Goal: Transaction & Acquisition: Download file/media

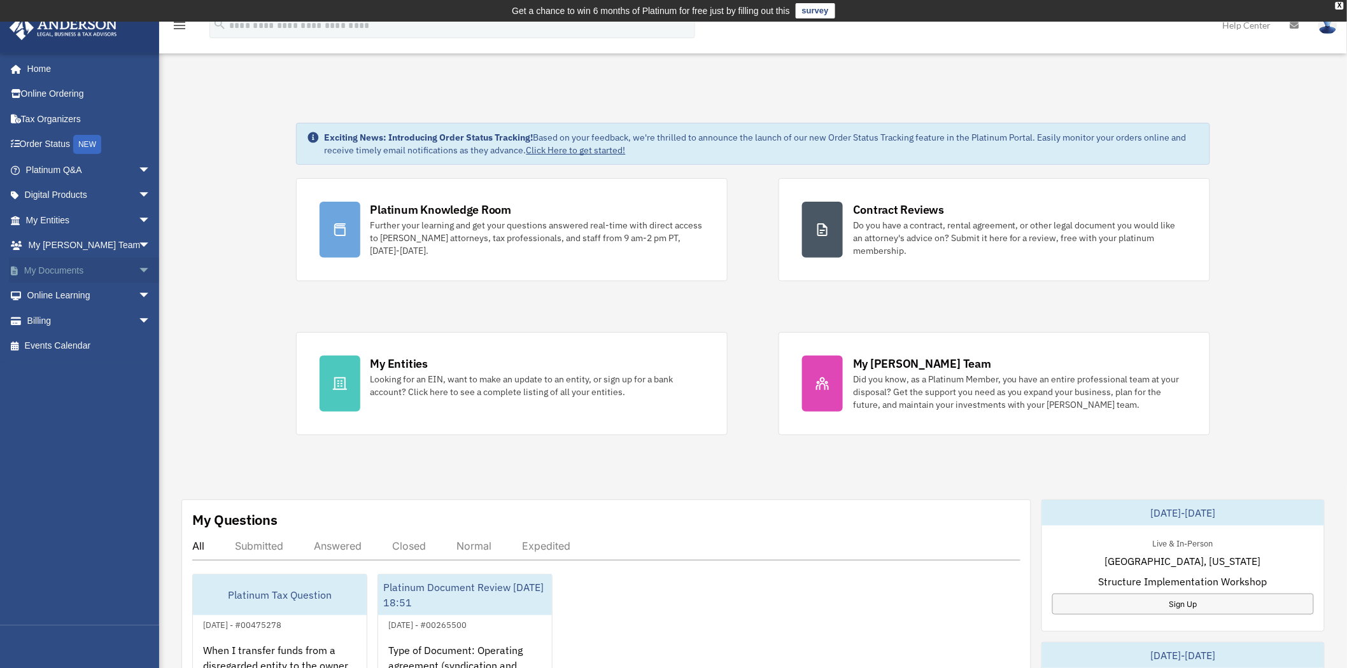
click at [101, 265] on link "My Documents arrow_drop_down" at bounding box center [89, 270] width 161 height 25
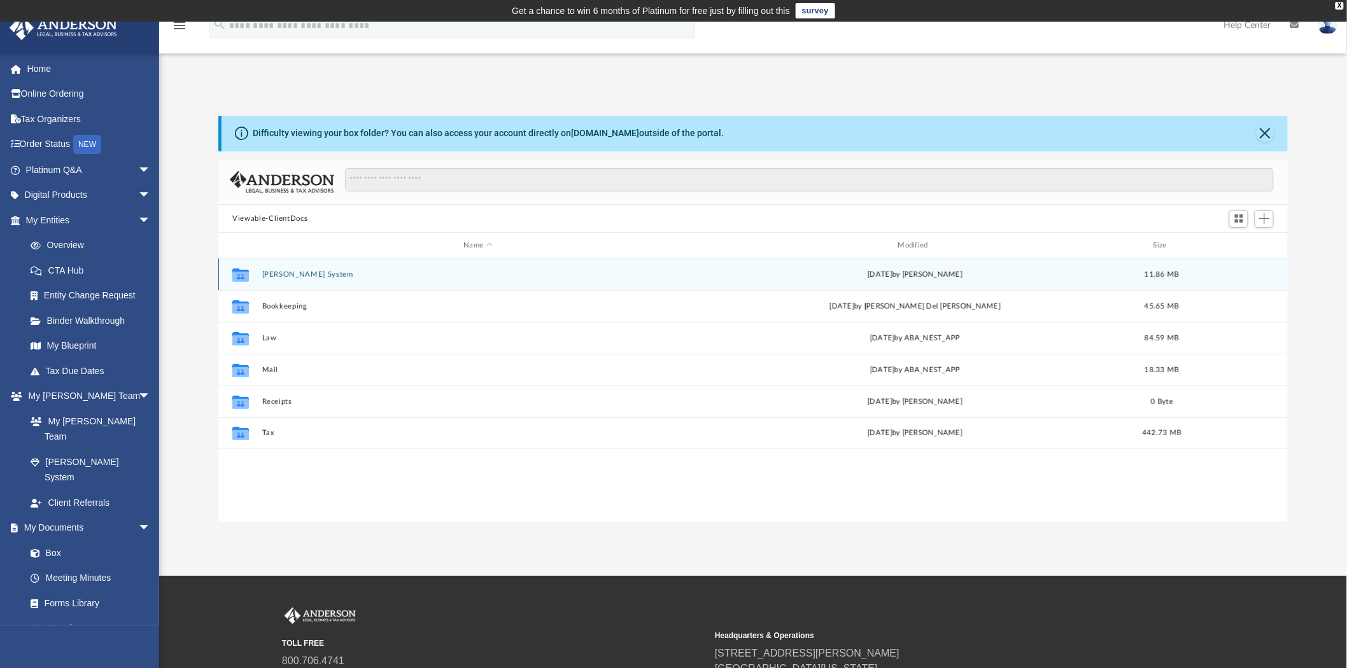
scroll to position [278, 1059]
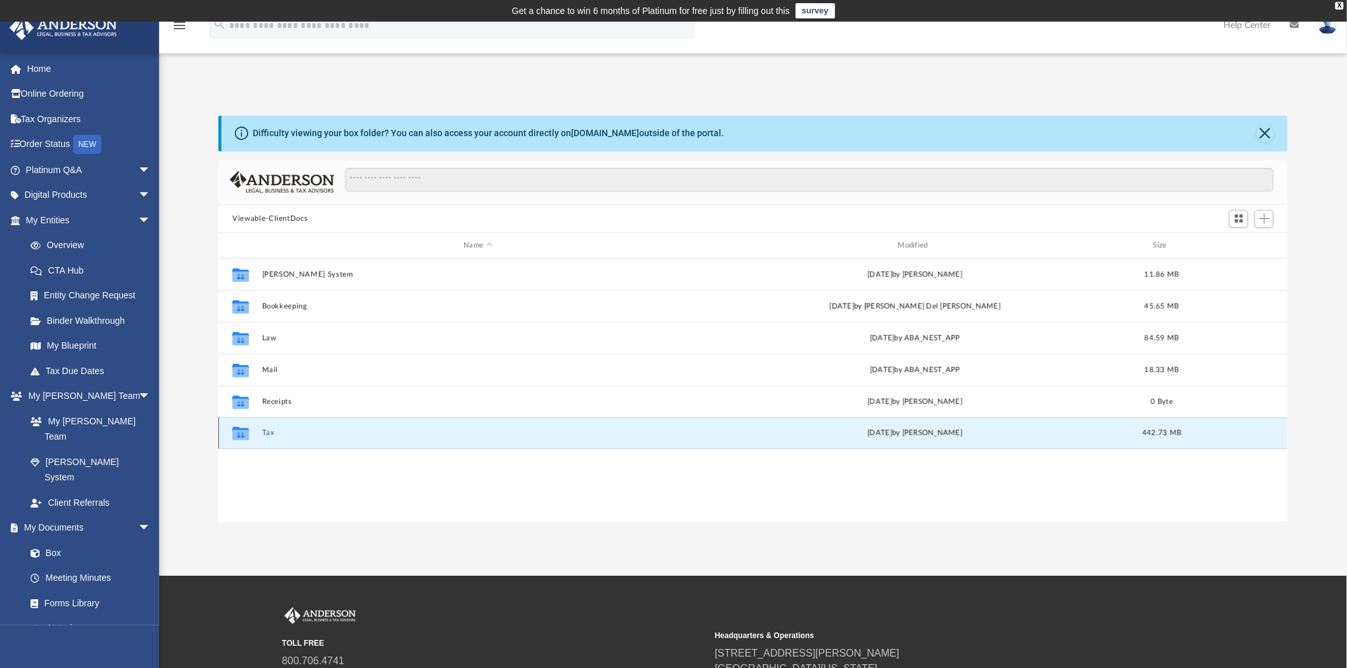
click at [269, 435] on button "Tax" at bounding box center [478, 434] width 432 height 8
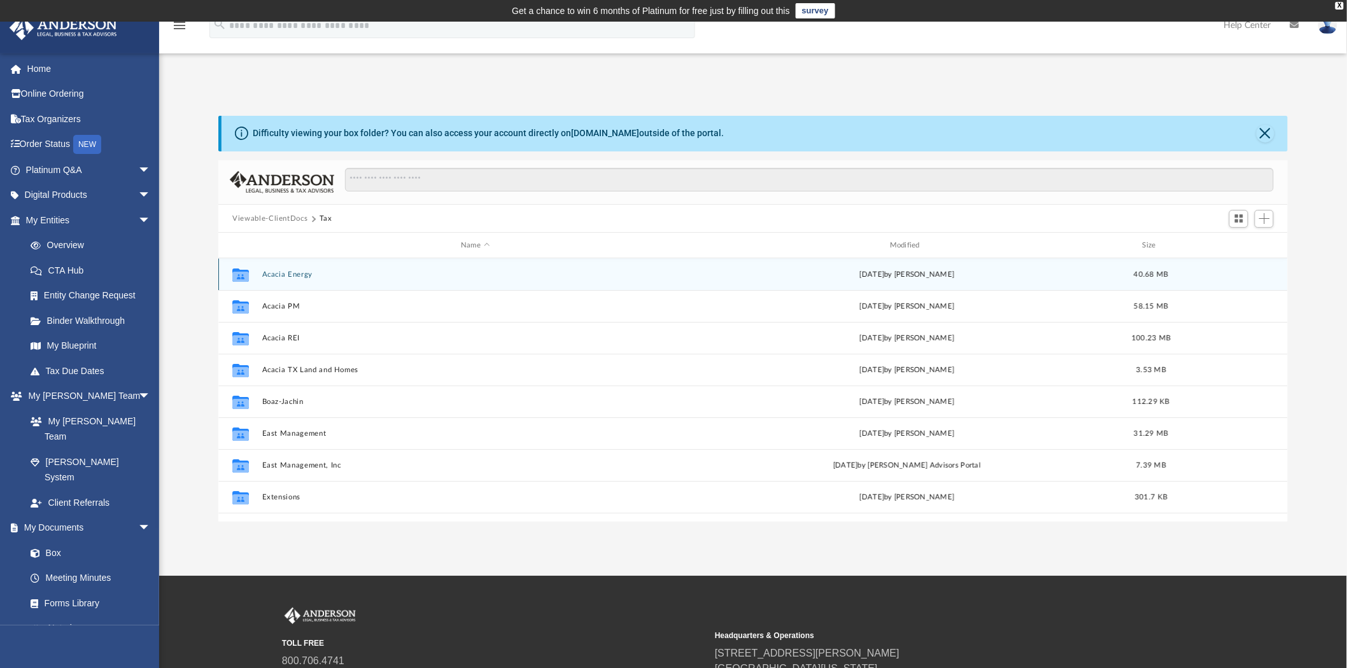
click at [271, 274] on button "Acacia Energy" at bounding box center [475, 275] width 427 height 8
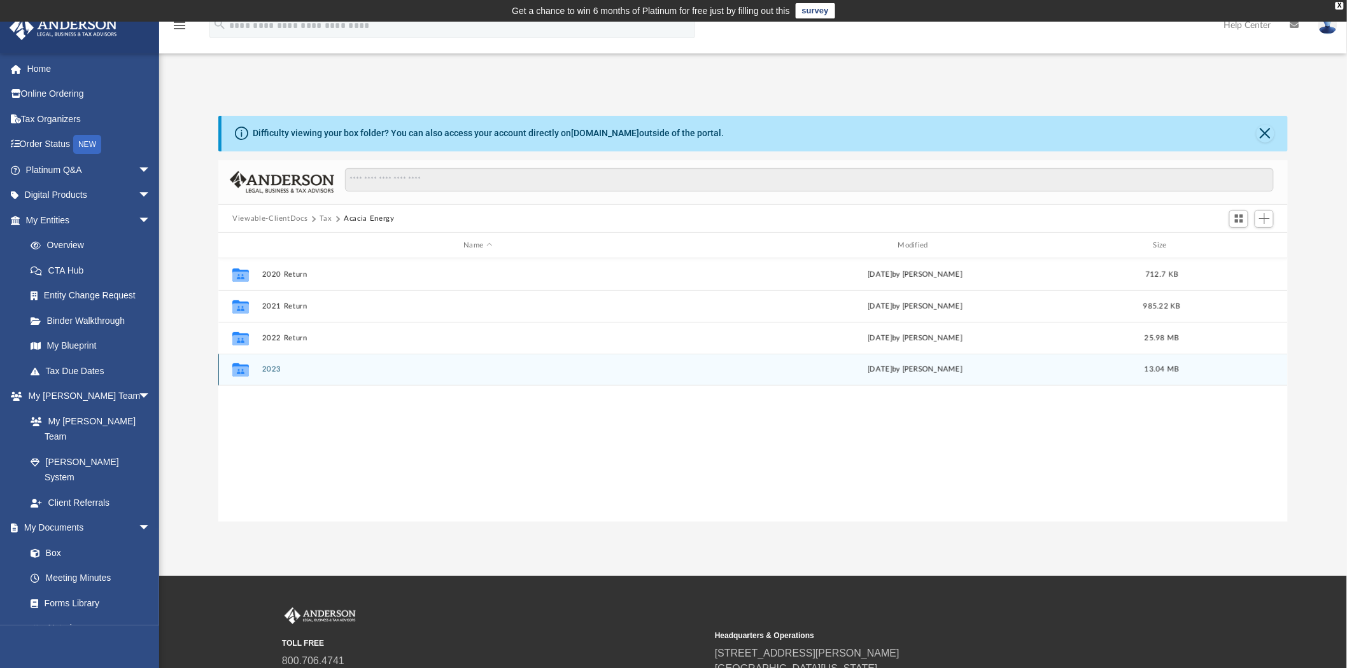
click at [272, 370] on button "2023" at bounding box center [478, 370] width 432 height 8
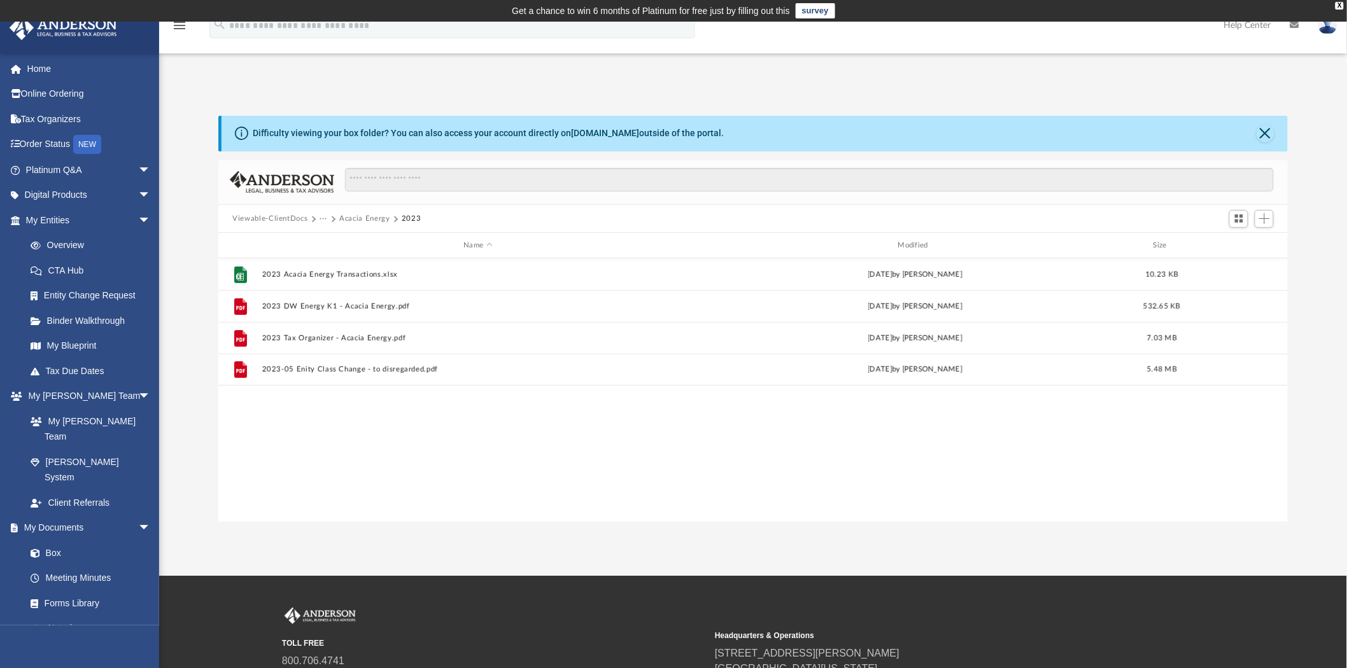
click at [360, 220] on button "Acacia Energy" at bounding box center [364, 218] width 50 height 11
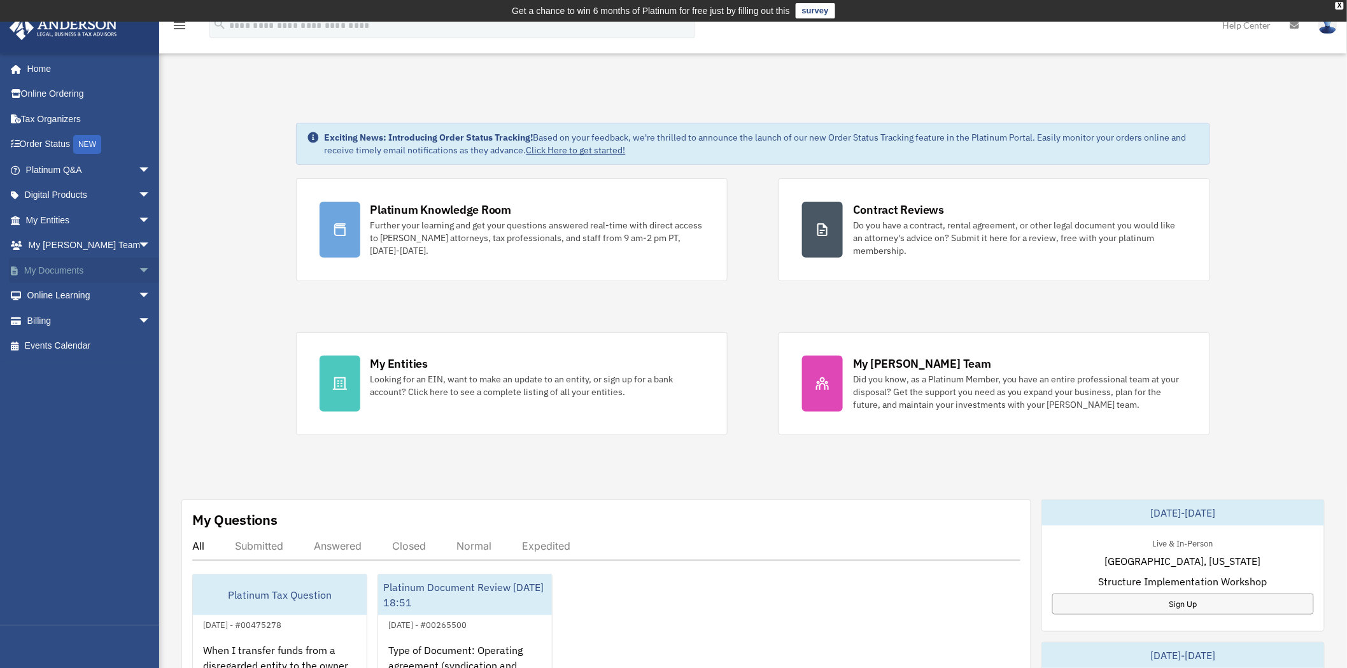
click at [78, 268] on link "My Documents arrow_drop_down" at bounding box center [89, 270] width 161 height 25
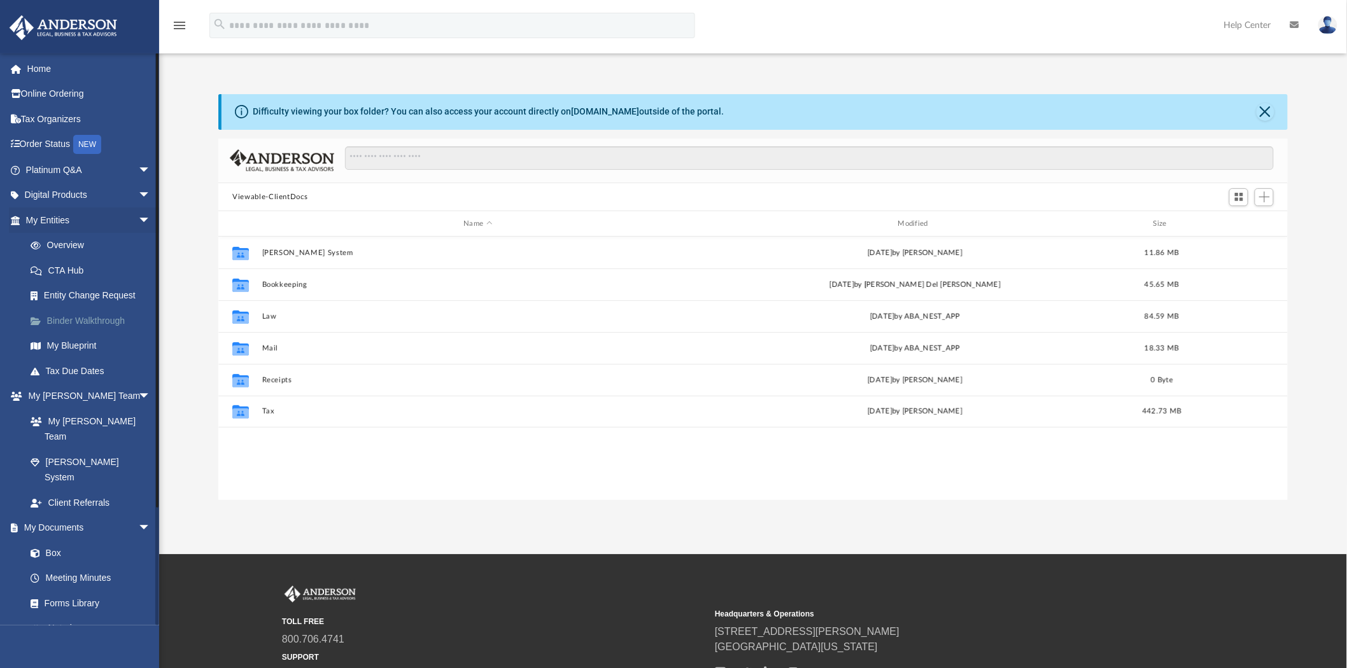
scroll to position [278, 1059]
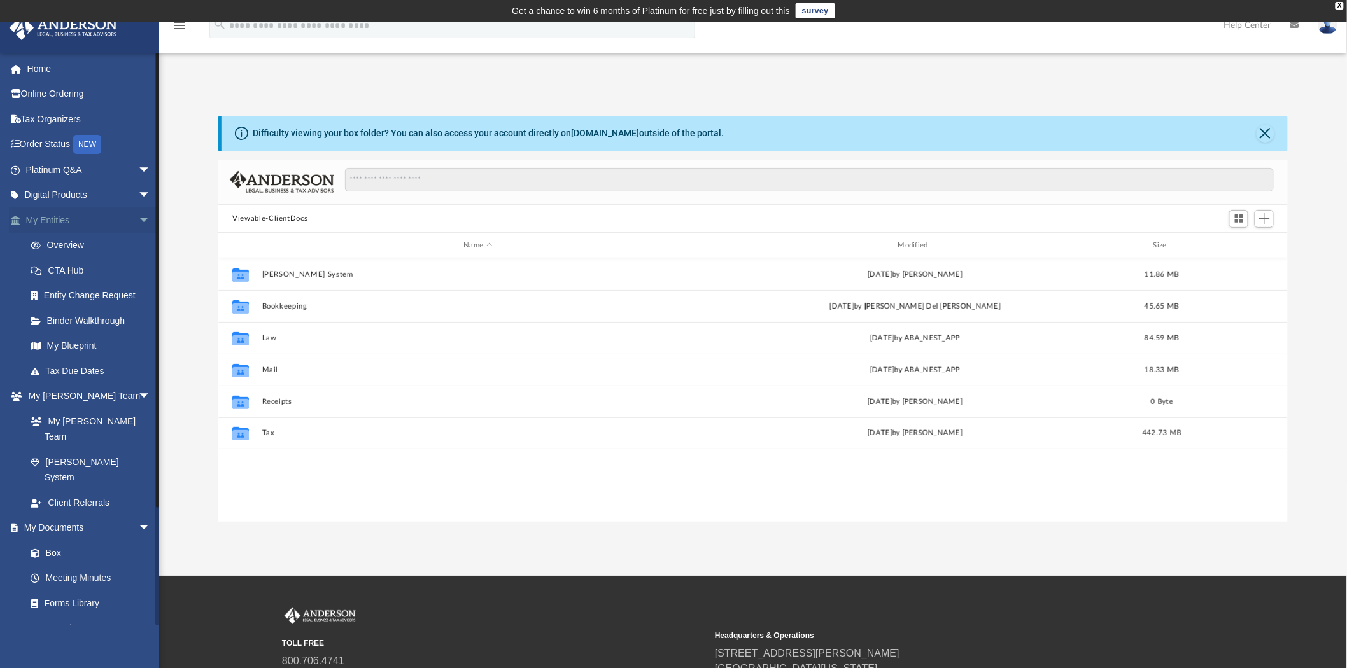
click at [138, 221] on span "arrow_drop_down" at bounding box center [150, 221] width 25 height 26
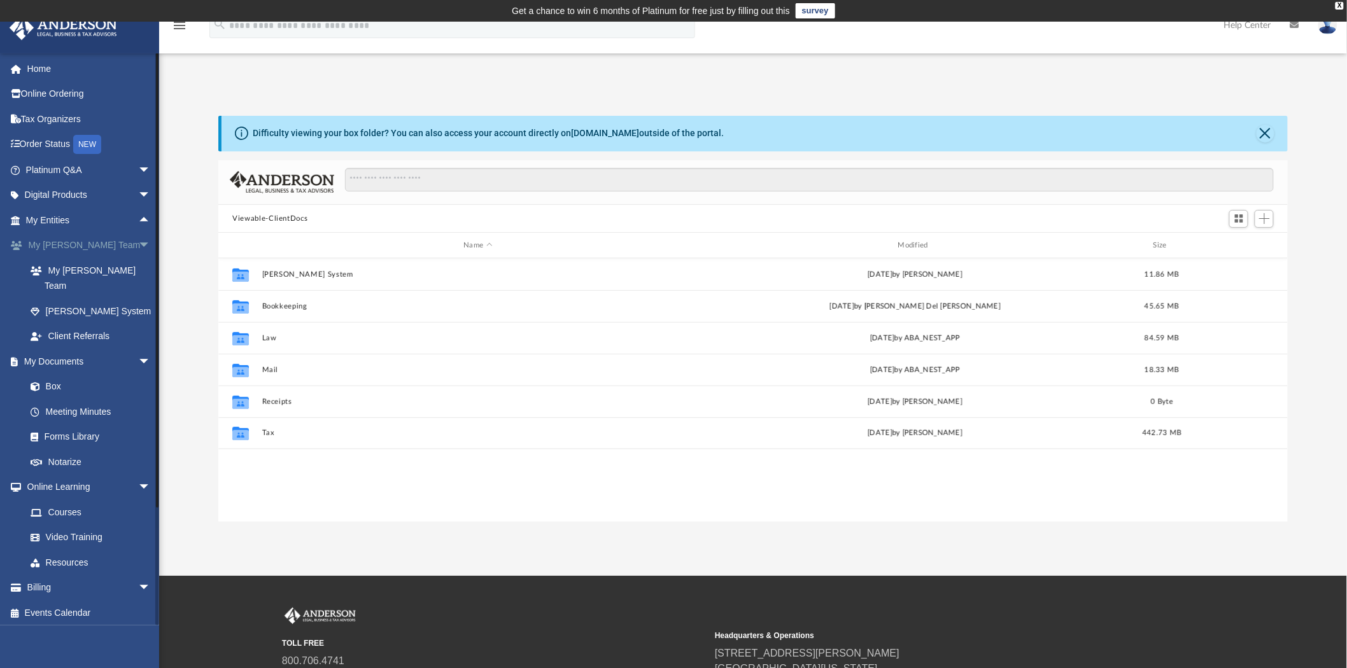
click at [139, 244] on span "arrow_drop_down" at bounding box center [150, 246] width 25 height 26
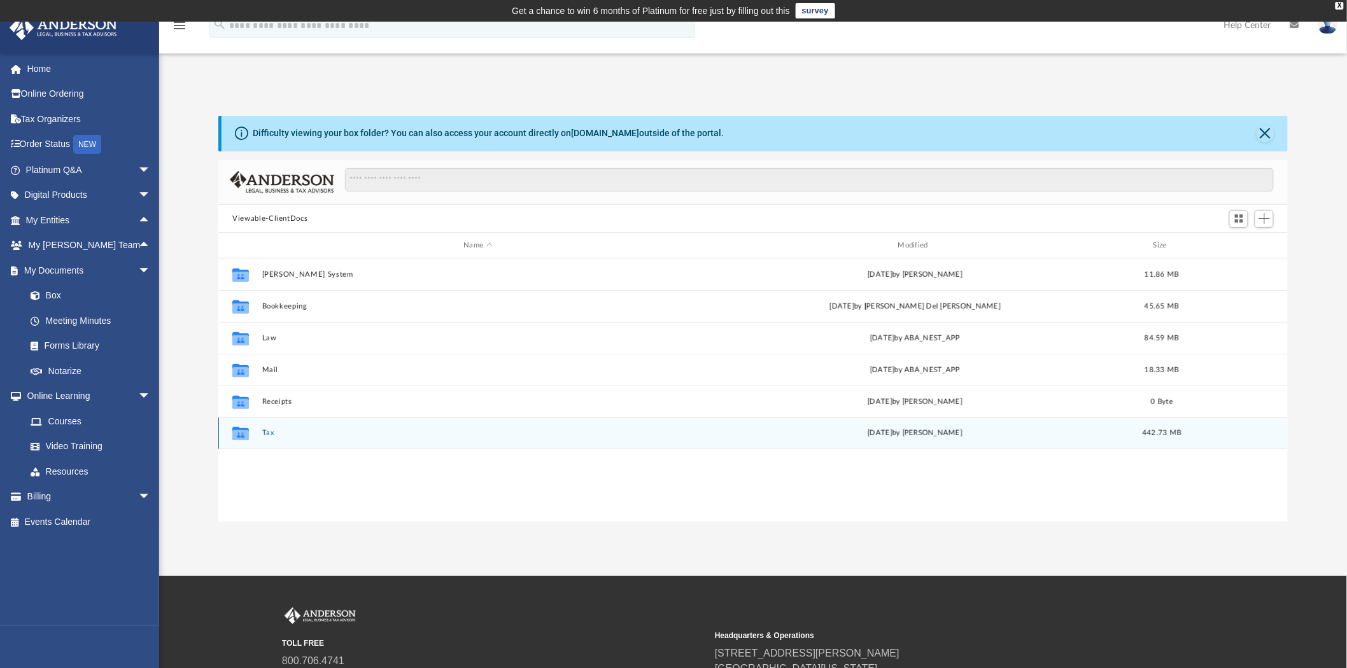
click at [274, 430] on button "Tax" at bounding box center [478, 434] width 432 height 8
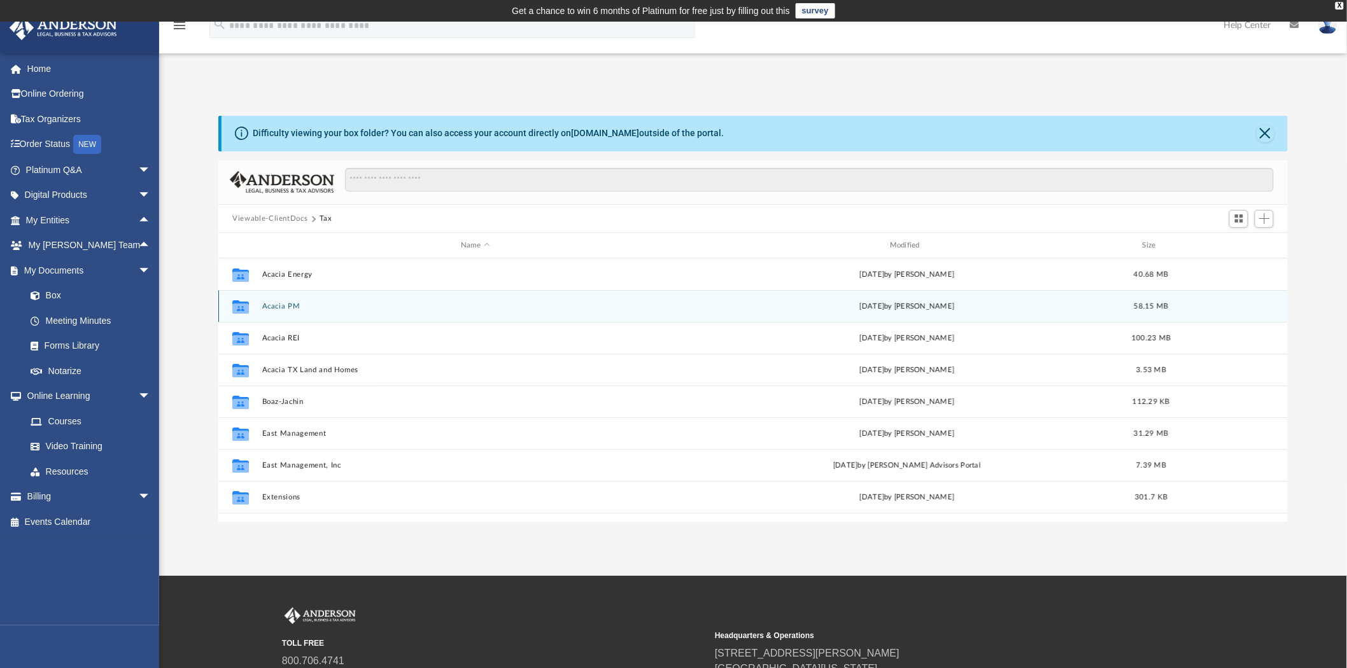
click at [287, 307] on button "Acacia PM" at bounding box center [475, 306] width 427 height 8
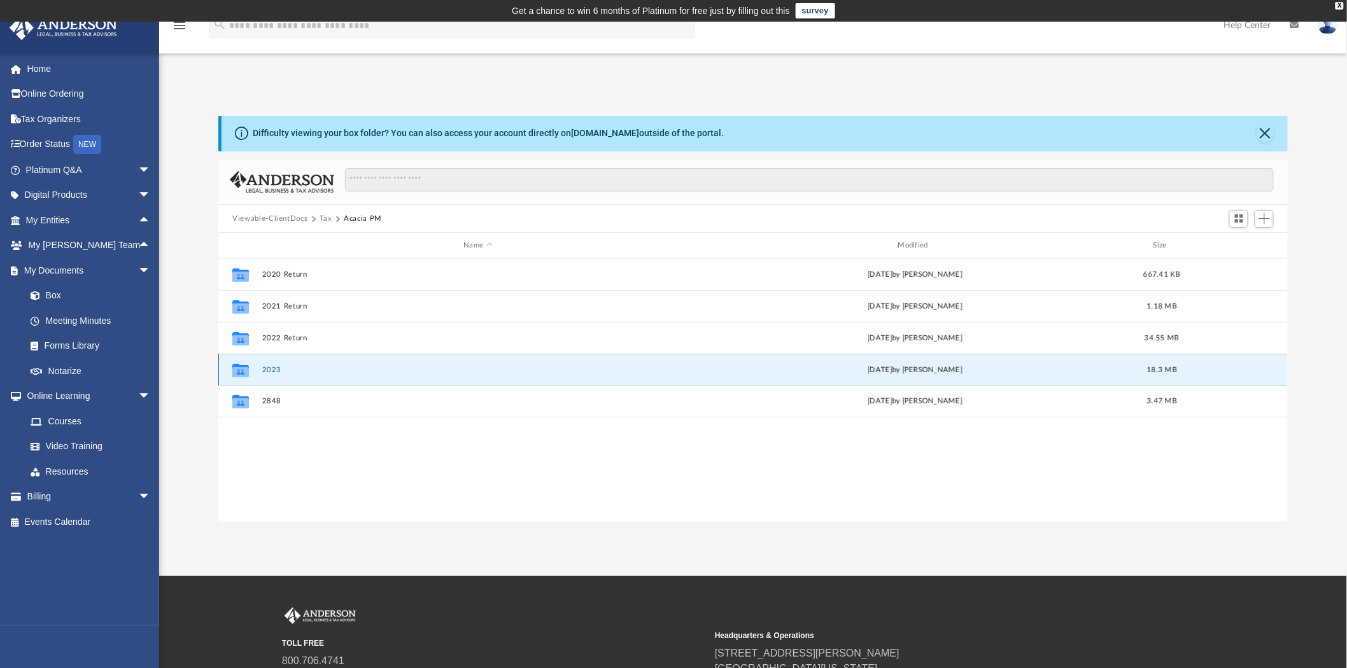
click at [269, 372] on button "2023" at bounding box center [478, 370] width 432 height 8
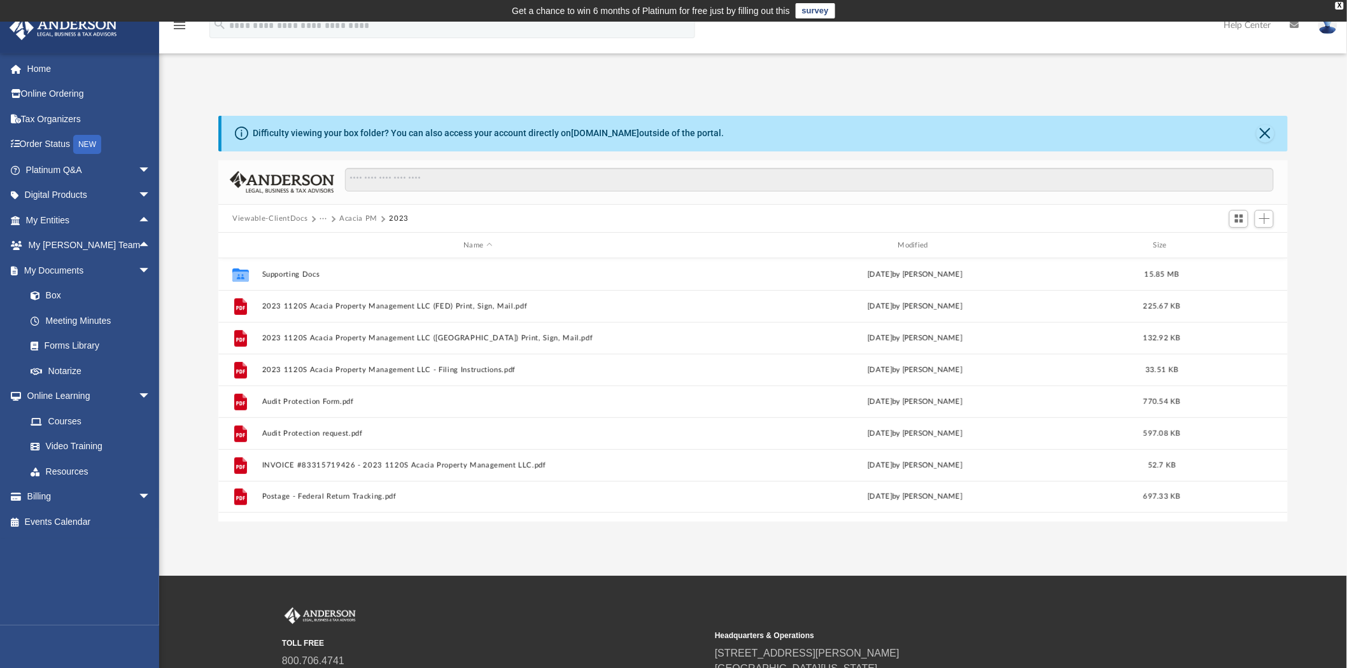
click at [368, 219] on button "Acacia PM" at bounding box center [358, 218] width 38 height 11
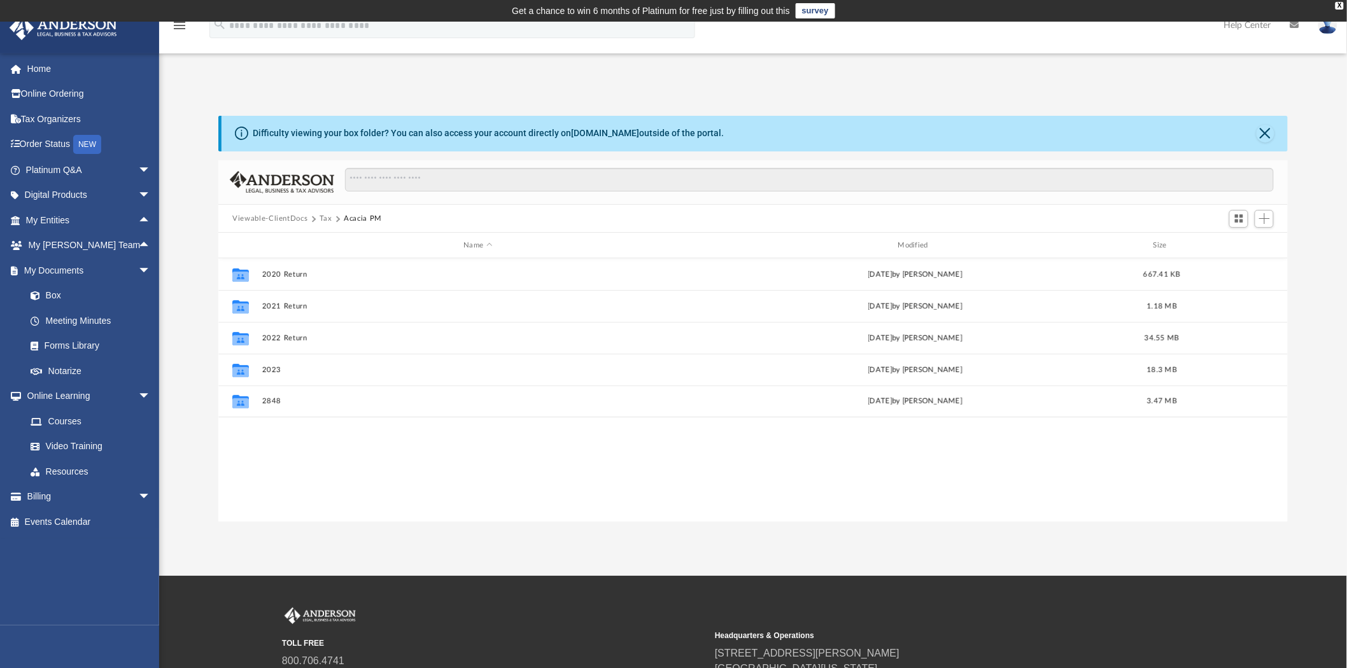
click at [323, 220] on button "Tax" at bounding box center [326, 218] width 13 height 11
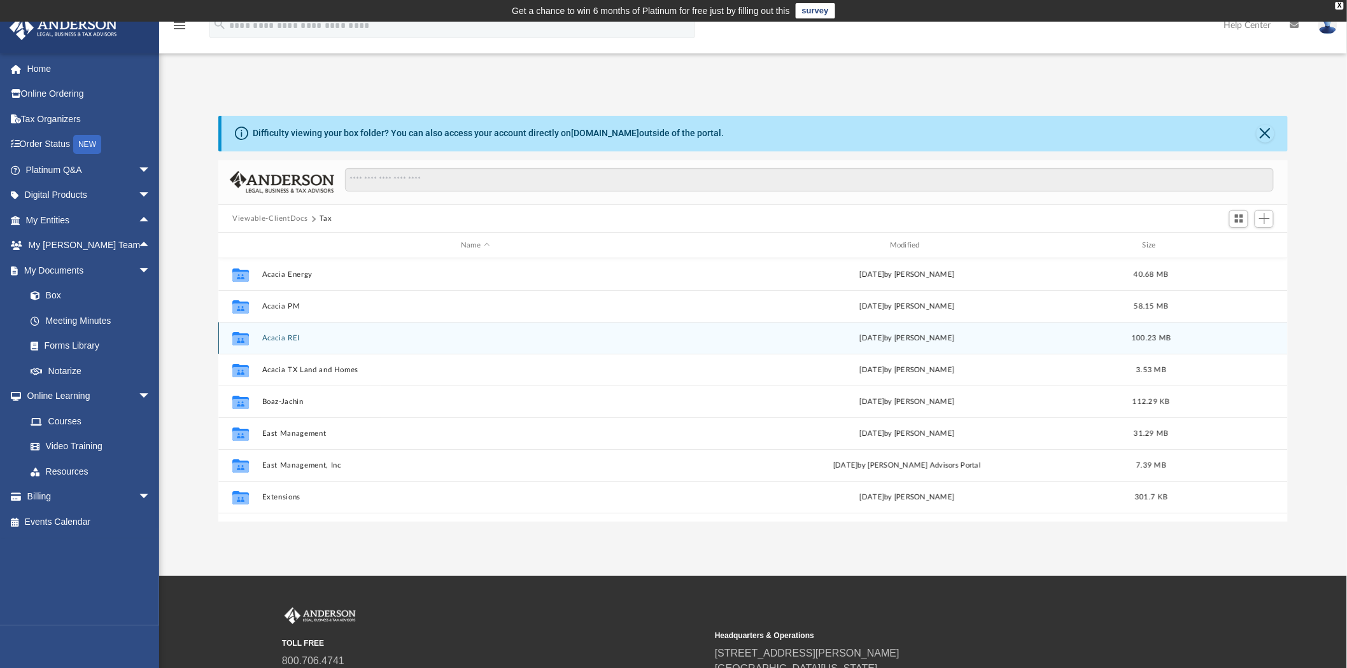
click at [283, 335] on button "Acacia REI" at bounding box center [475, 338] width 427 height 8
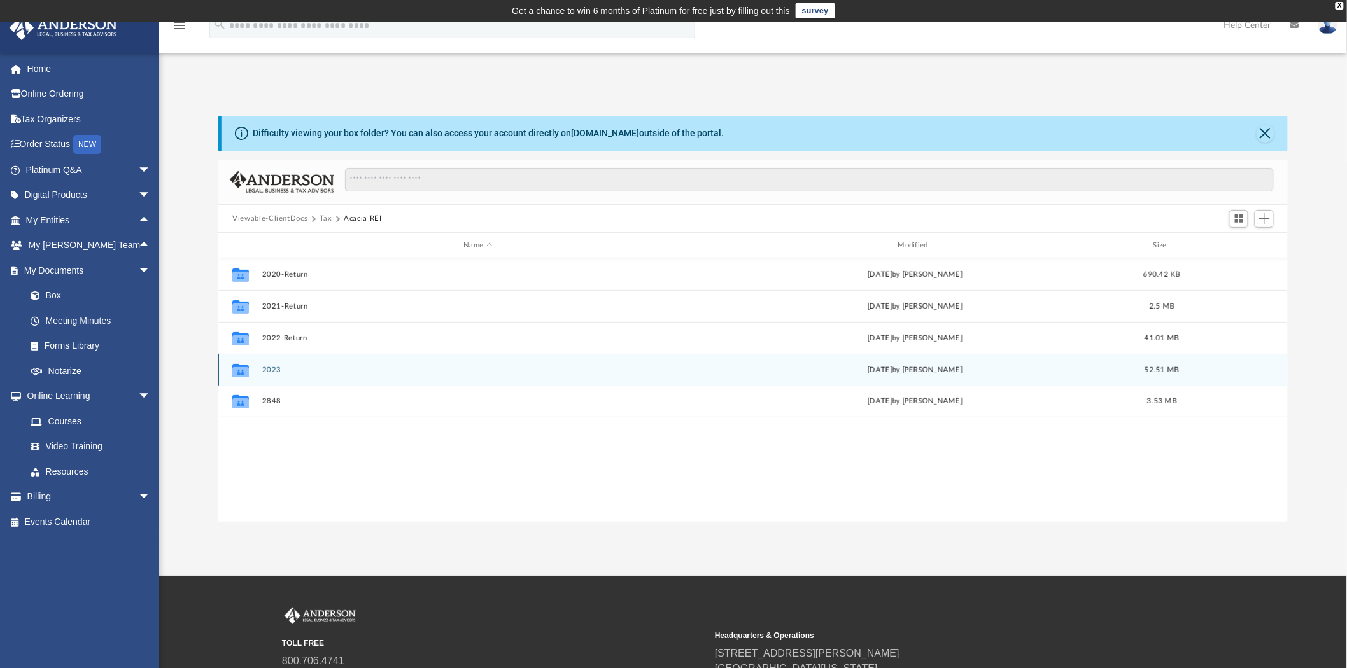
click at [278, 364] on div "Collaborated Folder 2023 [DATE] by [PERSON_NAME] 52.51 MB" at bounding box center [753, 370] width 1070 height 32
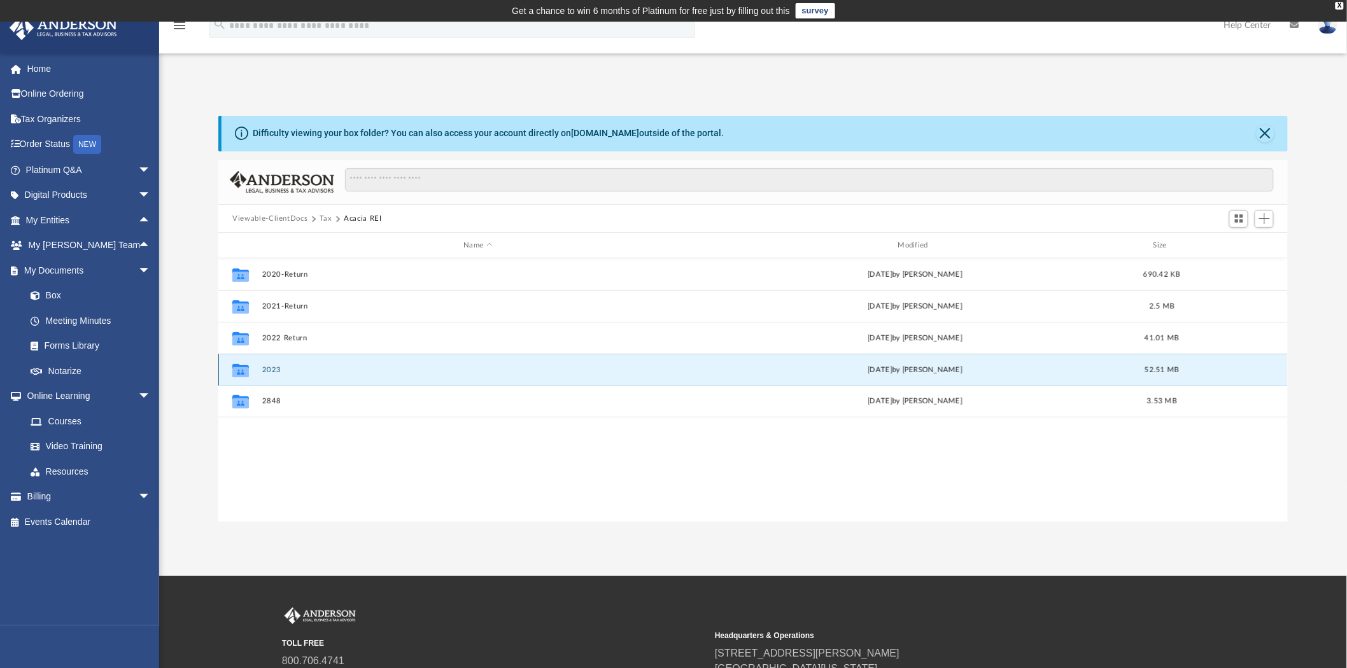
click at [276, 369] on button "2023" at bounding box center [478, 370] width 432 height 8
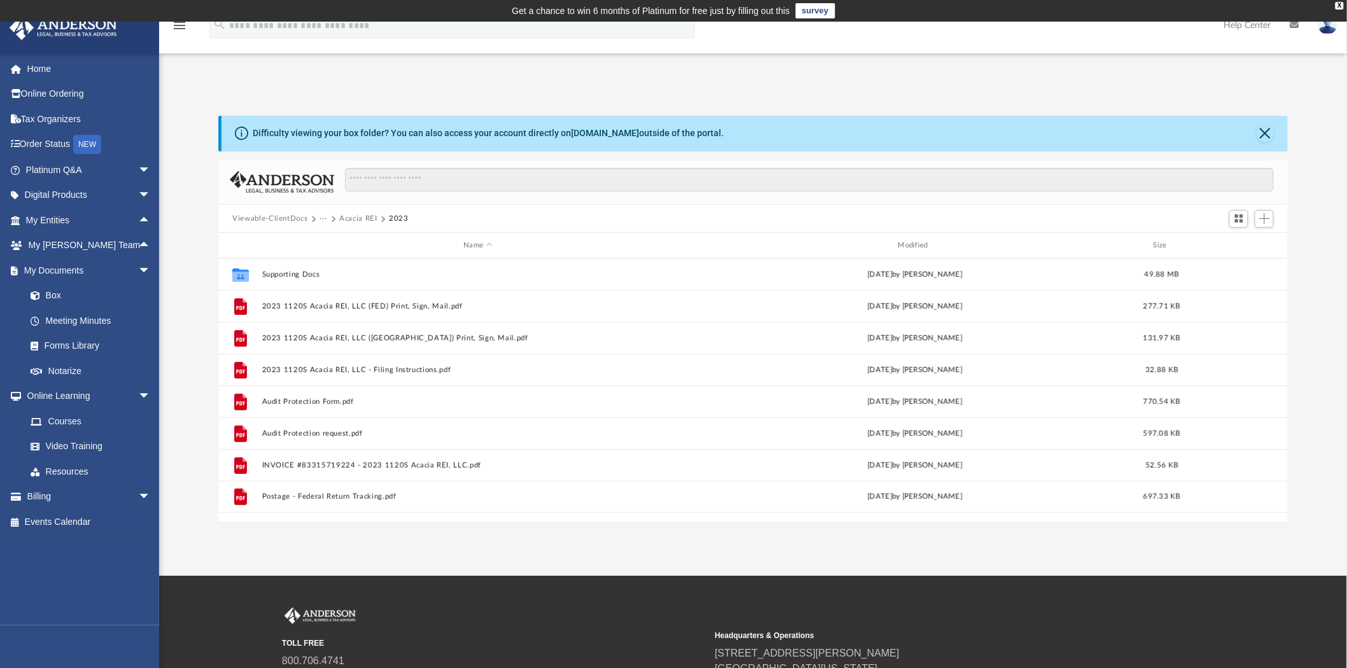
click at [283, 80] on div "App [PERSON_NAME][EMAIL_ADDRESS][DOMAIN_NAME] Sign Out [PERSON_NAME][EMAIL_ADDR…" at bounding box center [673, 299] width 1347 height 447
click at [357, 218] on button "Acacia REI" at bounding box center [358, 218] width 38 height 11
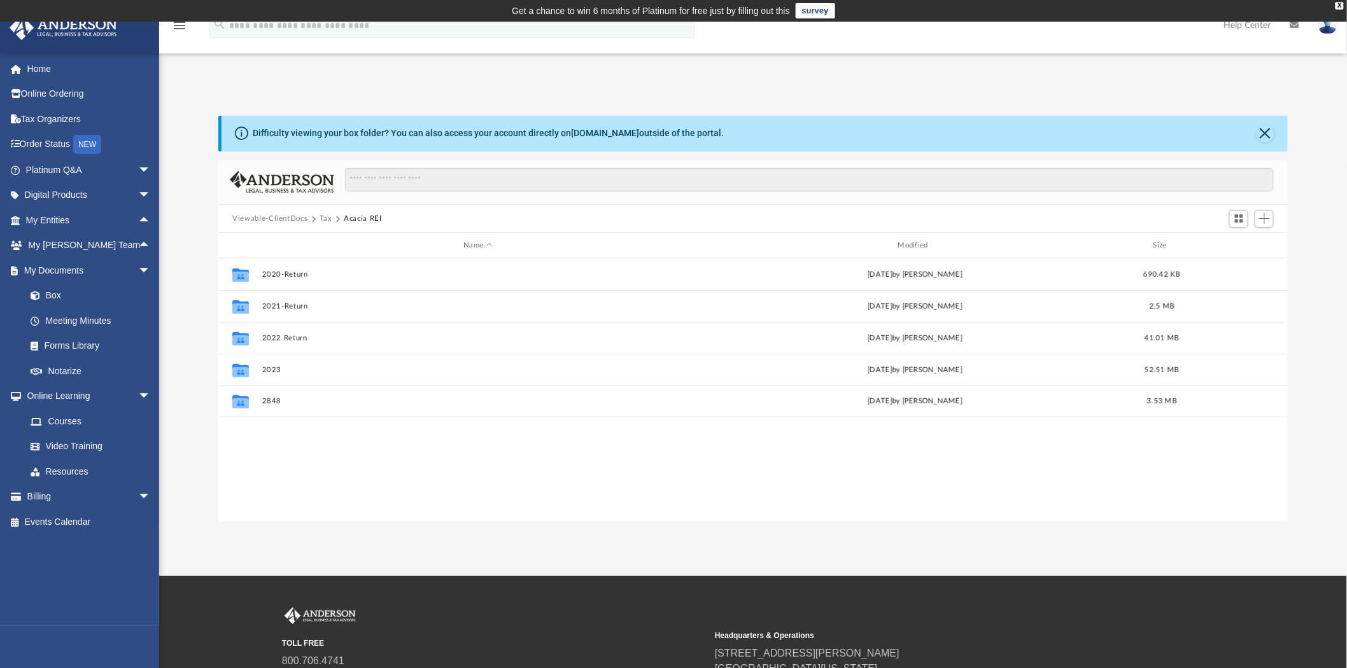
click at [320, 217] on button "Tax" at bounding box center [326, 218] width 13 height 11
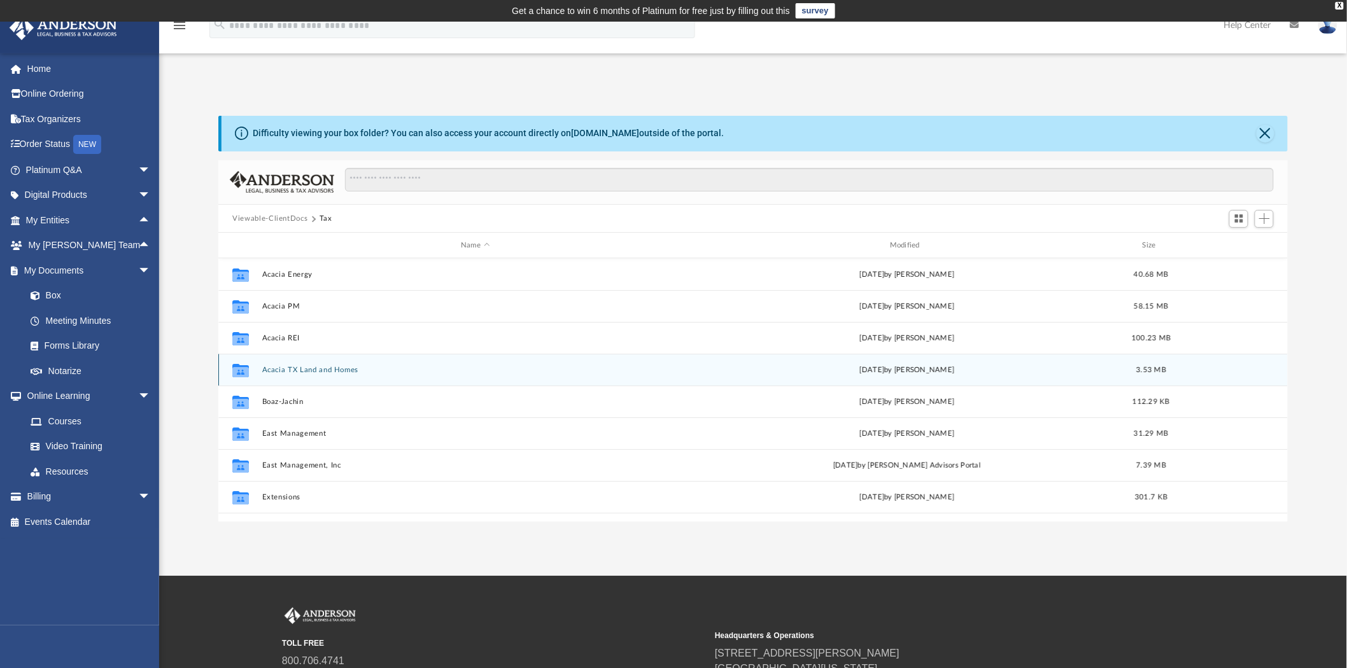
click at [334, 371] on button "Acacia TX Land and Homes" at bounding box center [475, 370] width 427 height 8
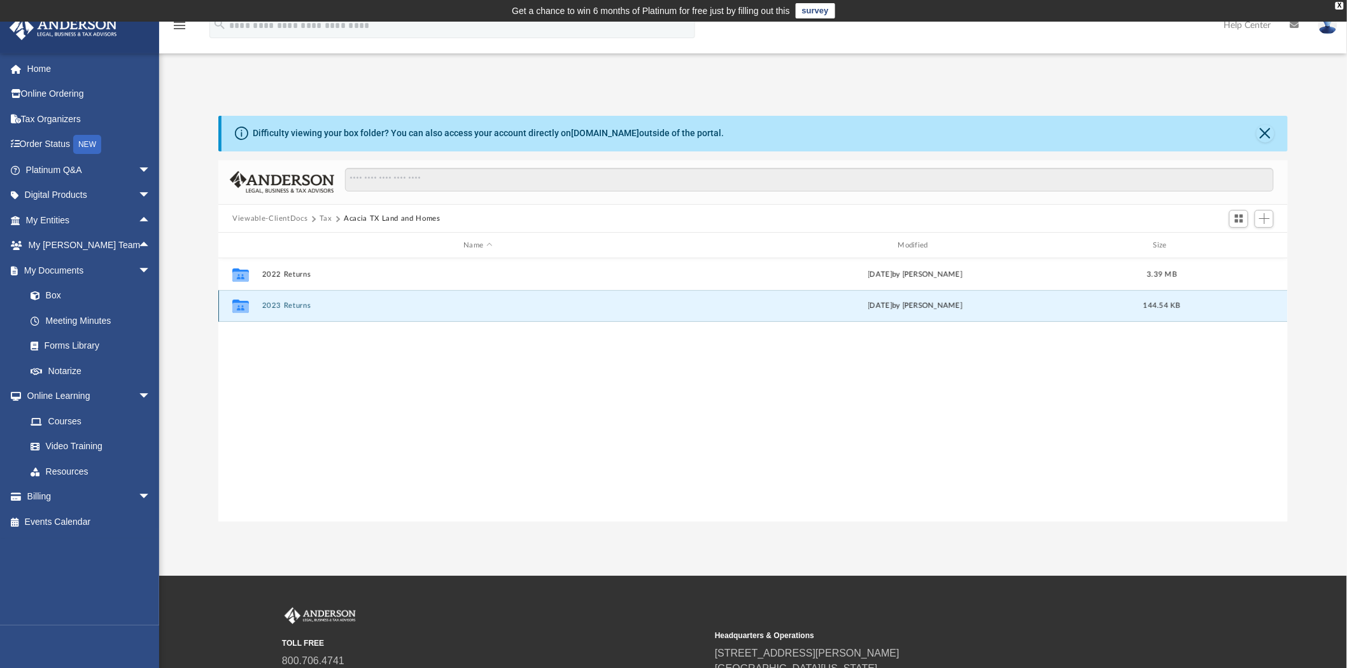
click at [278, 302] on button "2023 Returns" at bounding box center [478, 306] width 432 height 8
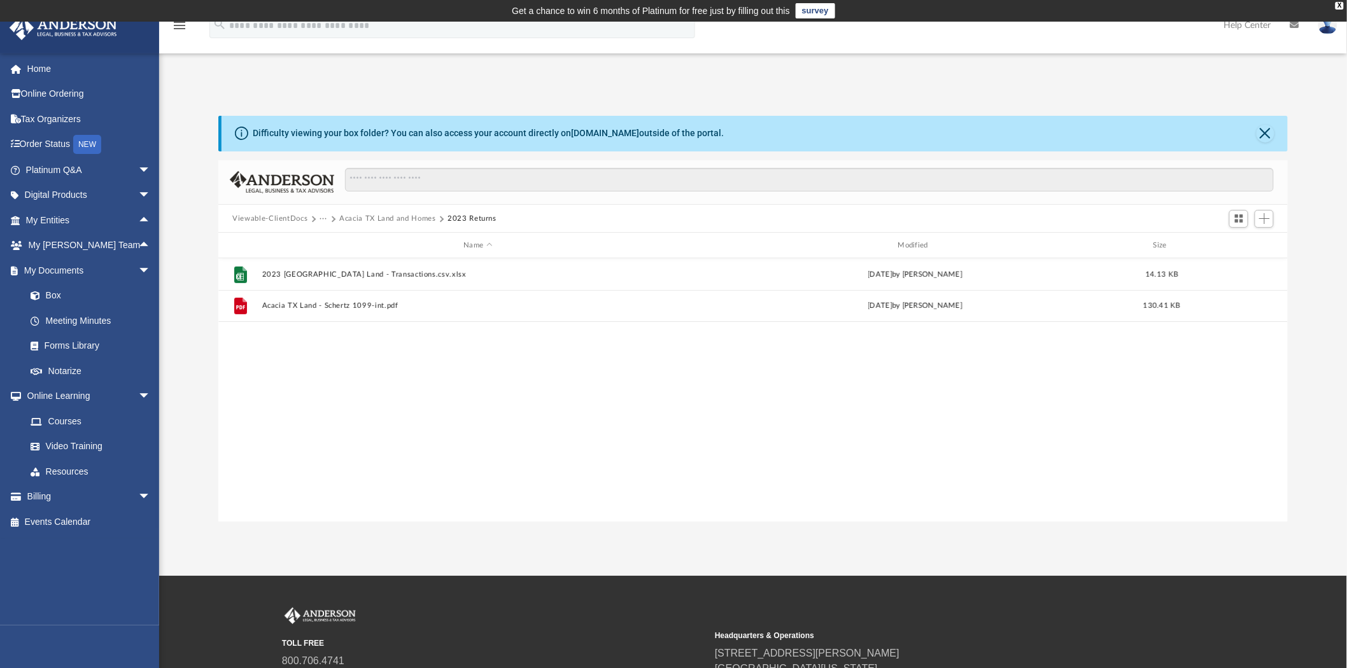
click at [376, 218] on button "Acacia TX Land and Homes" at bounding box center [387, 218] width 97 height 11
click at [322, 214] on button "Tax" at bounding box center [326, 218] width 13 height 11
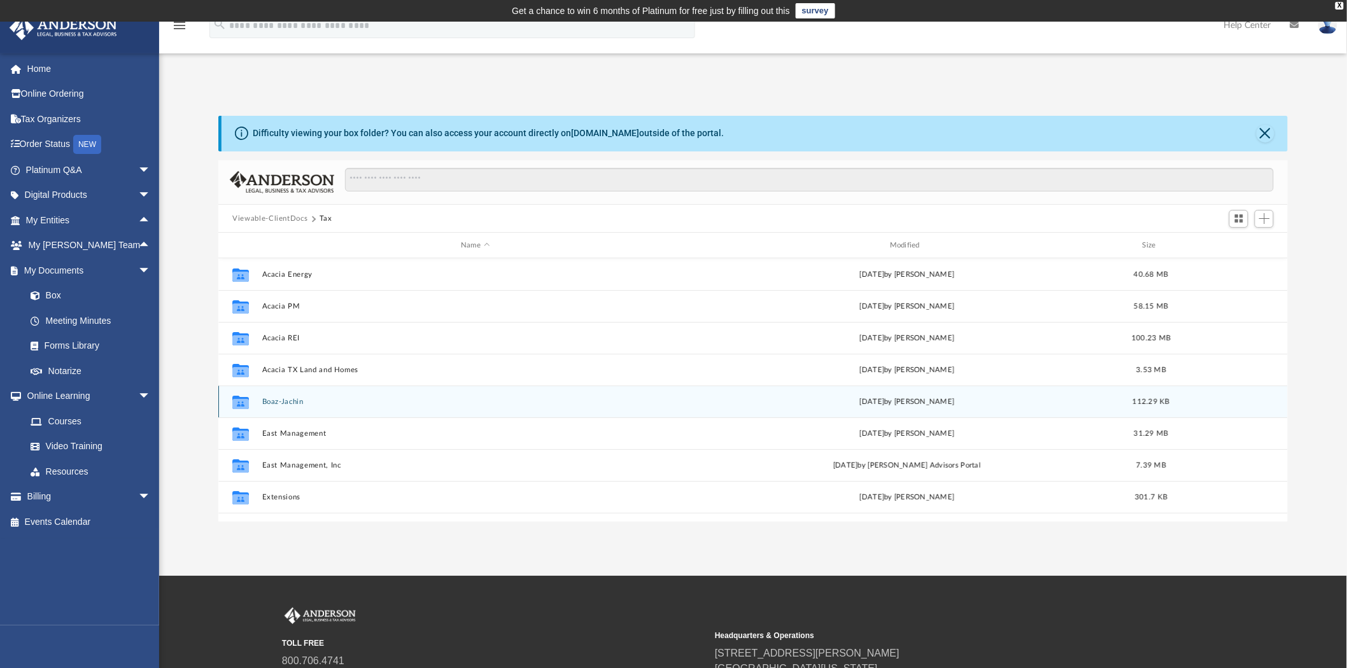
click at [295, 402] on button "Boaz-Jachin" at bounding box center [475, 402] width 427 height 8
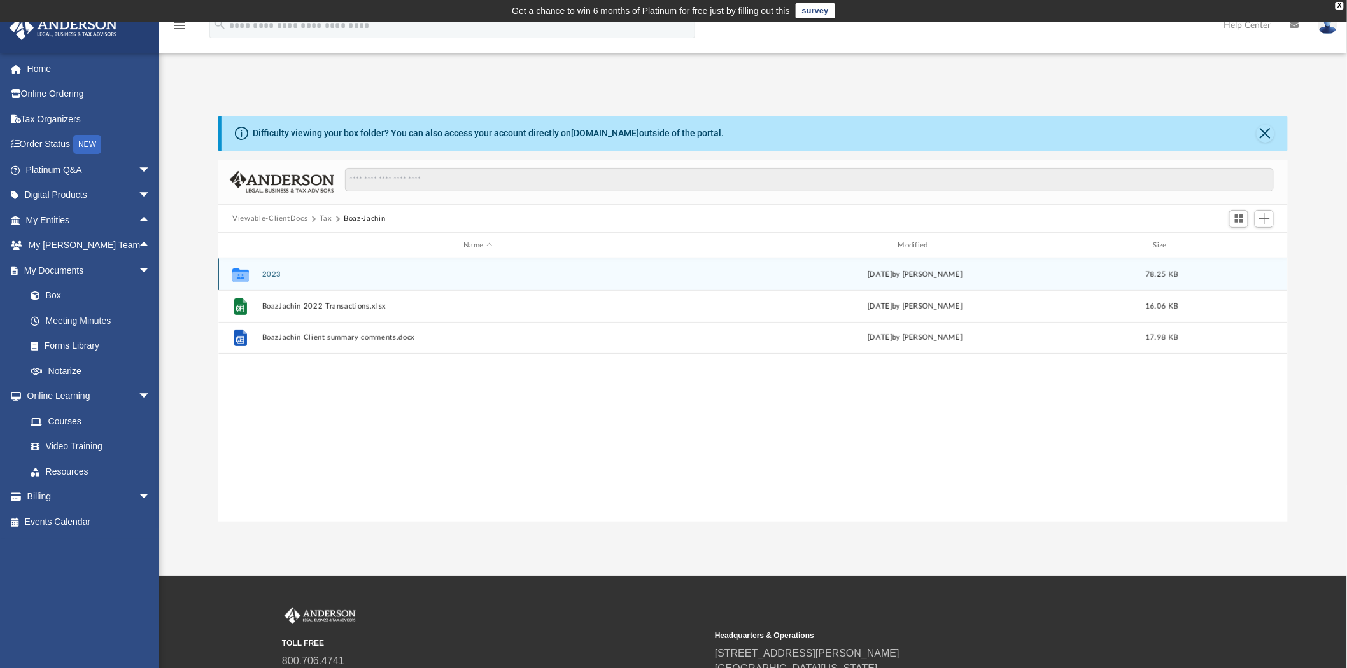
click at [269, 274] on button "2023" at bounding box center [478, 275] width 432 height 8
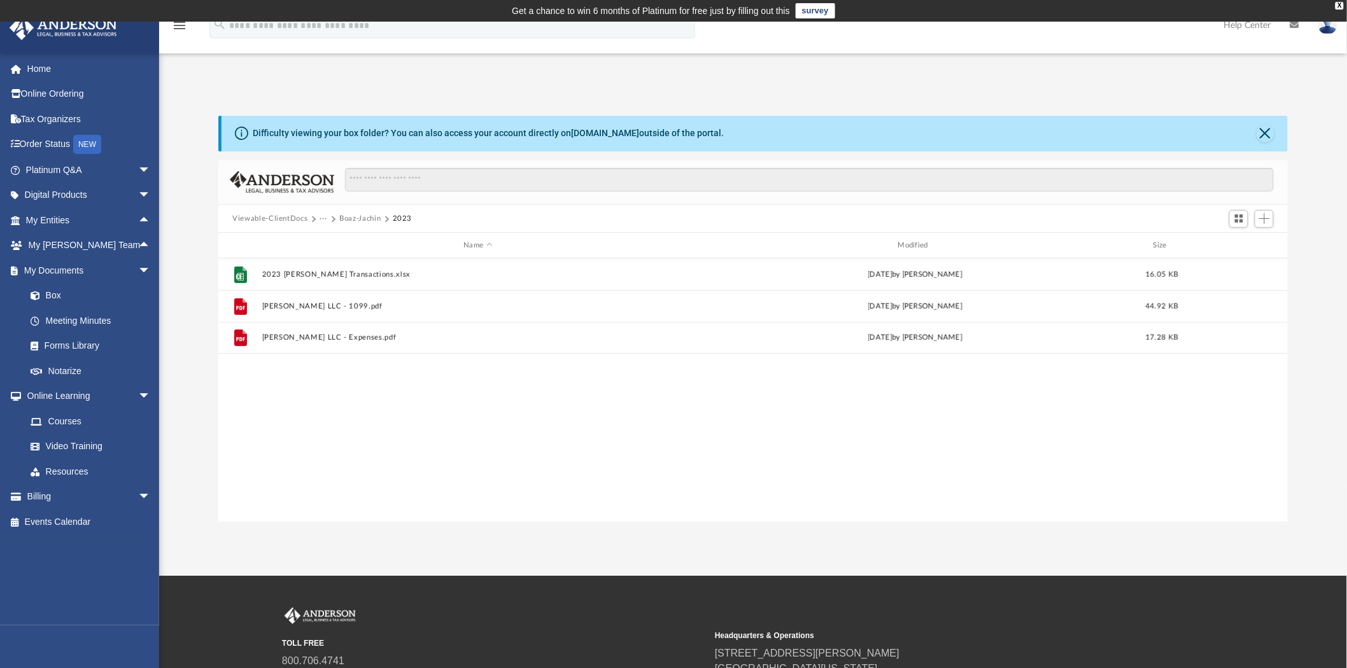
click at [360, 220] on button "Boaz-Jachin" at bounding box center [359, 218] width 41 height 11
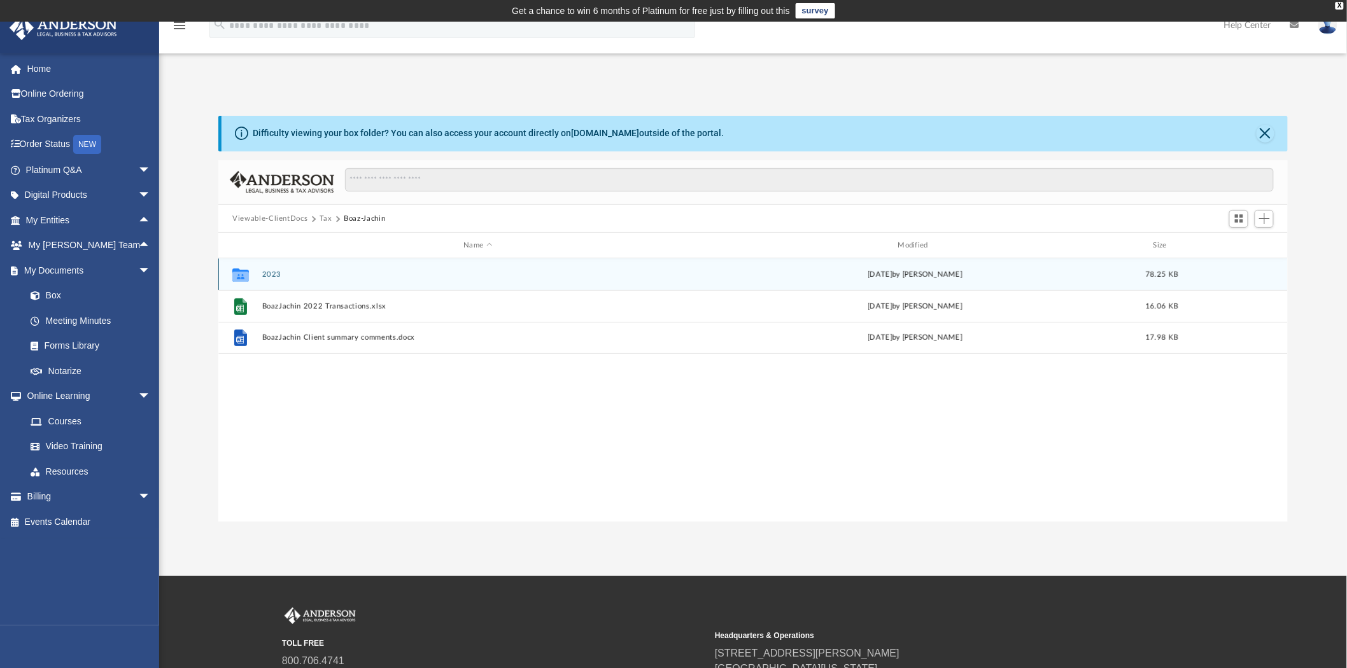
click at [276, 274] on button "2023" at bounding box center [478, 275] width 432 height 8
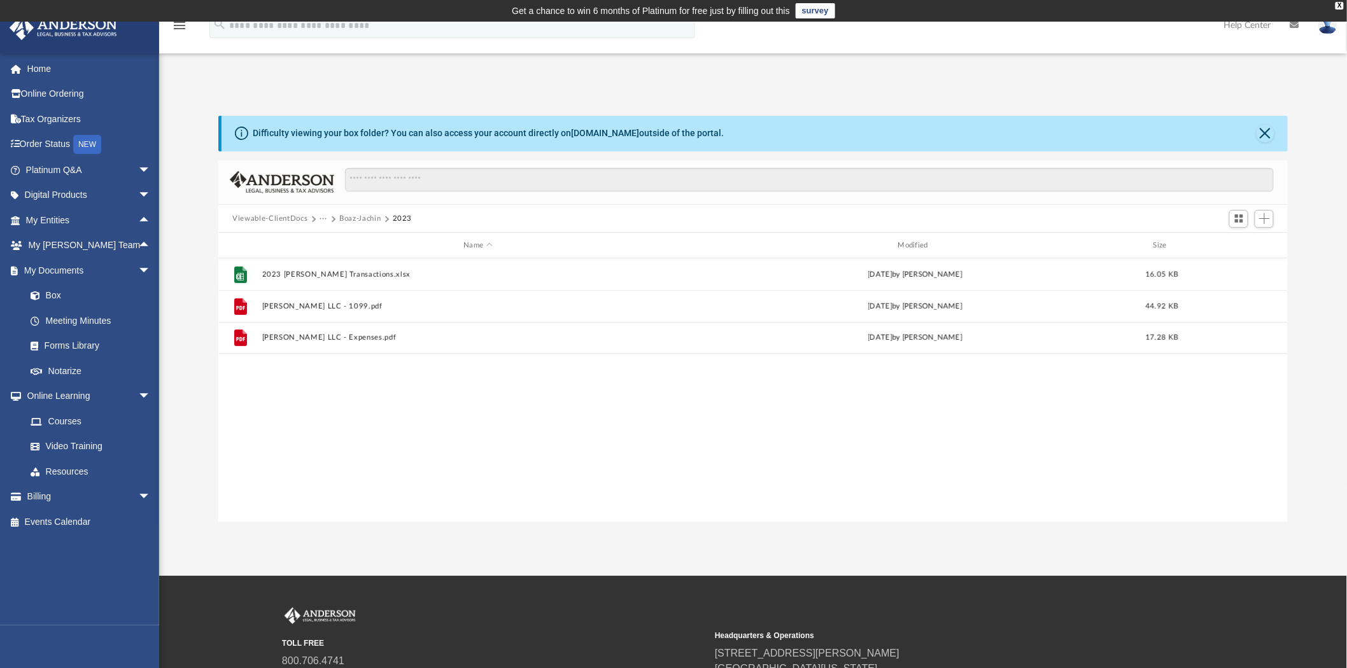
click at [345, 215] on button "Boaz-Jachin" at bounding box center [359, 218] width 41 height 11
click at [327, 215] on button "Tax" at bounding box center [326, 218] width 13 height 11
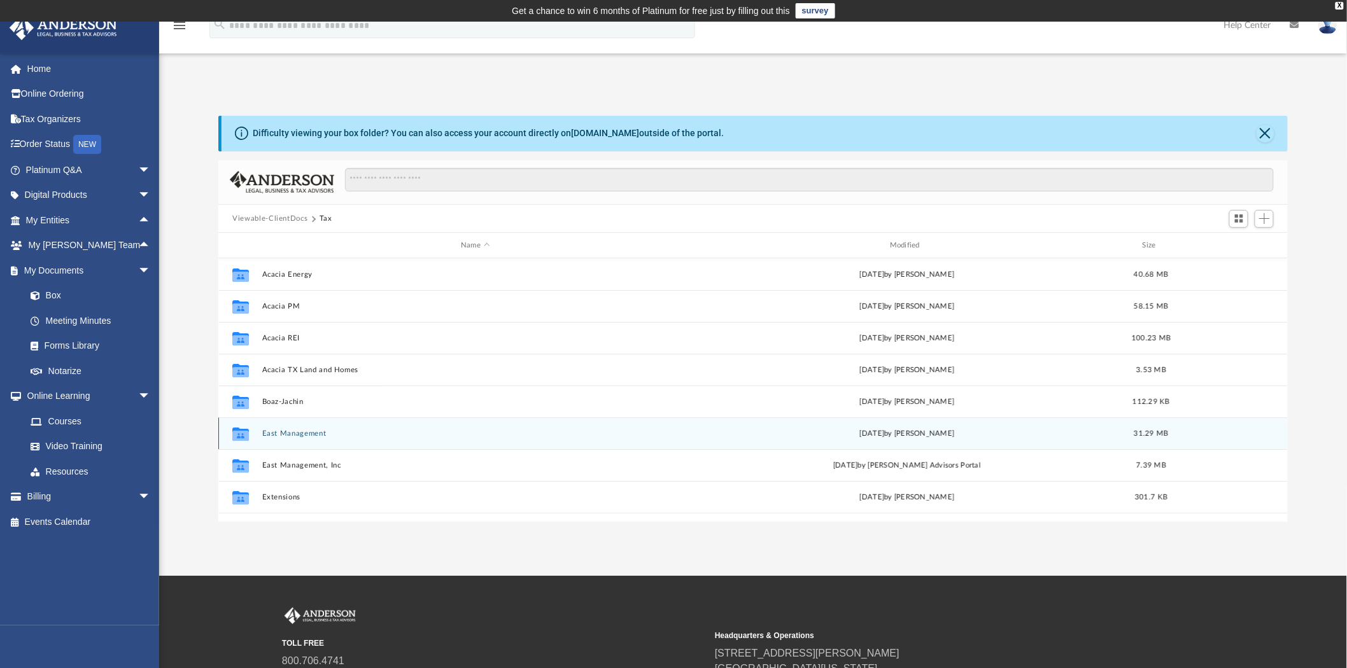
click at [301, 437] on button "East Management" at bounding box center [475, 434] width 427 height 8
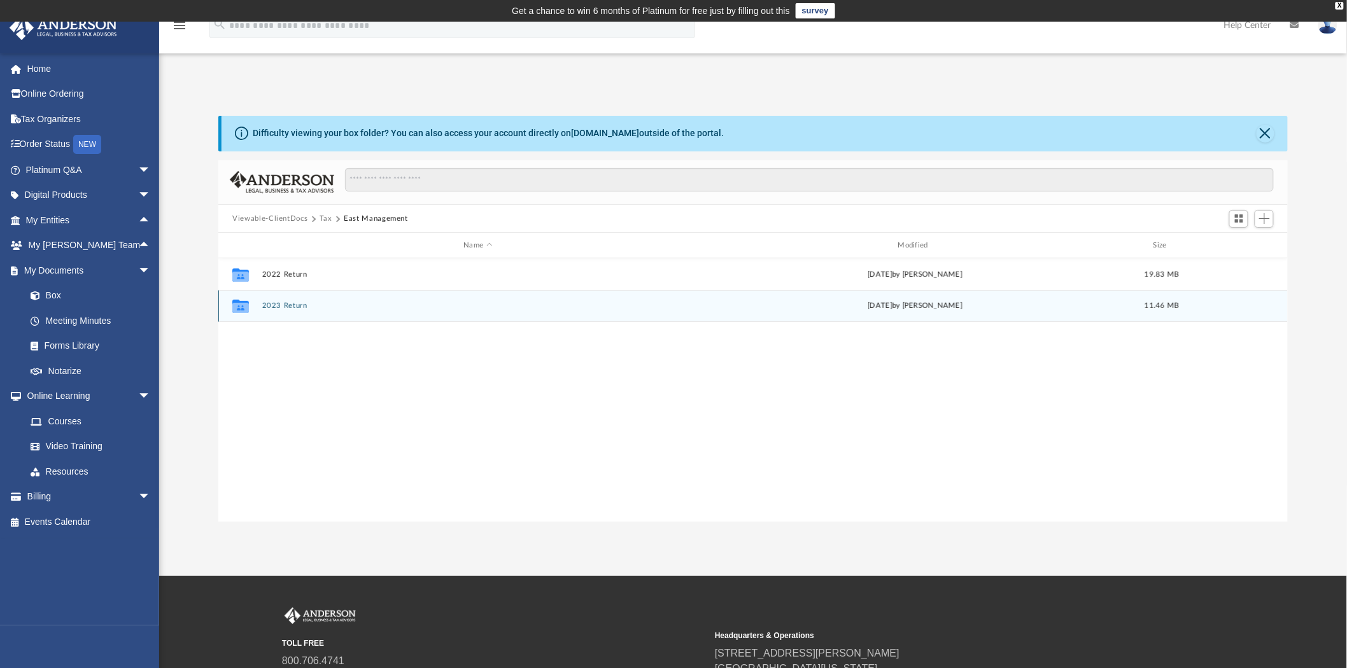
click at [288, 301] on div "Collaborated Folder 2023 Return [DATE] by [PERSON_NAME] 11.46 MB" at bounding box center [753, 306] width 1070 height 32
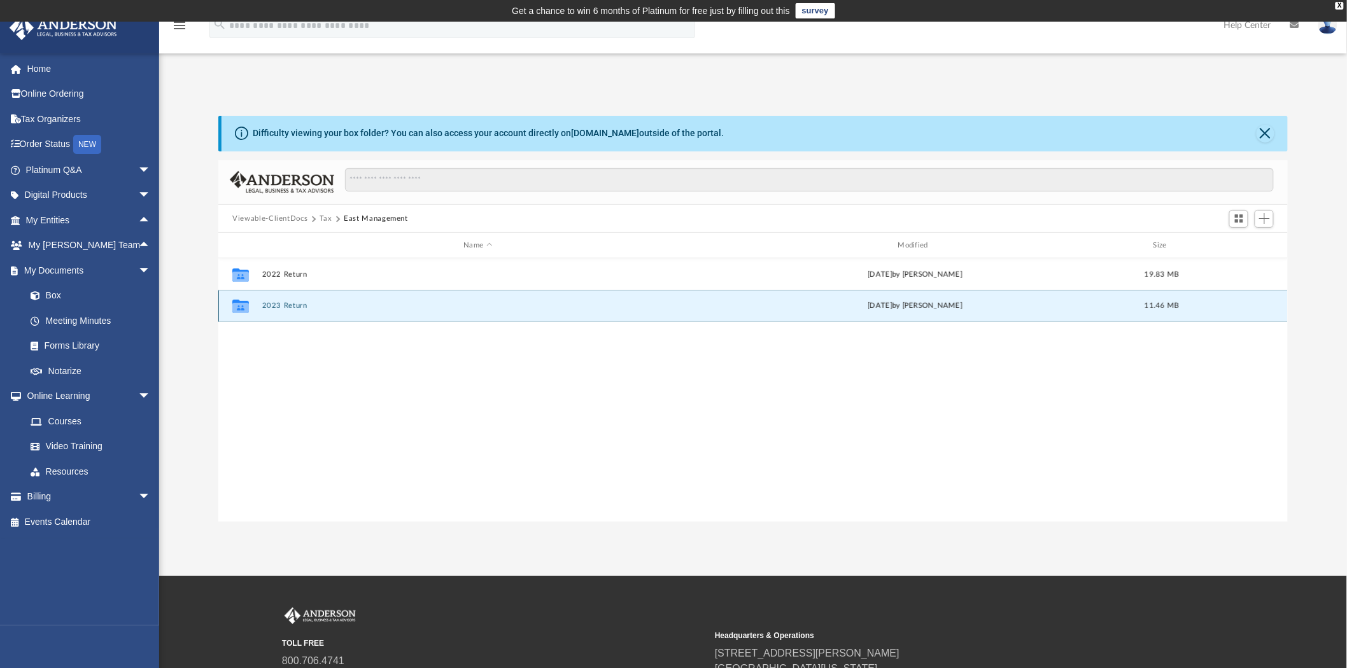
click at [288, 304] on button "2023 Return" at bounding box center [478, 306] width 432 height 8
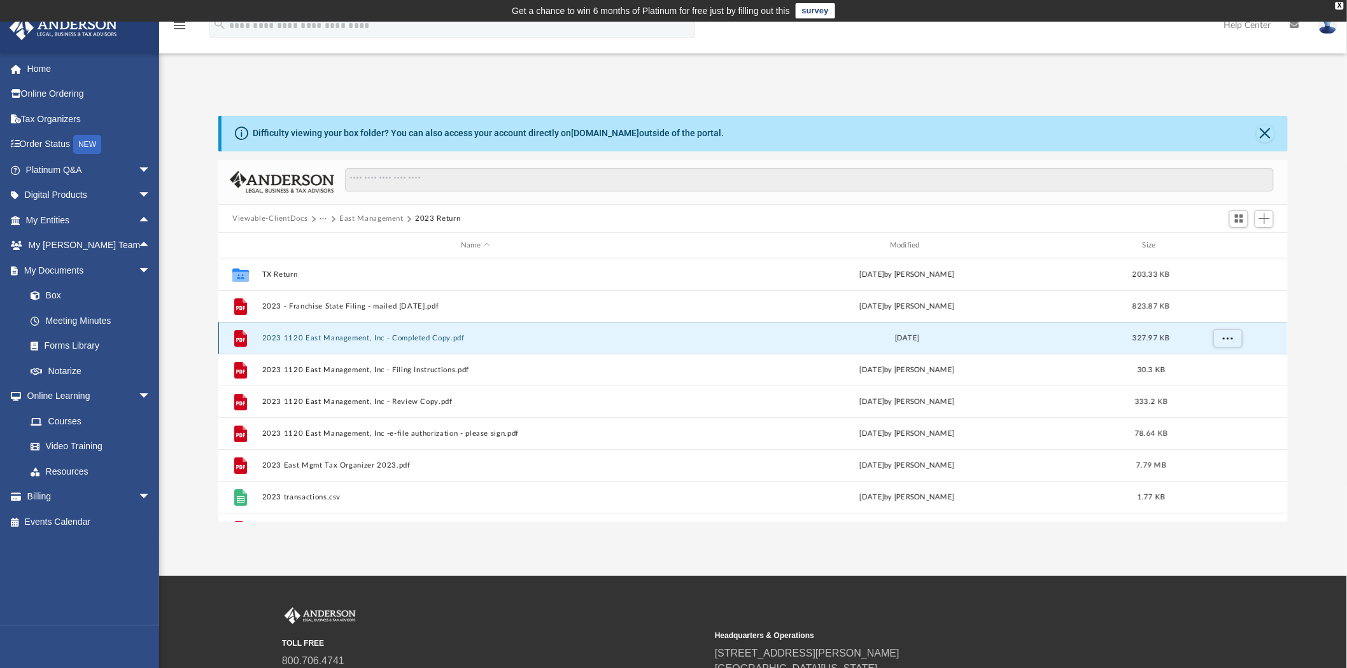
click at [397, 336] on button "2023 1120 East Management, Inc - Completed Copy.pdf" at bounding box center [475, 338] width 427 height 8
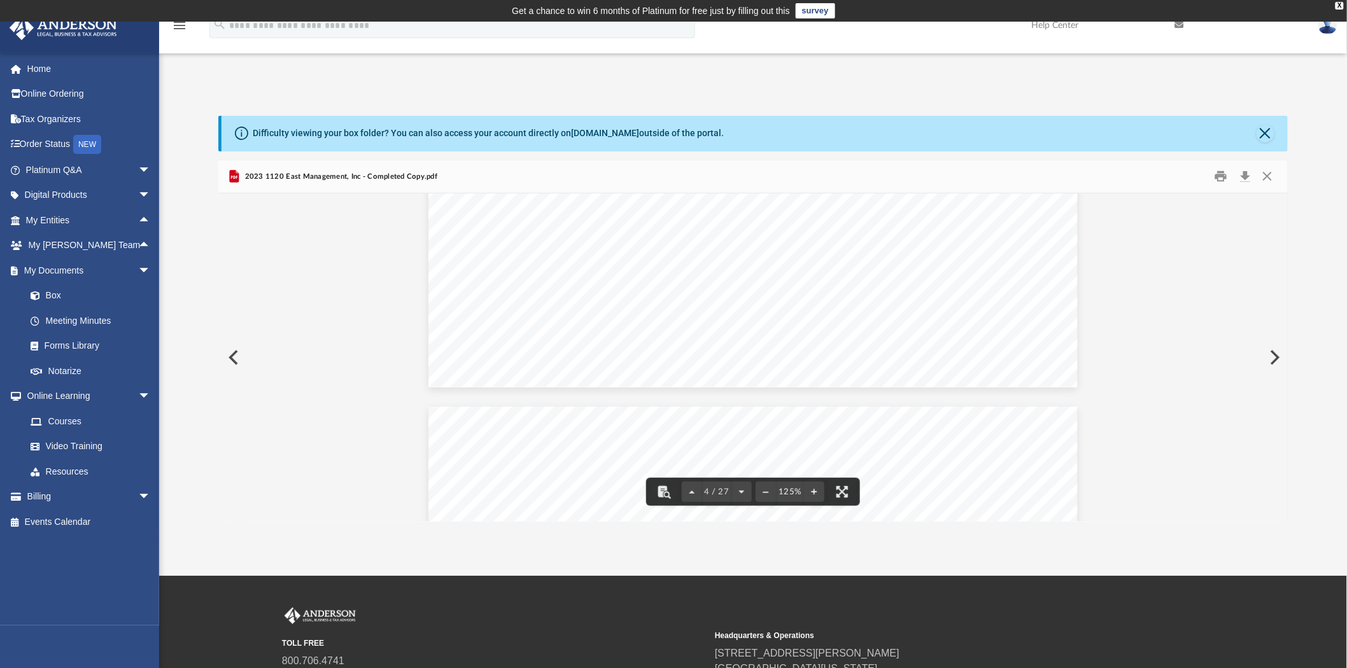
scroll to position [3607, 0]
click at [1269, 180] on button "Close" at bounding box center [1267, 177] width 23 height 20
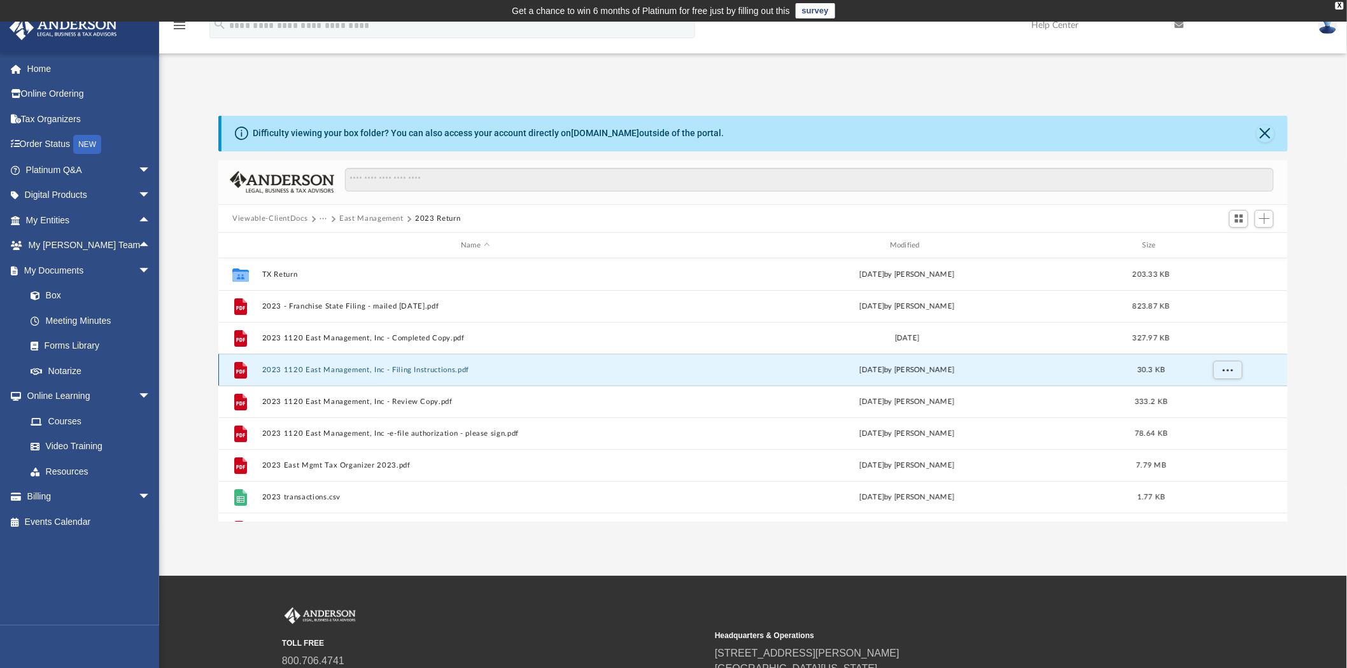
click at [404, 371] on button "2023 1120 East Management, Inc - Filing Instructions.pdf" at bounding box center [475, 370] width 427 height 8
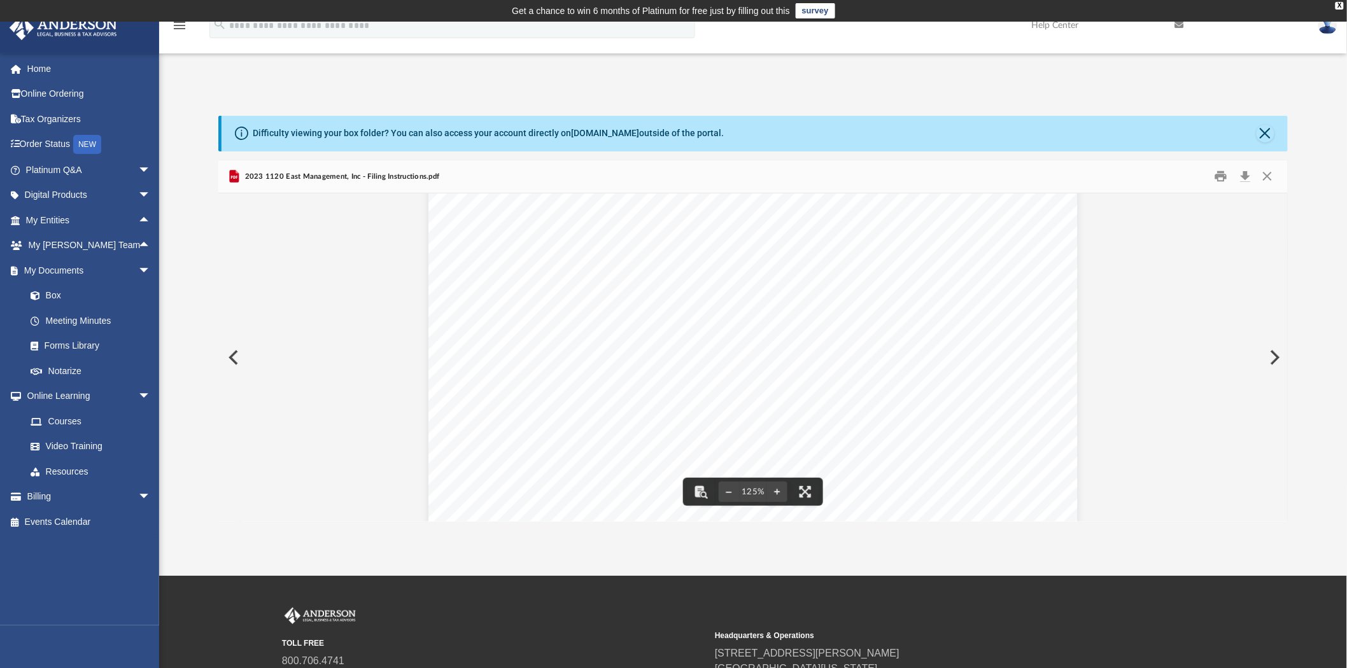
scroll to position [176, 0]
click at [1273, 136] on button "Close" at bounding box center [1266, 134] width 18 height 18
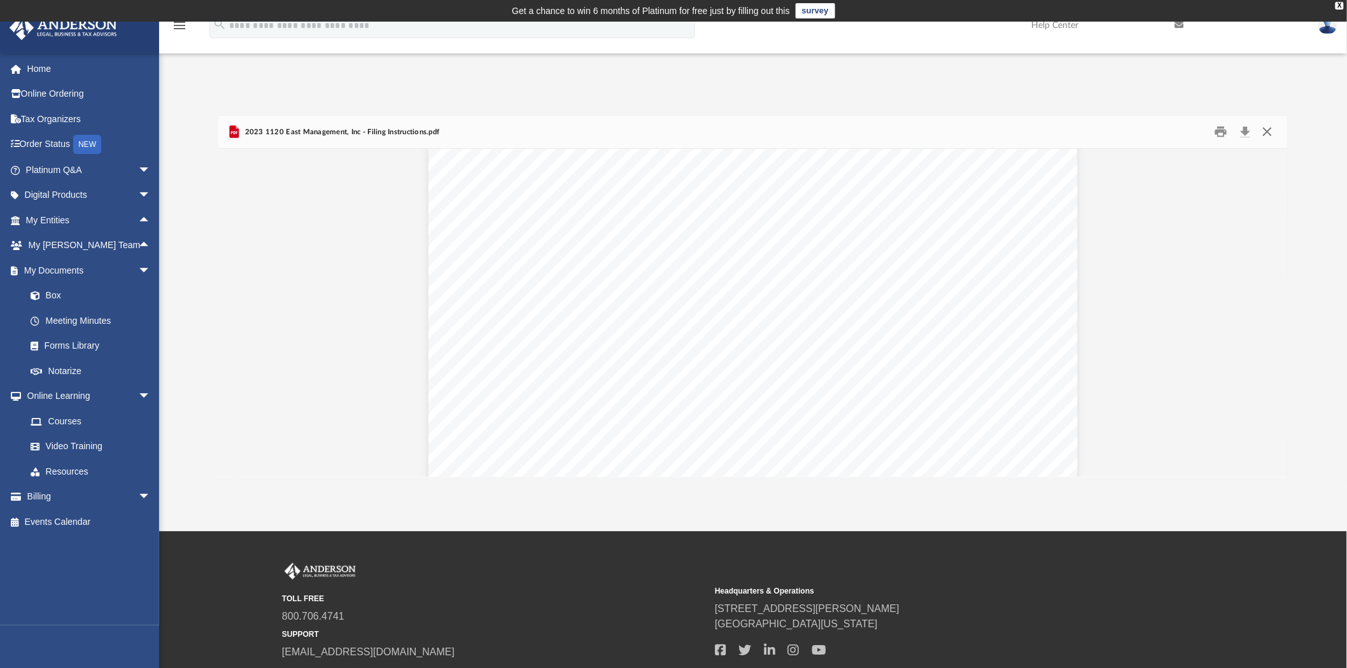
click at [1272, 136] on button "Close" at bounding box center [1267, 132] width 23 height 20
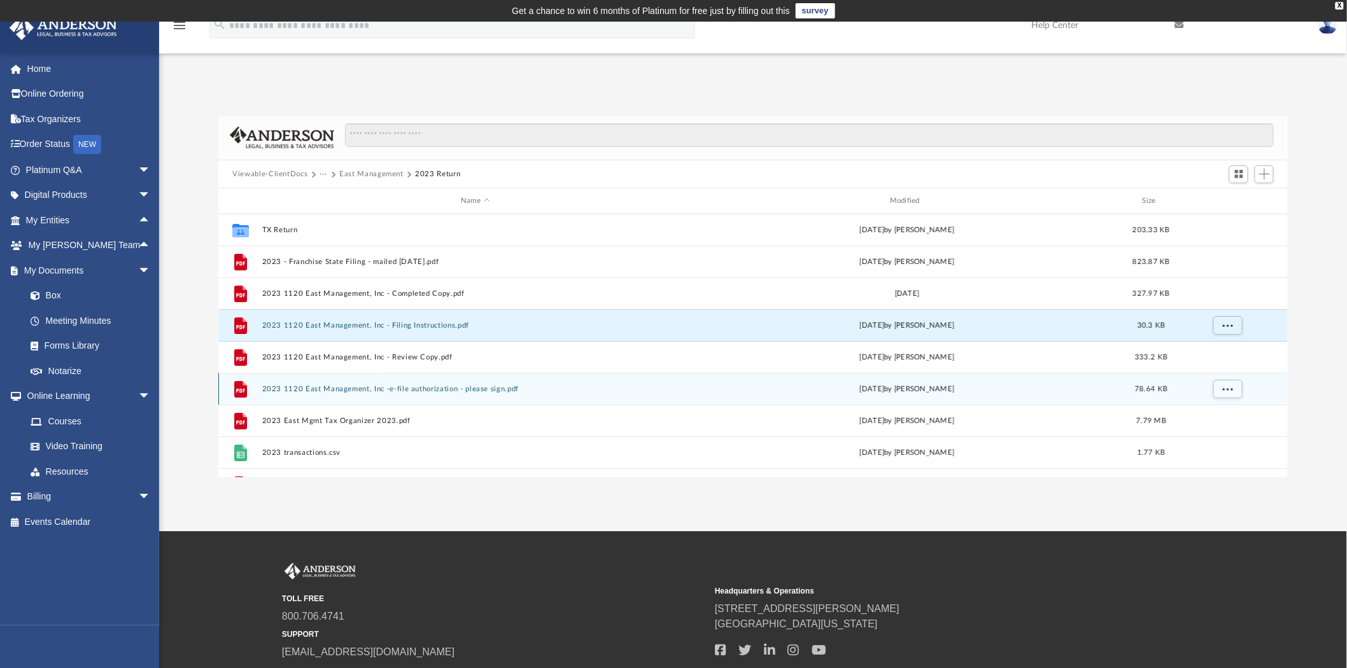
click at [352, 390] on button "2023 1120 East Management, Inc -e-file authorization - please sign.pdf" at bounding box center [475, 389] width 427 height 8
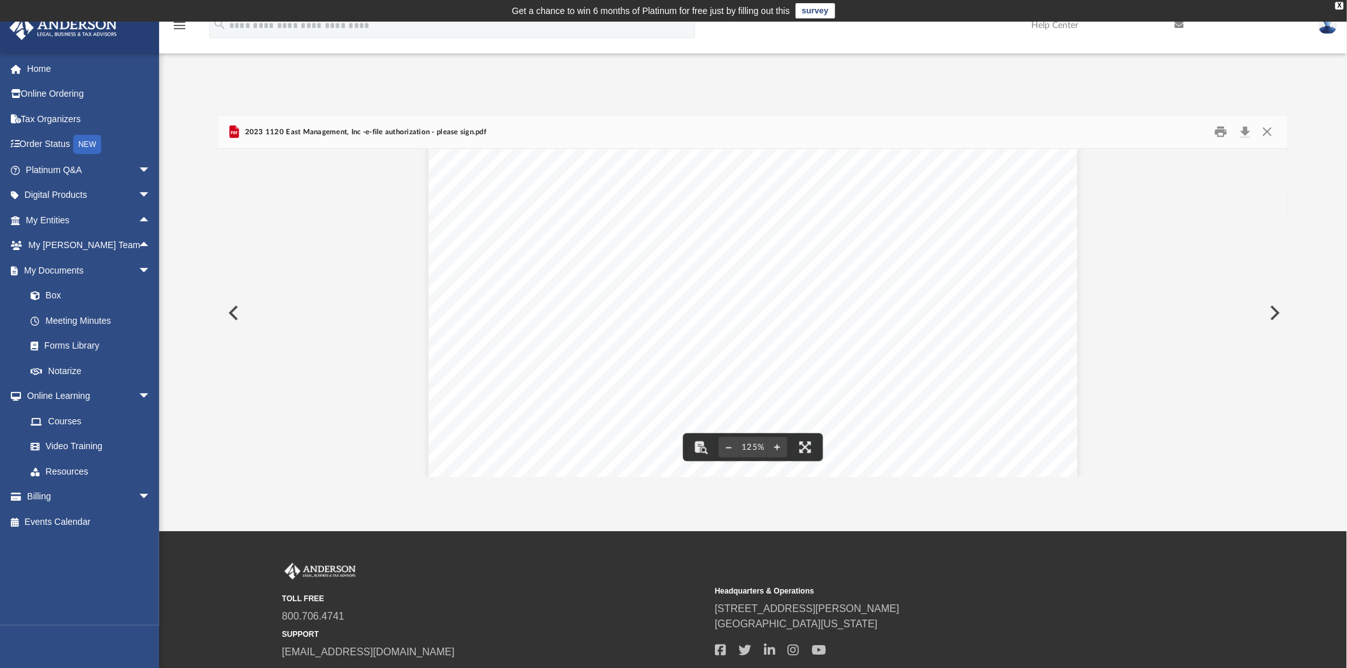
scroll to position [0, 0]
click at [1269, 132] on button "Close" at bounding box center [1267, 132] width 23 height 20
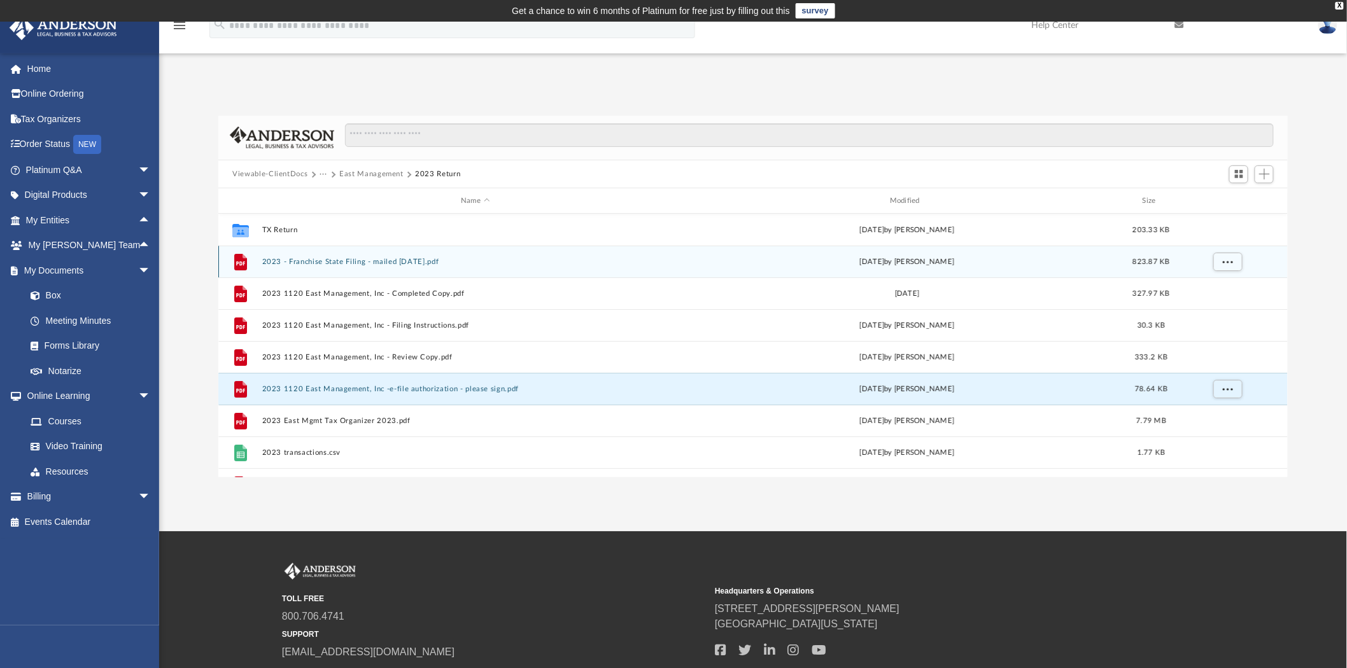
click at [400, 257] on div "File 2023 - Franchise State Filing - mailed [DATE].pdf [DATE] by [PERSON_NAME] …" at bounding box center [753, 262] width 1070 height 32
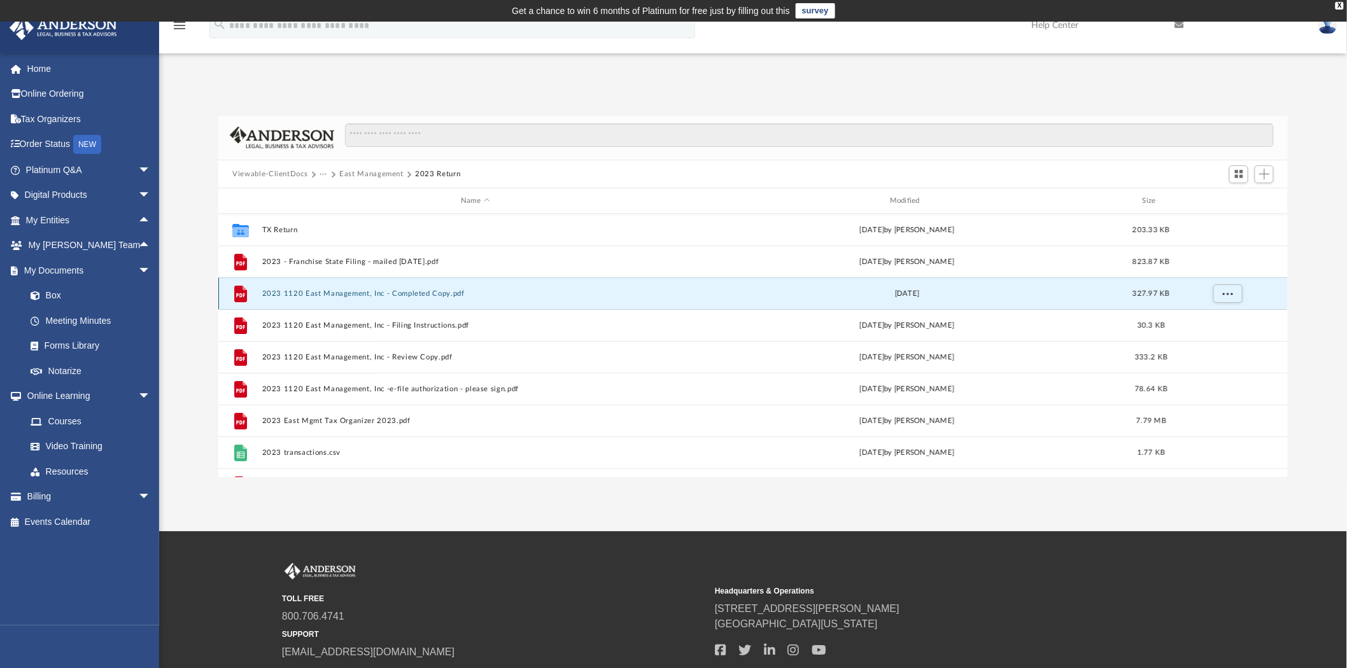
click at [408, 293] on button "2023 1120 East Management, Inc - Completed Copy.pdf" at bounding box center [475, 294] width 427 height 8
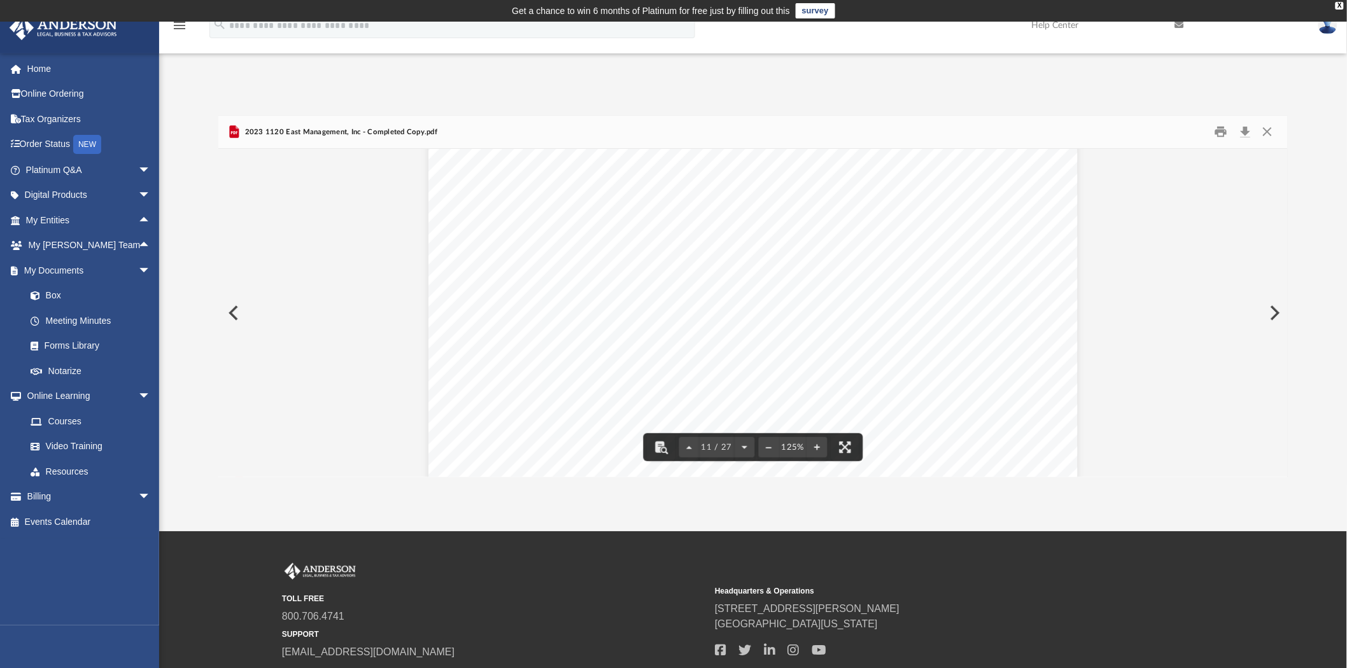
scroll to position [8913, 0]
click at [1268, 132] on button "Close" at bounding box center [1267, 132] width 23 height 20
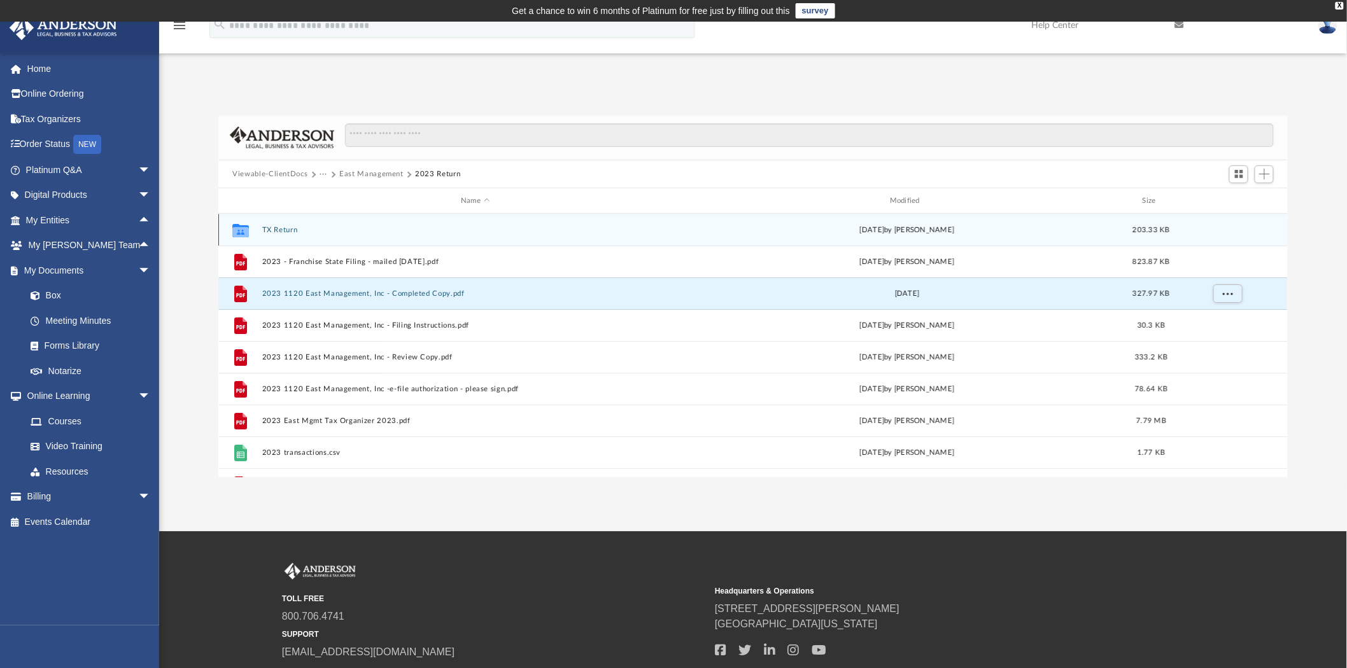
click at [268, 230] on button "TX Return" at bounding box center [475, 230] width 427 height 8
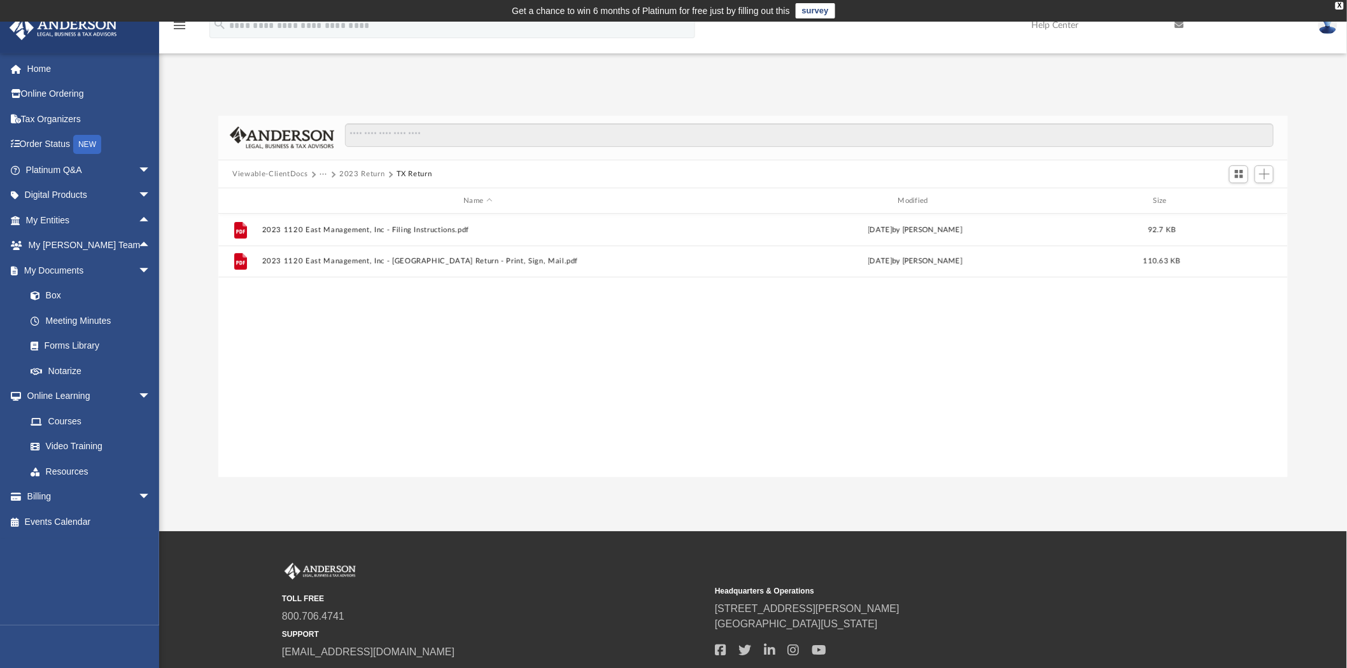
click at [357, 174] on button "2023 Return" at bounding box center [361, 174] width 45 height 11
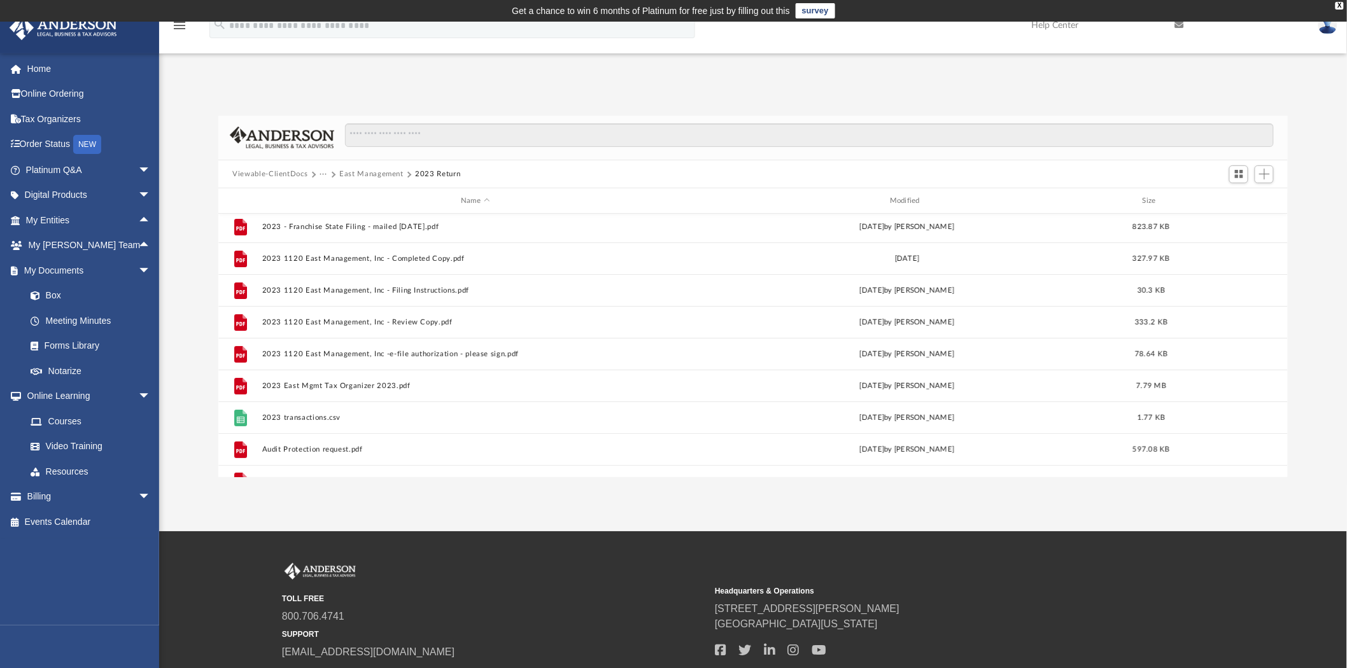
scroll to position [54, 0]
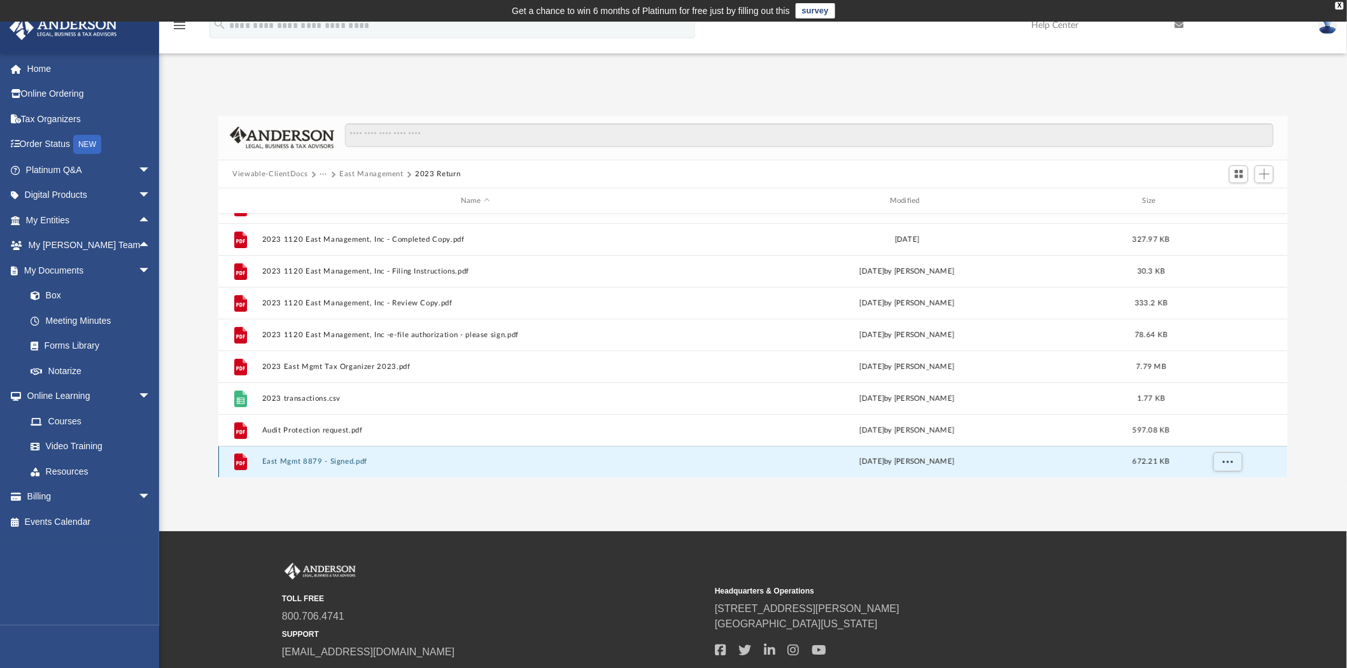
click at [343, 460] on button "East Mgmt 8879 - Signed.pdf" at bounding box center [475, 462] width 427 height 8
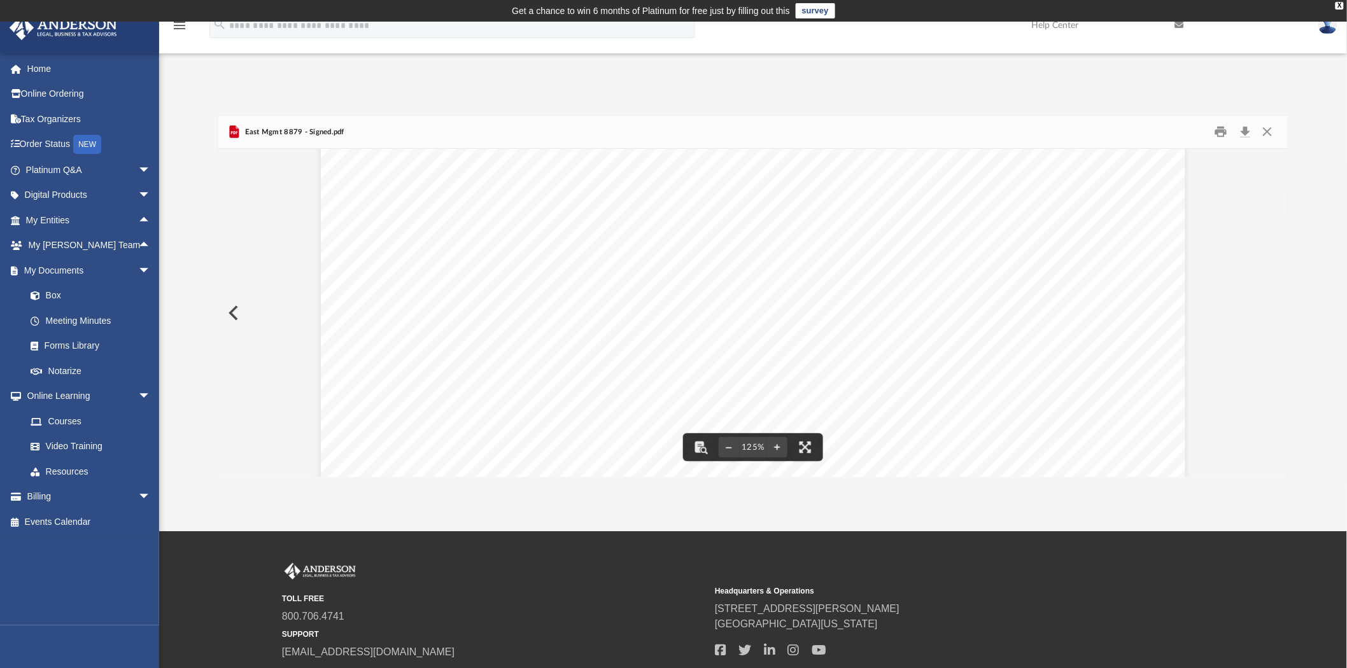
scroll to position [0, 0]
click at [1262, 132] on button "Close" at bounding box center [1267, 132] width 23 height 20
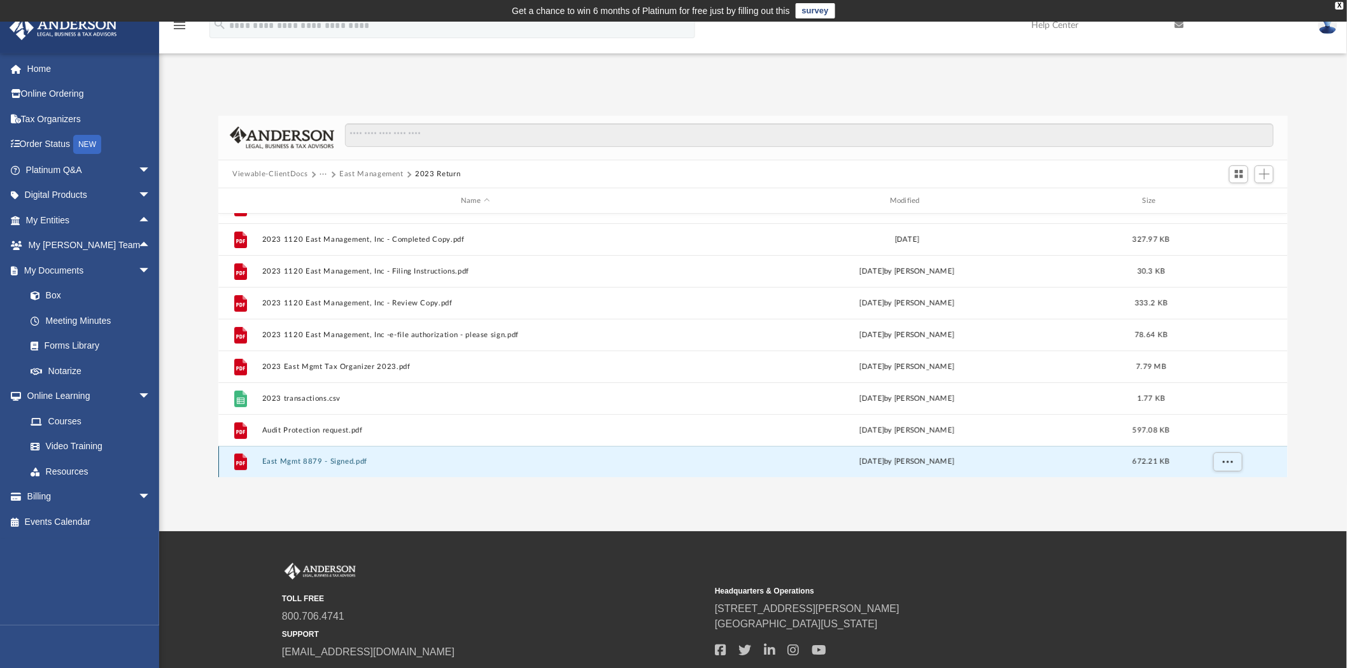
click at [327, 456] on div "File East Mgmt 8879 - Signed.pdf [DATE] by [PERSON_NAME] 672.21 KB" at bounding box center [753, 462] width 1070 height 32
click at [329, 460] on button "East Mgmt 8879 - Signed.pdf" at bounding box center [475, 462] width 427 height 8
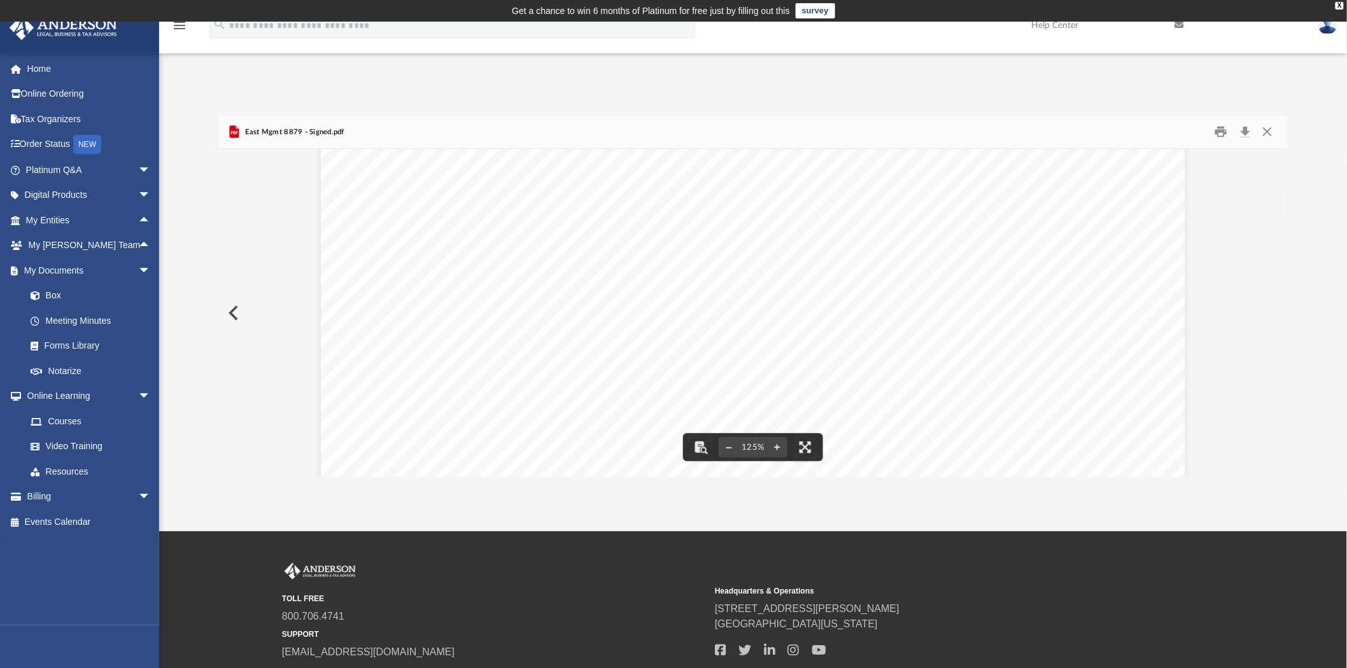
scroll to position [383, 0]
click at [1264, 131] on button "Close" at bounding box center [1267, 132] width 23 height 20
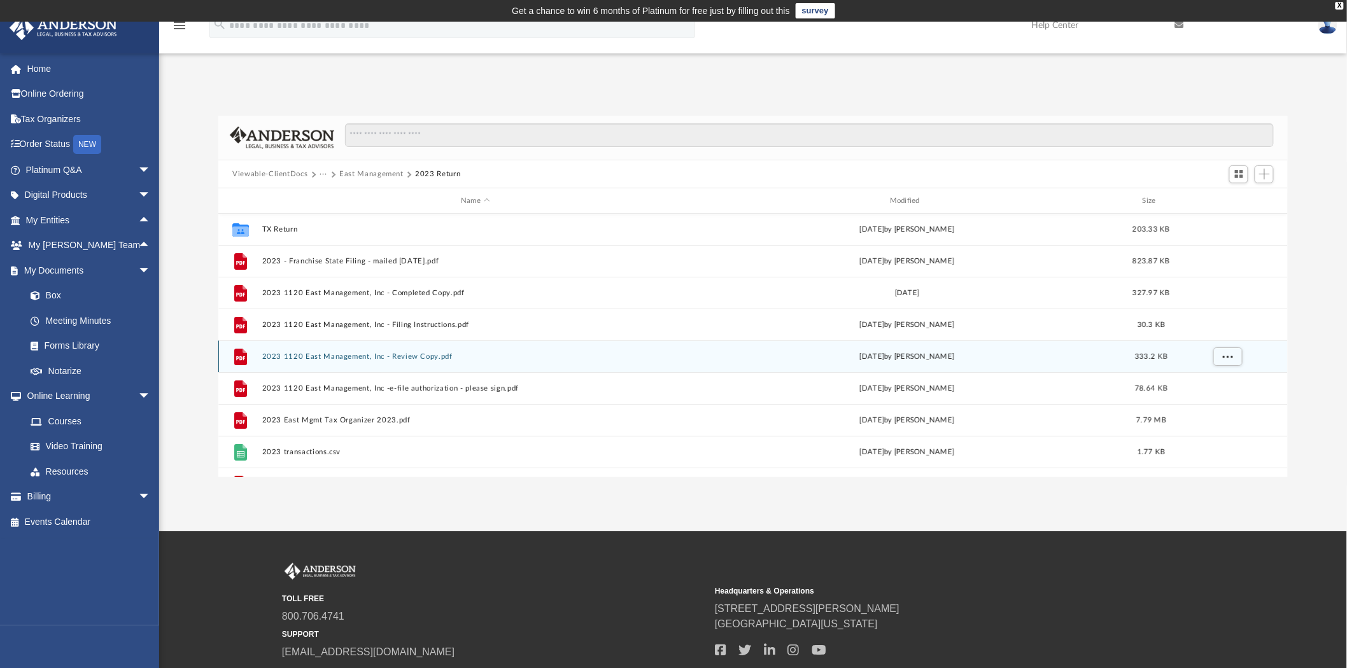
scroll to position [0, 0]
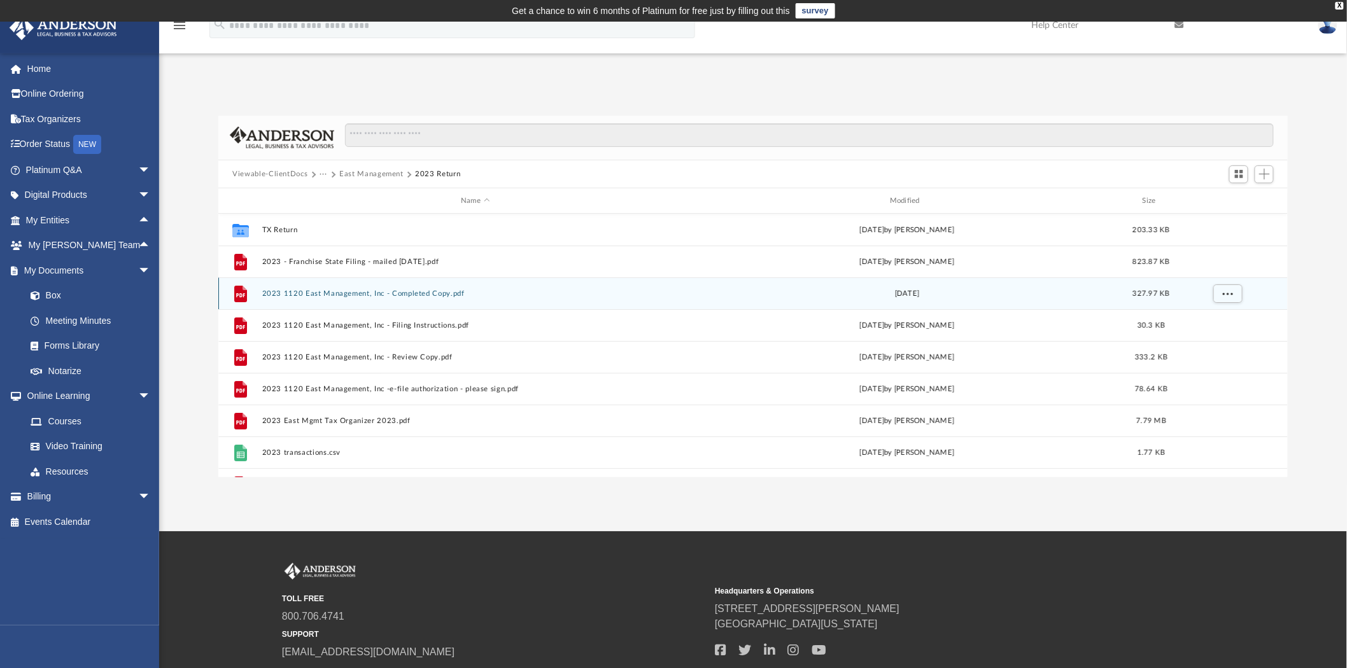
click at [399, 289] on div "File 2023 1120 East Management, Inc - Completed Copy.pdf [DATE] 327.97 KB" at bounding box center [753, 294] width 1070 height 32
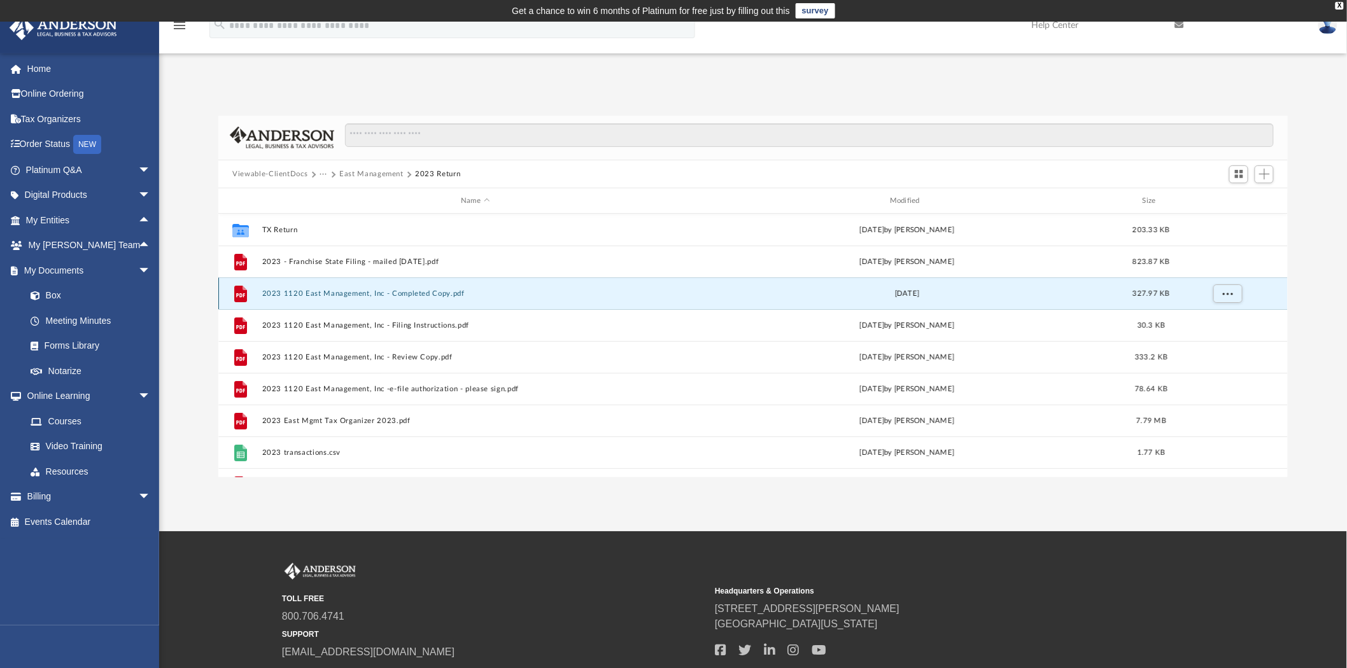
click at [399, 293] on button "2023 1120 East Management, Inc - Completed Copy.pdf" at bounding box center [475, 294] width 427 height 8
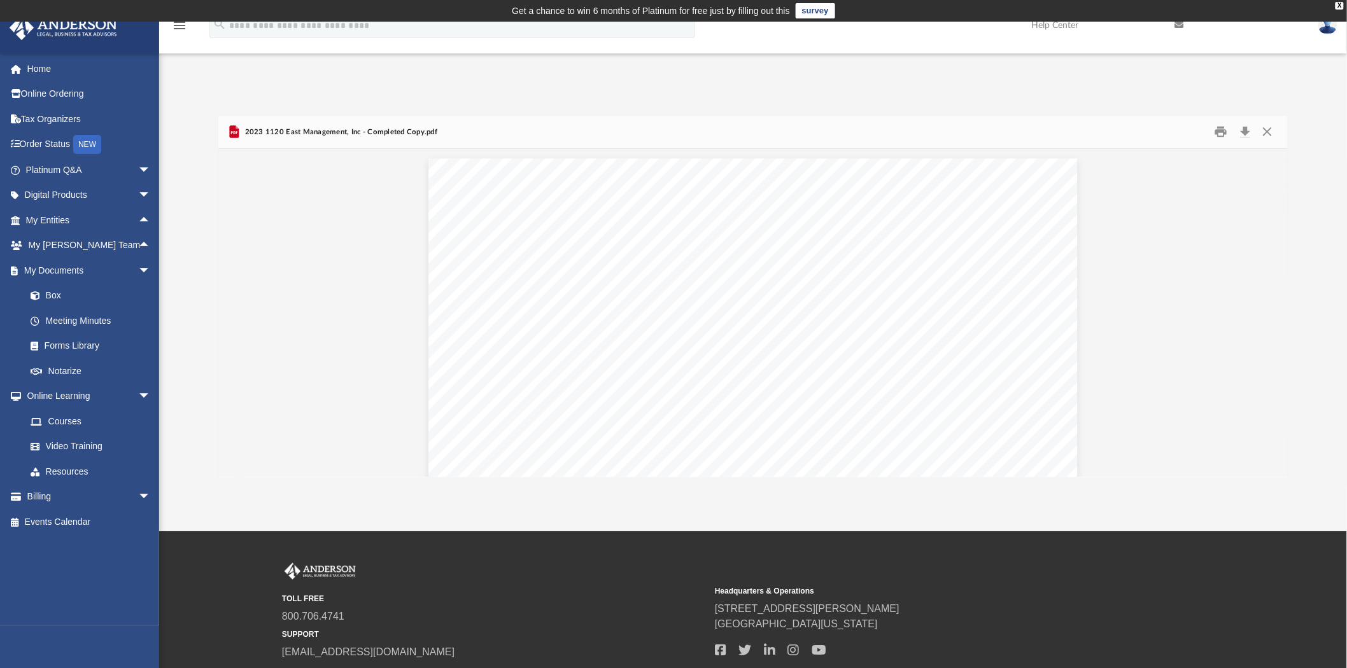
scroll to position [8595, 0]
click at [1249, 130] on button "Download" at bounding box center [1245, 132] width 23 height 20
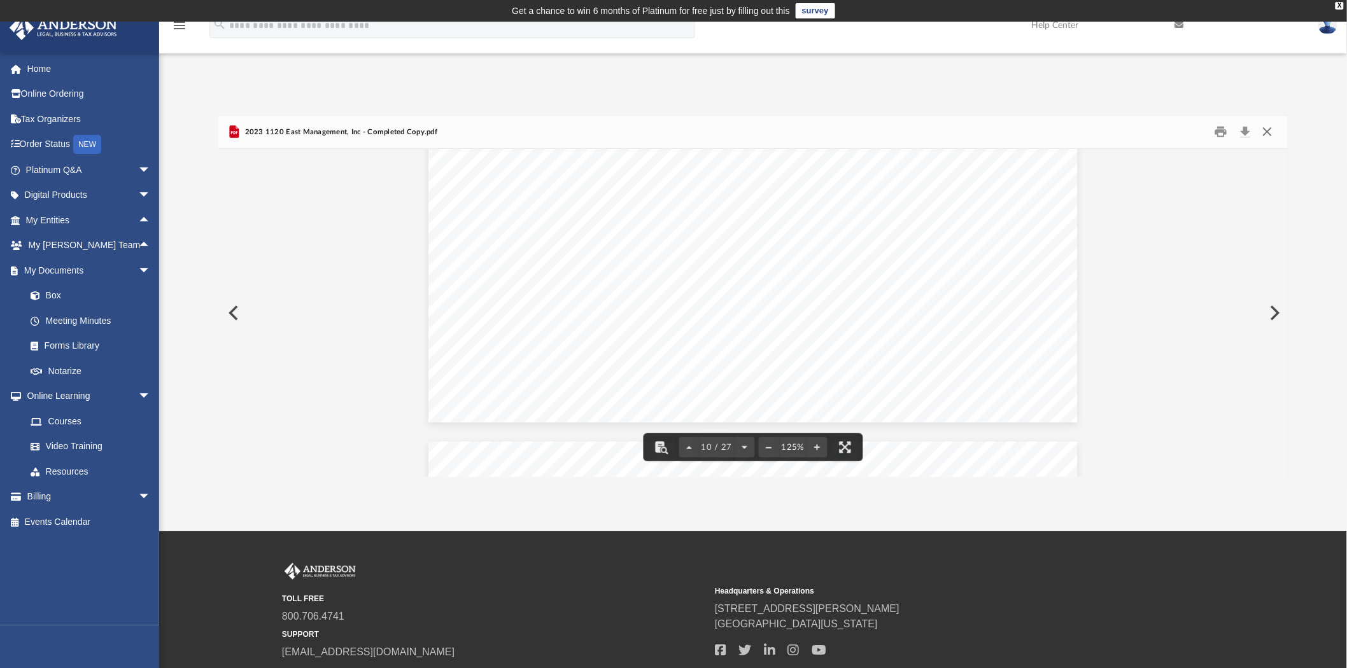
click at [1262, 132] on button "Close" at bounding box center [1267, 132] width 23 height 20
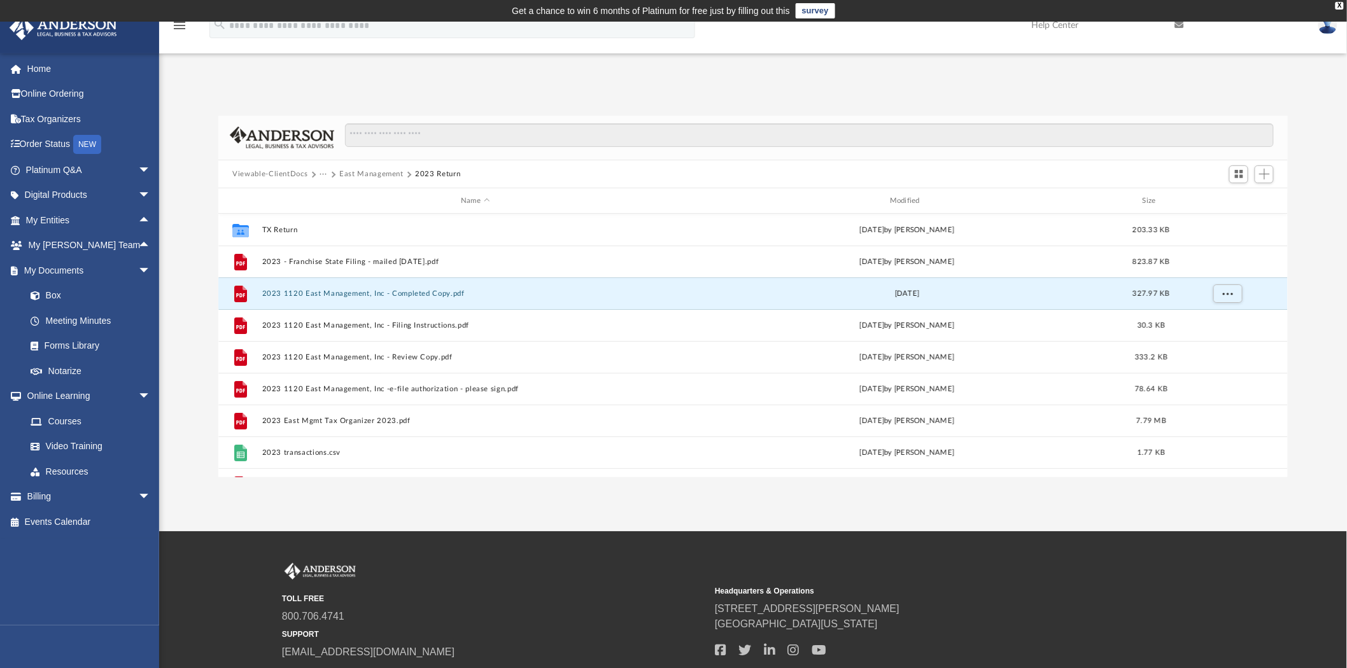
click at [348, 174] on button "East Management" at bounding box center [371, 174] width 64 height 11
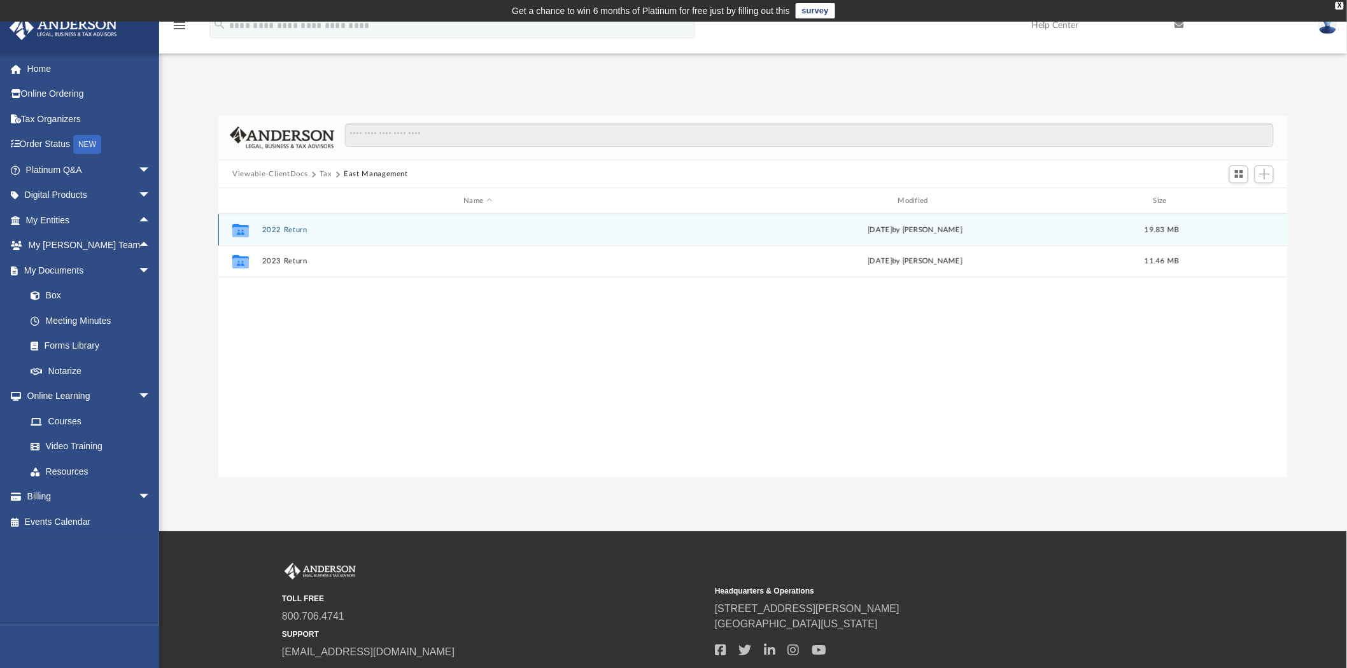
click at [285, 228] on button "2022 Return" at bounding box center [478, 230] width 432 height 8
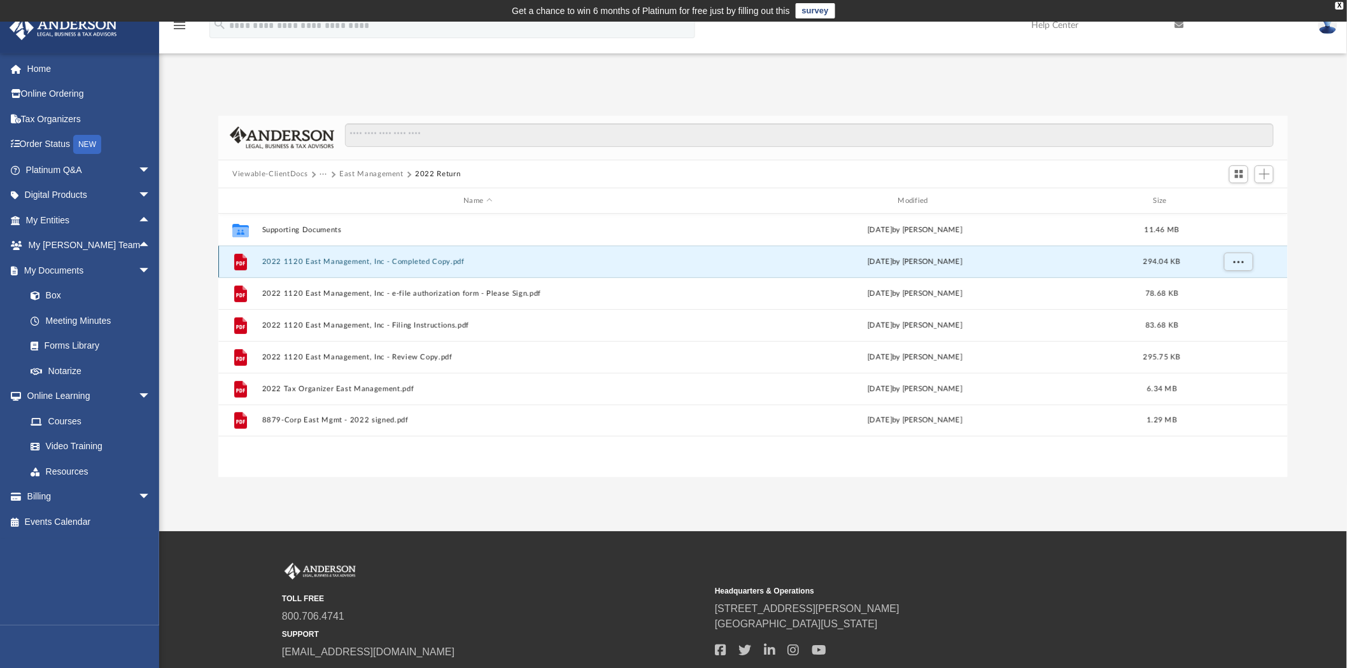
click at [355, 263] on button "2022 1120 East Management, Inc - Completed Copy.pdf" at bounding box center [478, 262] width 432 height 8
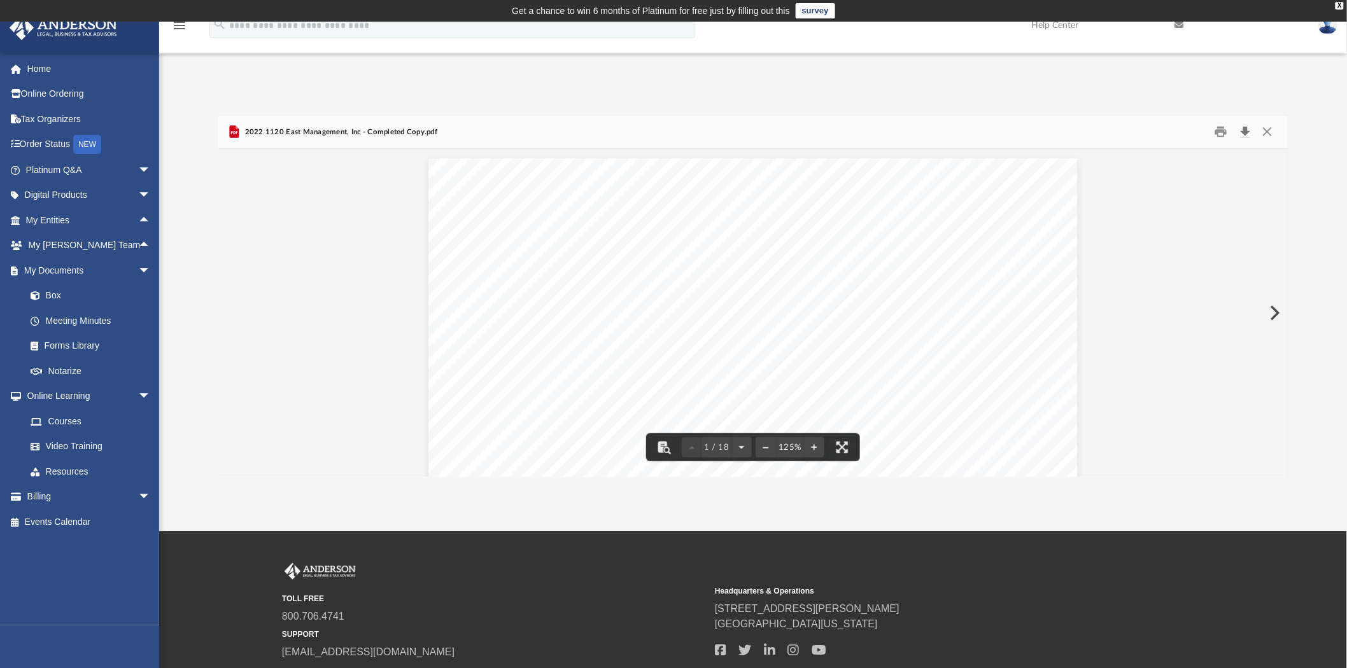
click at [1248, 129] on button "Download" at bounding box center [1245, 132] width 23 height 20
click at [1266, 135] on button "Close" at bounding box center [1267, 132] width 23 height 20
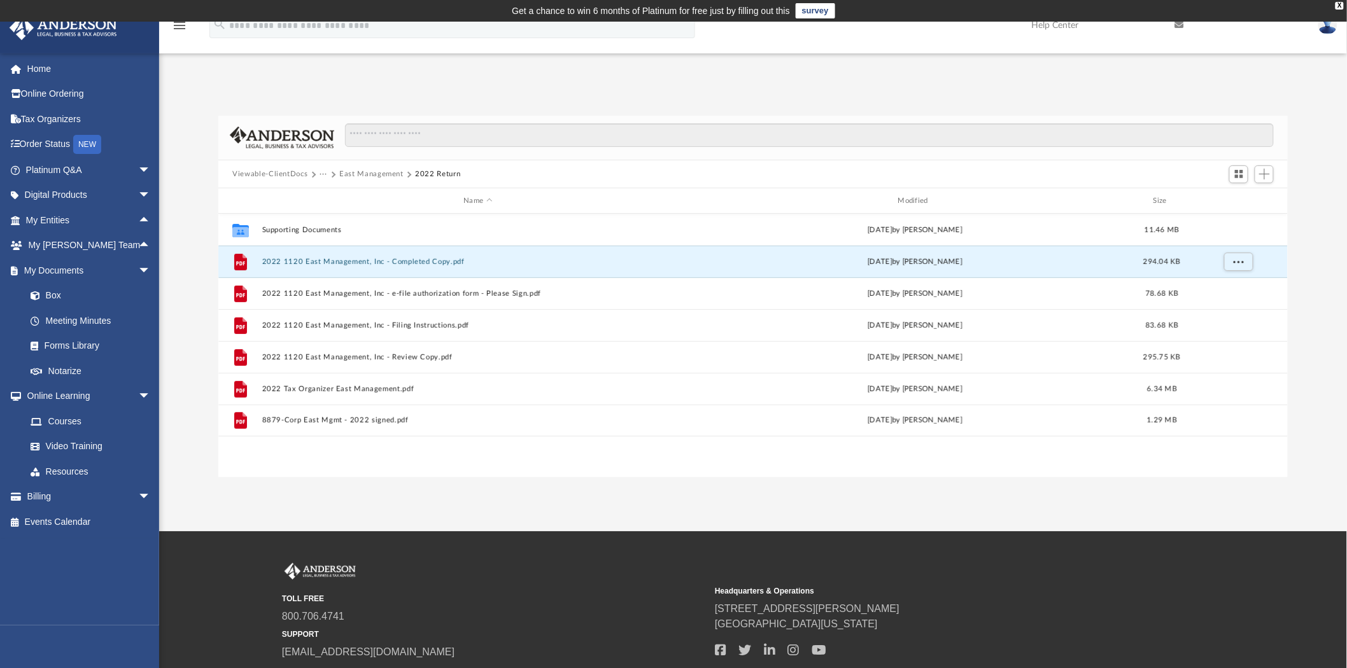
click at [367, 174] on button "East Management" at bounding box center [371, 174] width 64 height 11
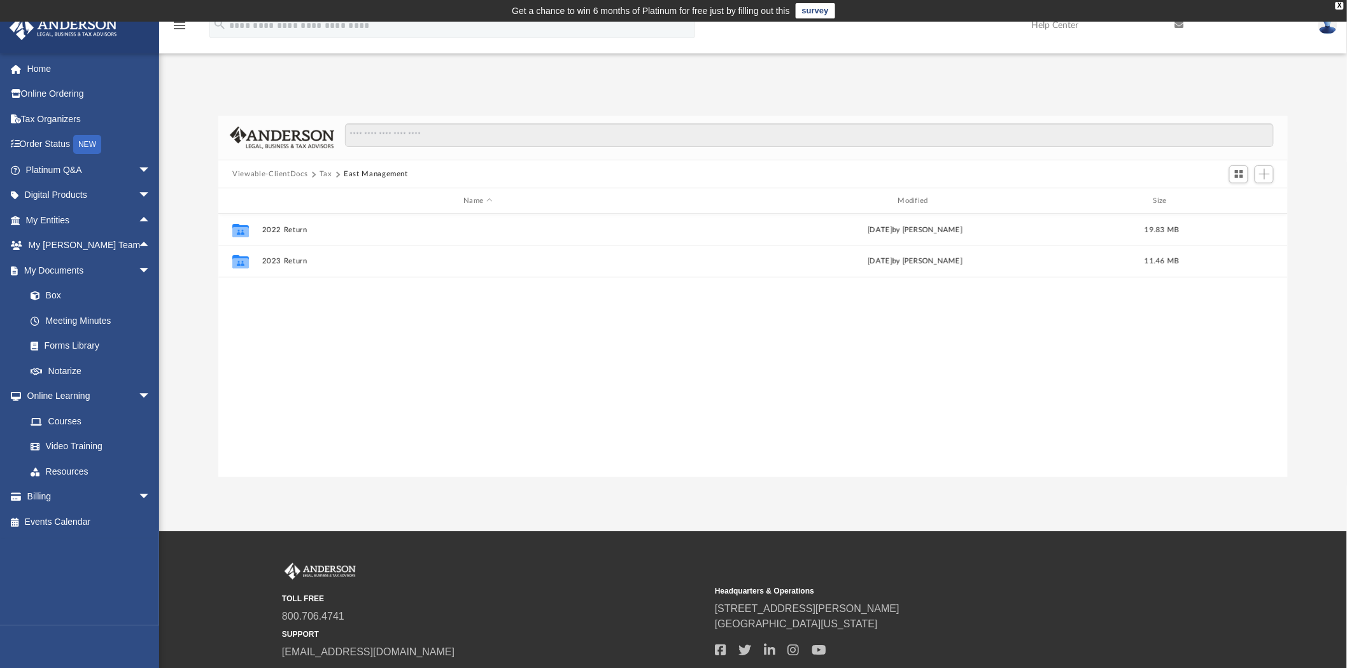
click at [326, 170] on button "Tax" at bounding box center [326, 174] width 13 height 11
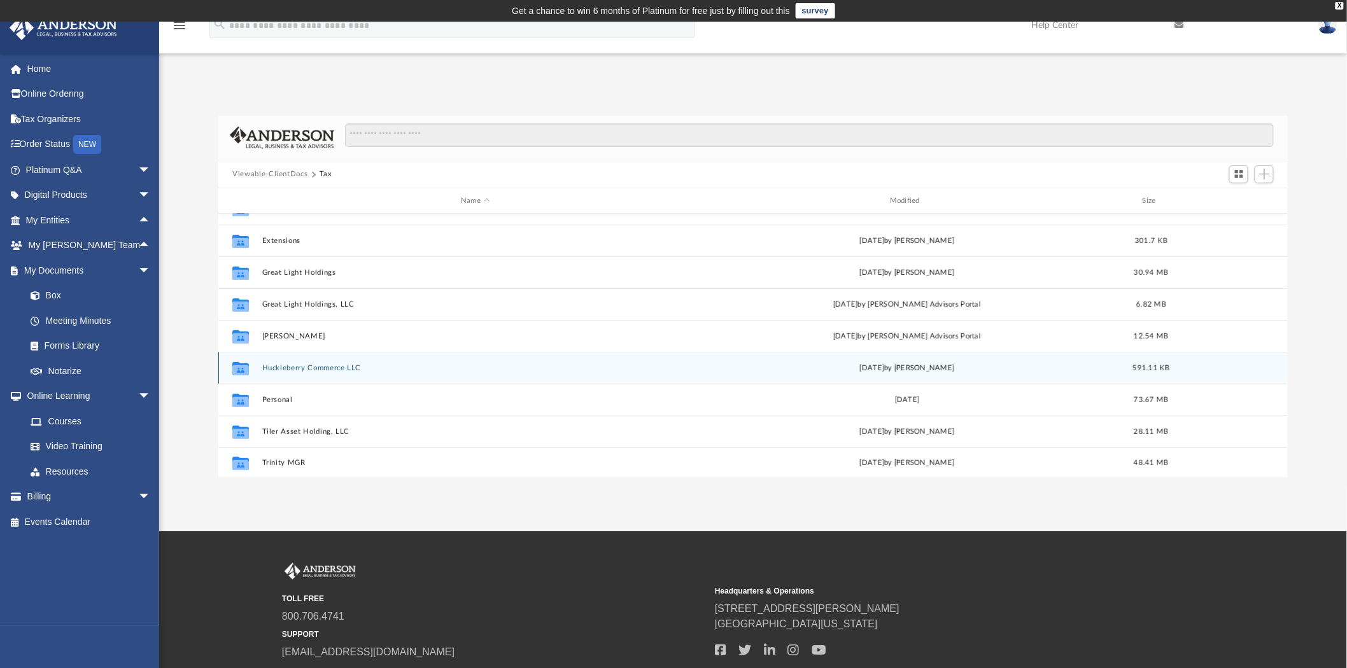
scroll to position [141, 0]
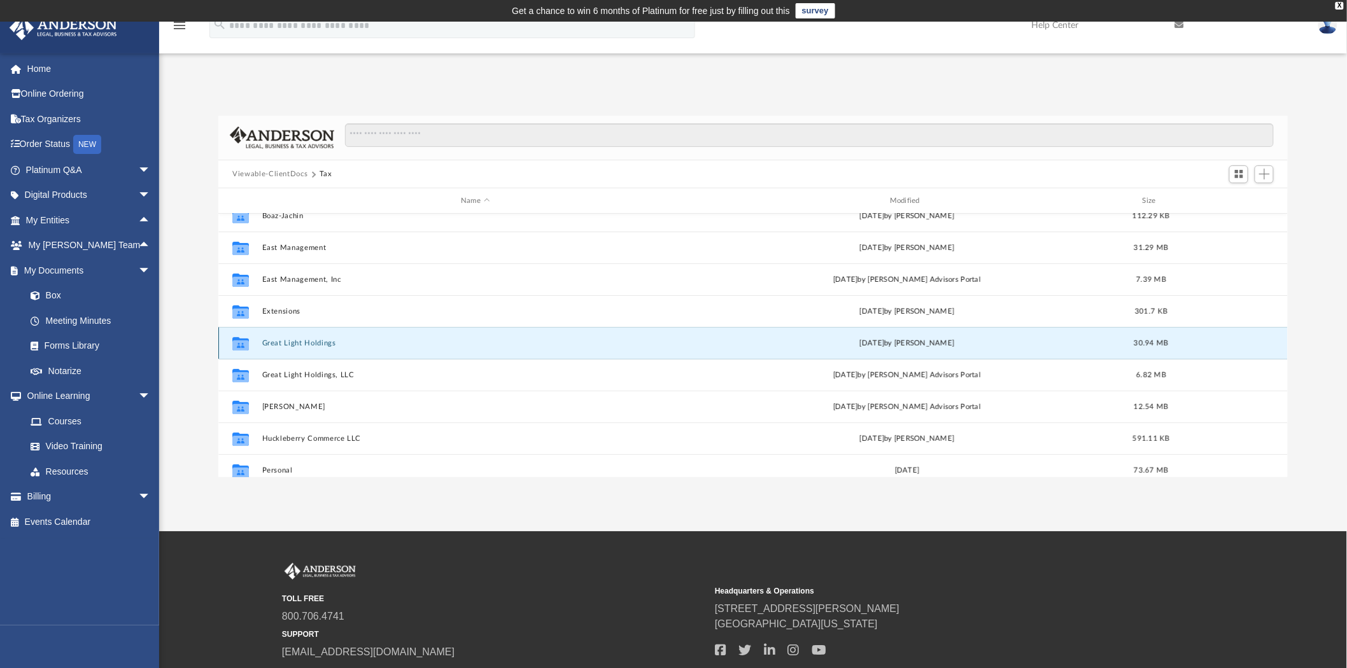
click at [272, 341] on button "Great Light Holdings" at bounding box center [475, 343] width 427 height 8
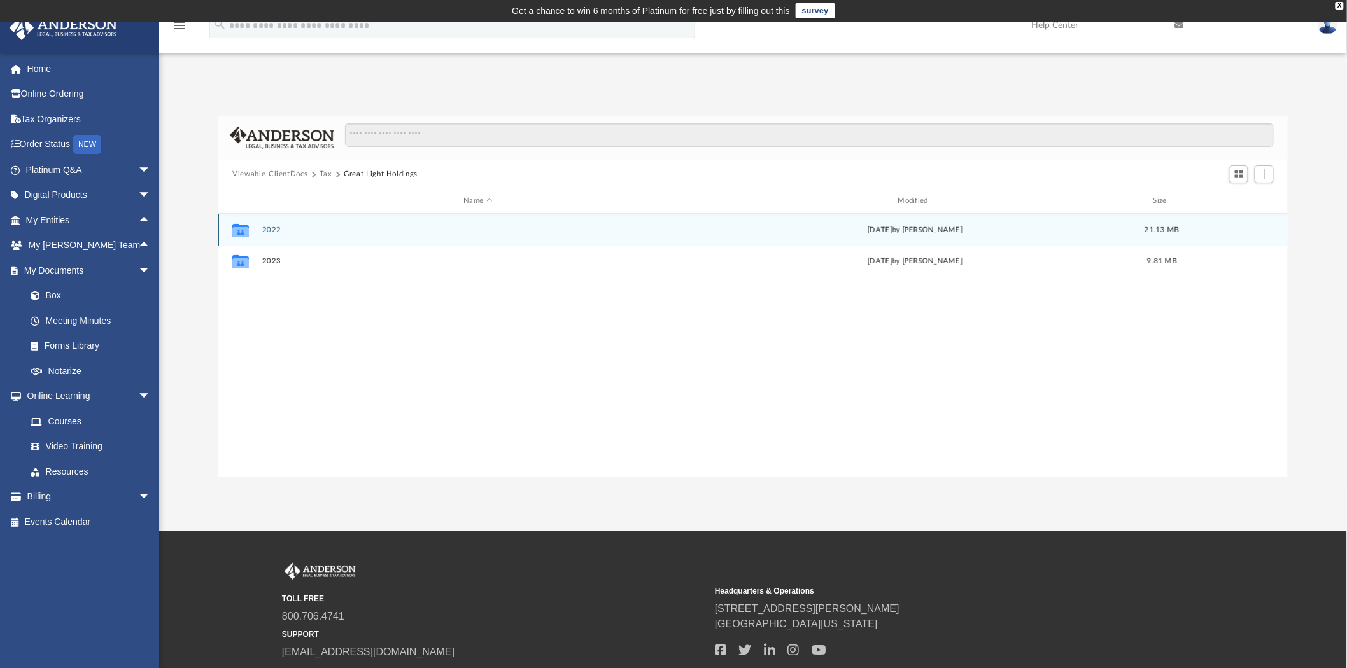
scroll to position [0, 0]
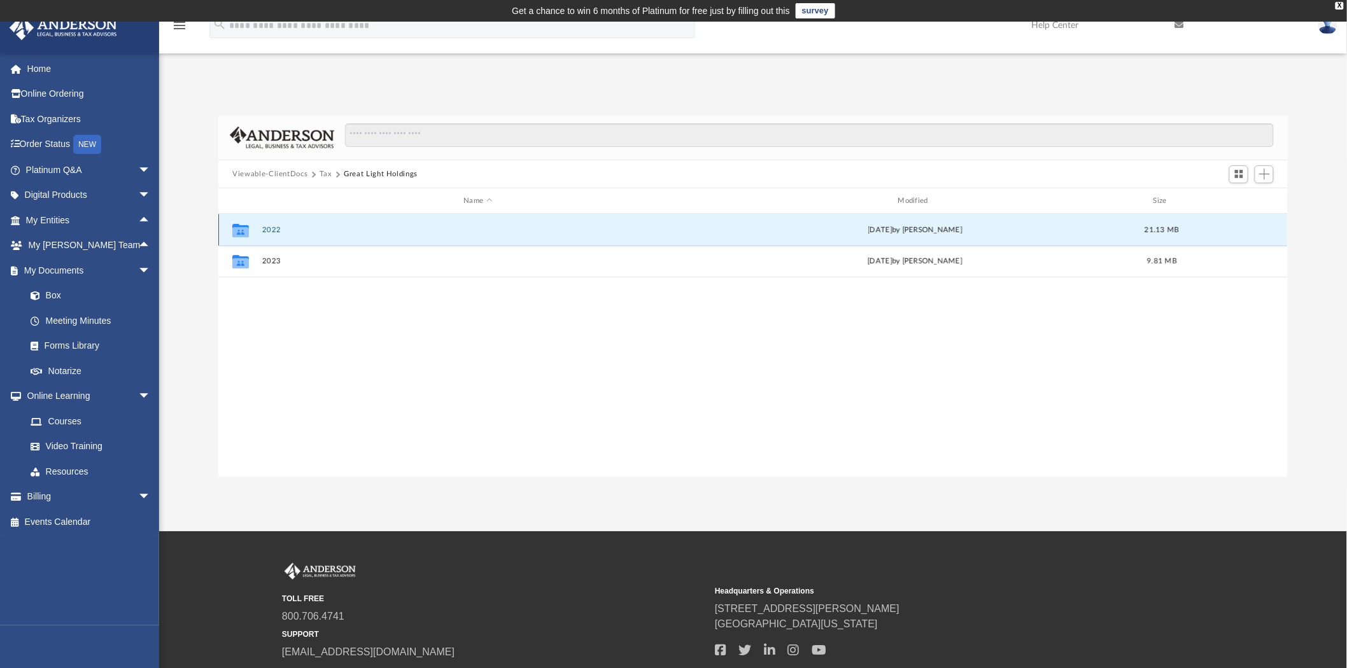
click at [267, 227] on button "2022" at bounding box center [478, 230] width 432 height 8
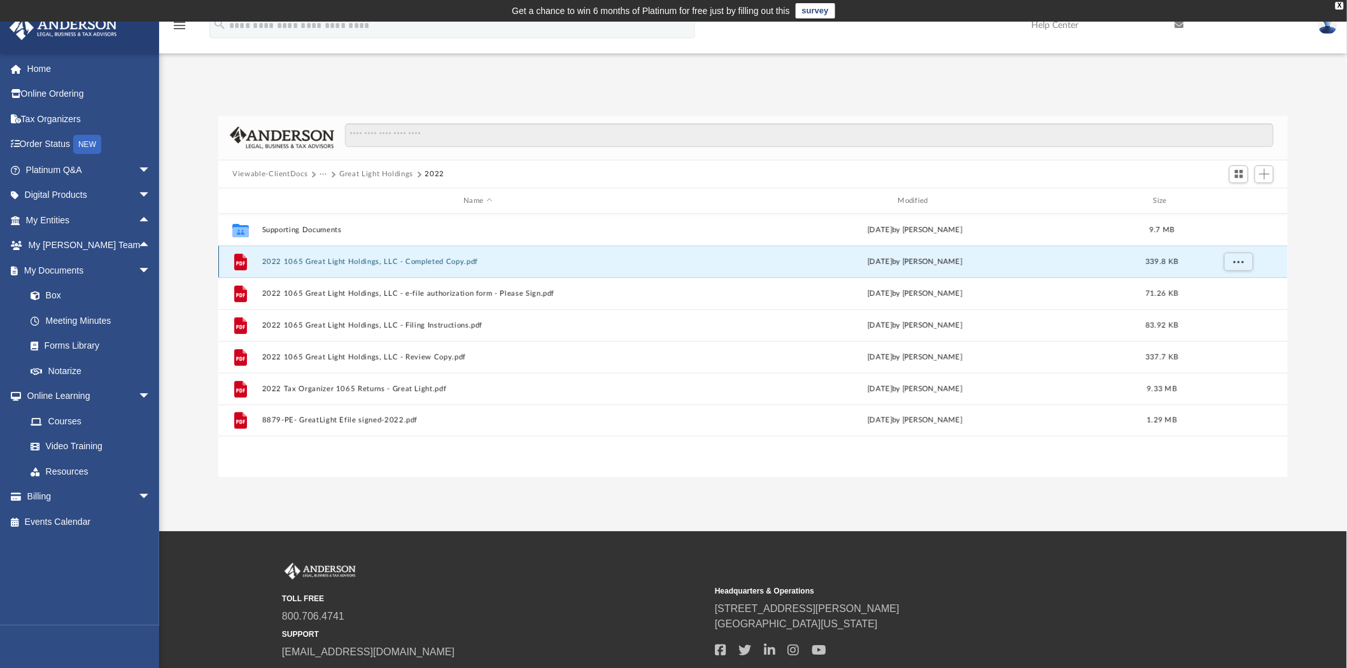
click at [418, 258] on button "2022 1065 Great Light Holdings, LLC - Completed Copy.pdf" at bounding box center [478, 262] width 432 height 8
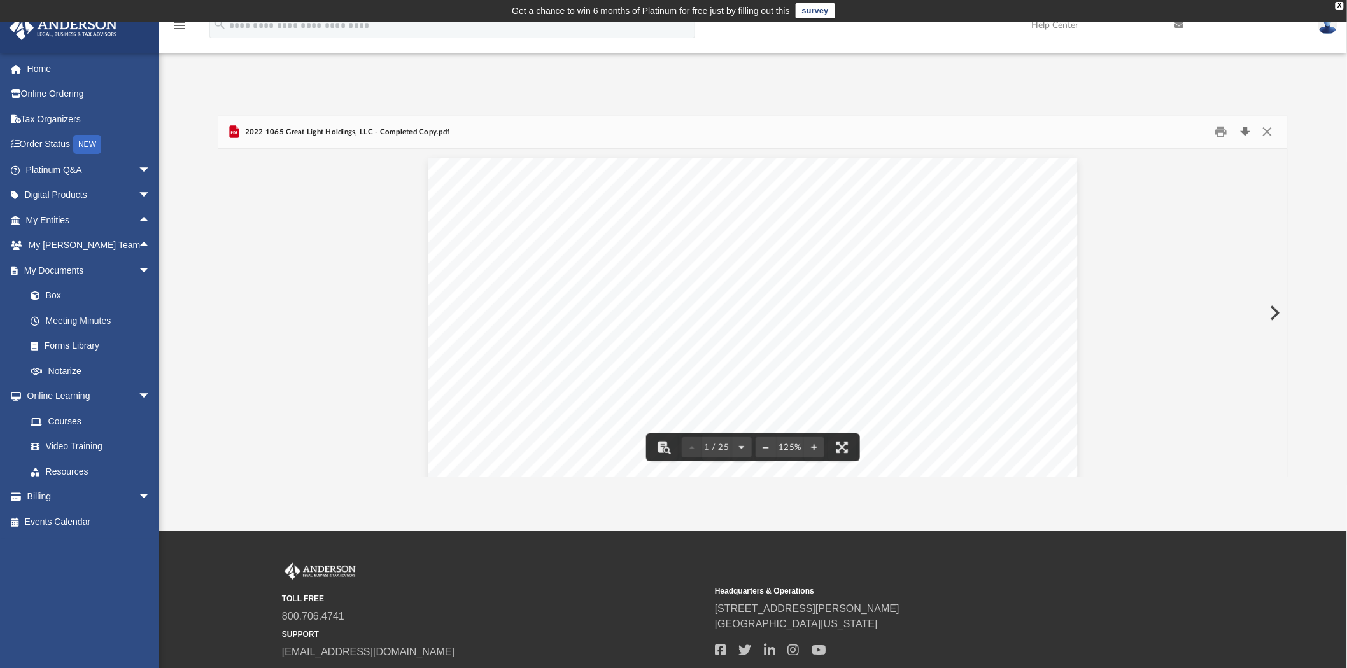
click at [1242, 131] on button "Download" at bounding box center [1245, 132] width 23 height 20
click at [1304, 132] on div "Difficulty viewing your box folder? You can also access your account directly o…" at bounding box center [753, 297] width 1188 height 362
click at [1275, 132] on button "Close" at bounding box center [1267, 132] width 23 height 20
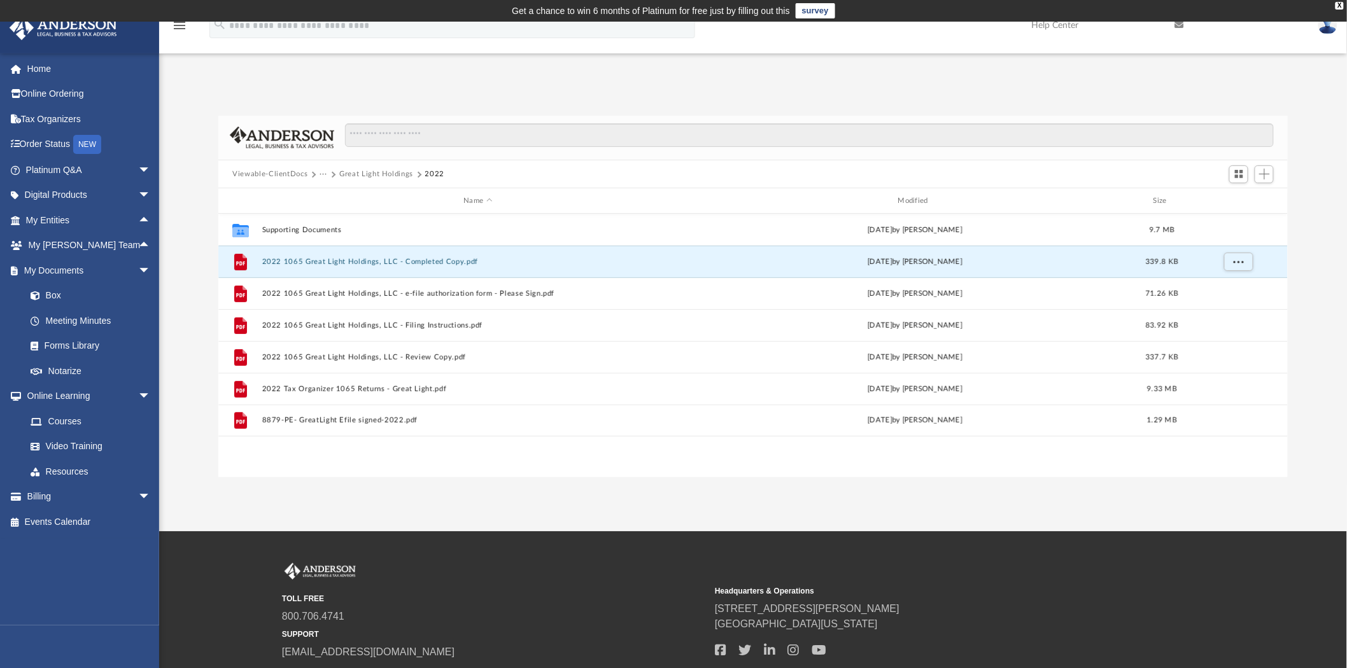
click at [359, 174] on button "Great Light Holdings" at bounding box center [376, 174] width 74 height 11
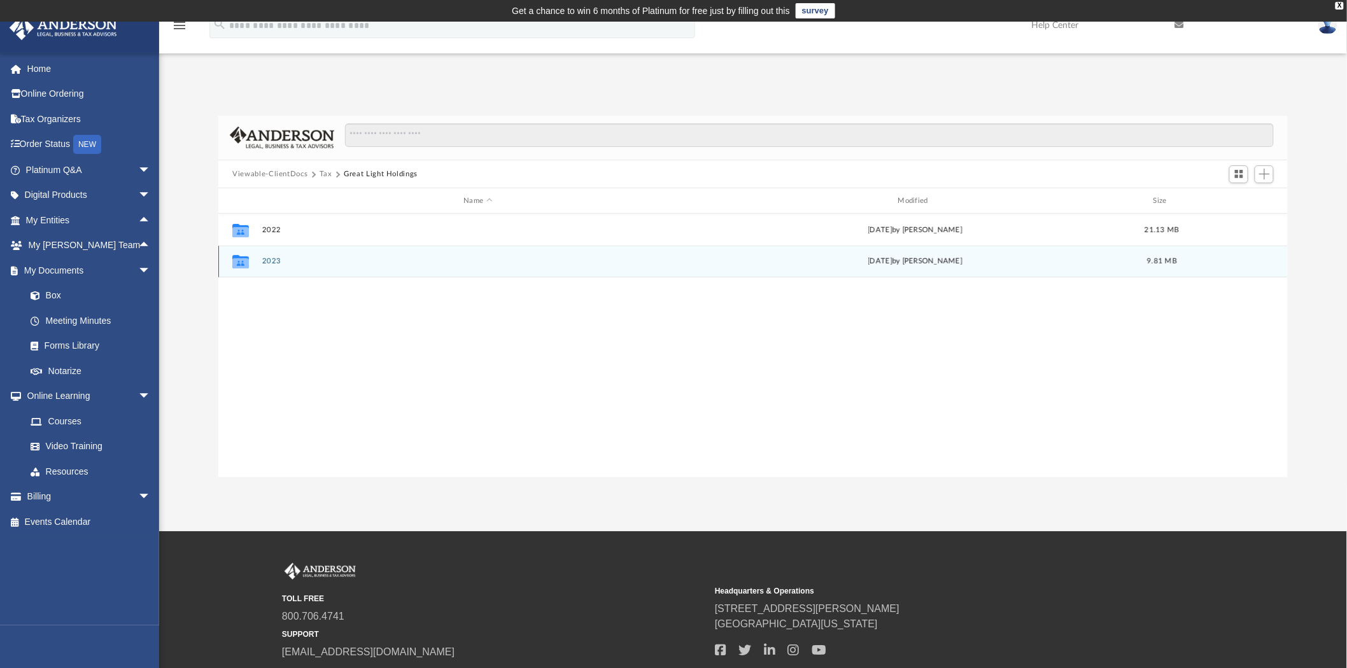
click at [268, 262] on button "2023" at bounding box center [478, 262] width 432 height 8
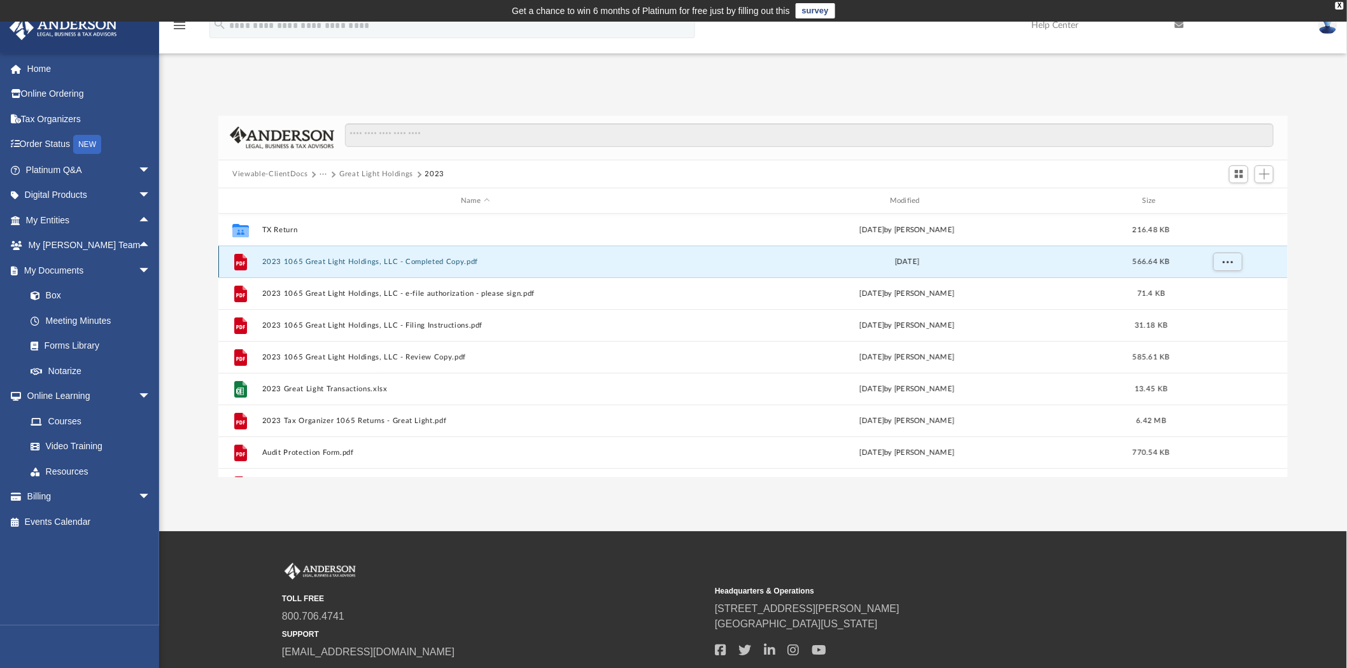
click at [450, 264] on button "2023 1065 Great Light Holdings, LLC - Completed Copy.pdf" at bounding box center [475, 262] width 427 height 8
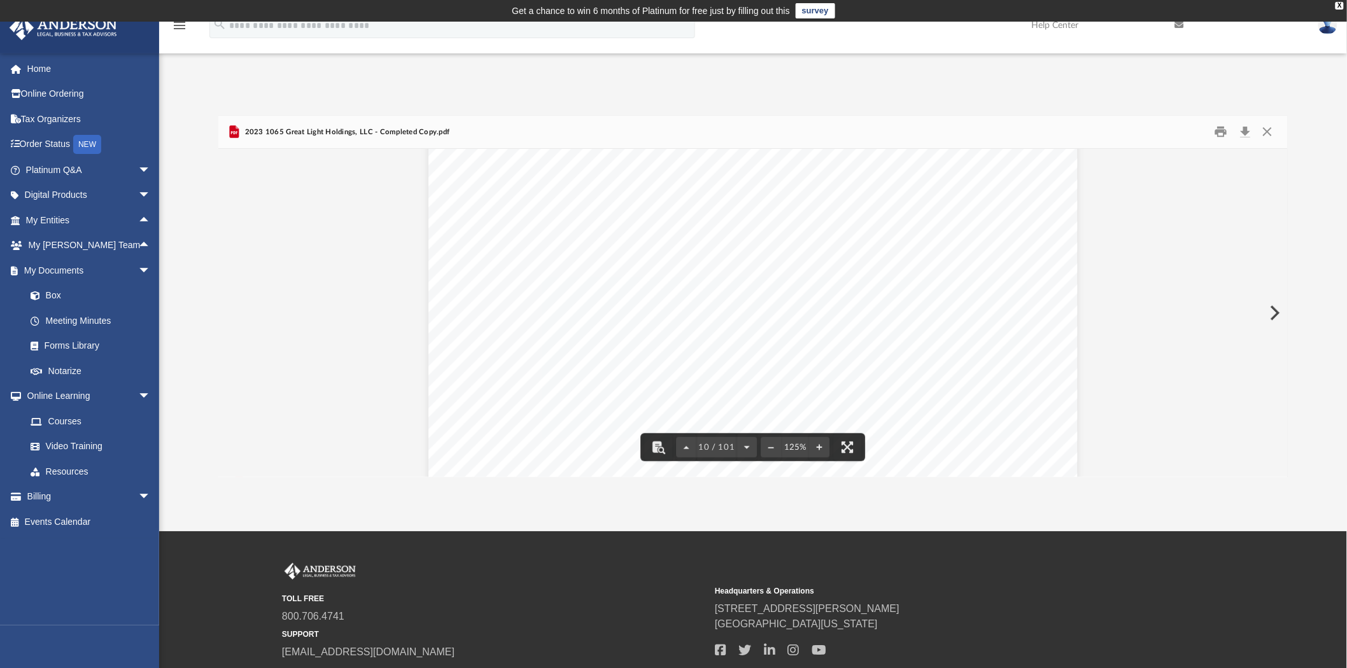
scroll to position [7855, 0]
click at [1246, 136] on button "Download" at bounding box center [1245, 132] width 23 height 20
click at [1273, 132] on button "Close" at bounding box center [1267, 132] width 23 height 20
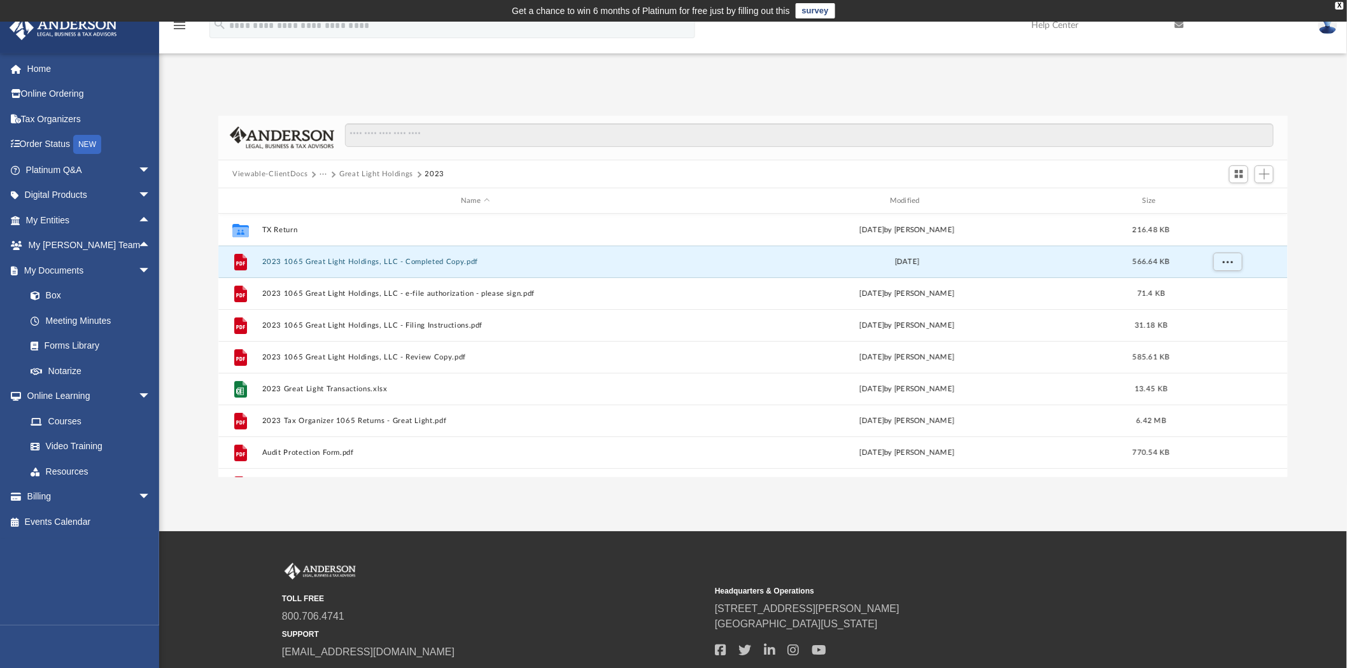
click at [382, 178] on button "Great Light Holdings" at bounding box center [376, 174] width 74 height 11
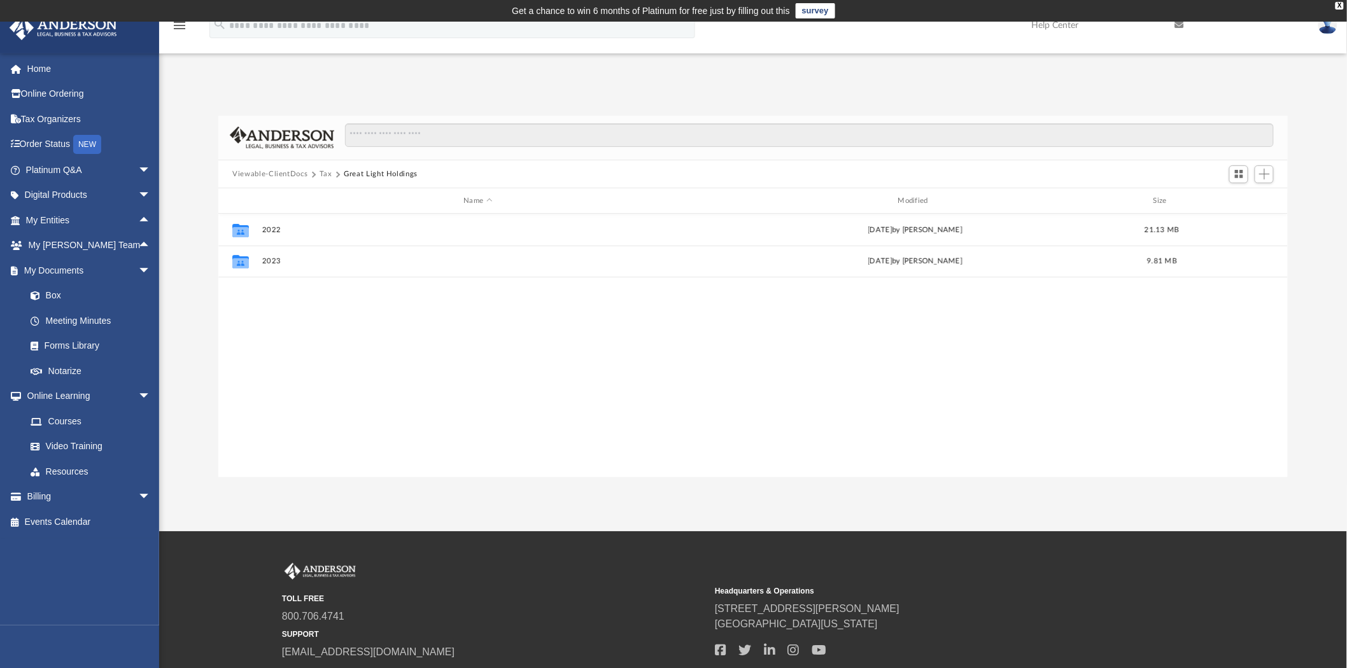
click at [327, 174] on button "Tax" at bounding box center [326, 174] width 13 height 11
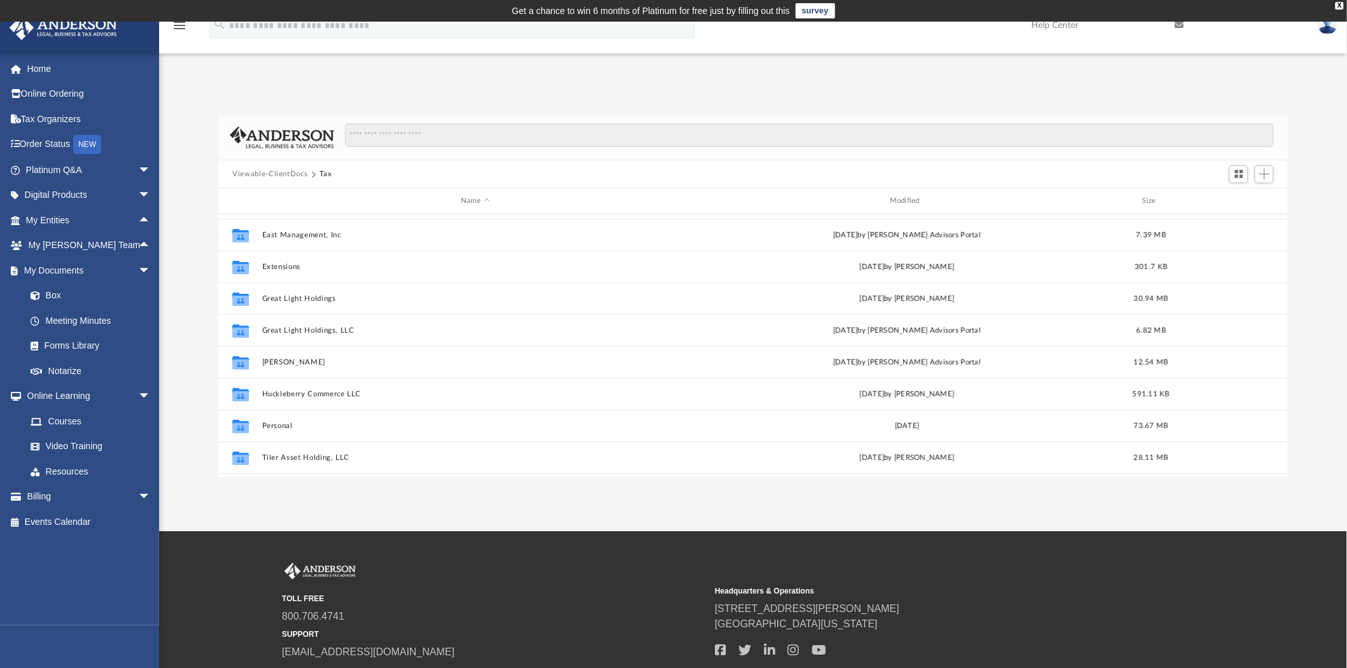
scroll to position [213, 0]
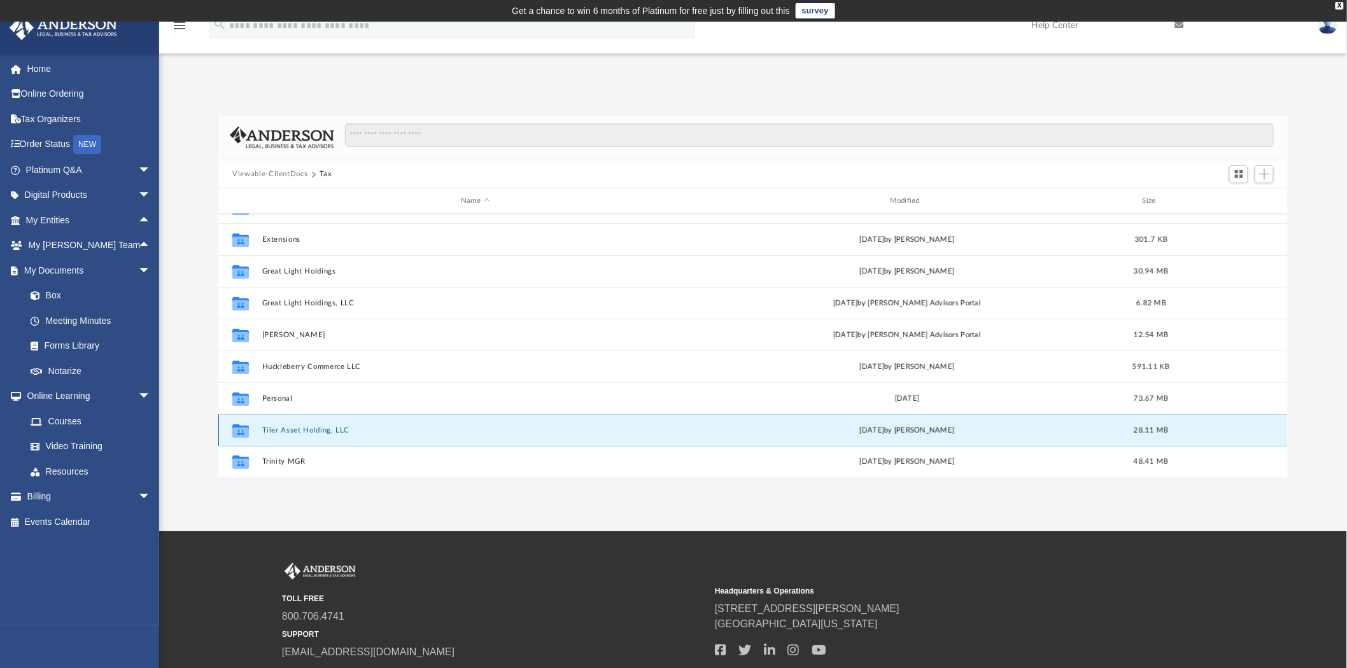
click at [303, 434] on button "Tiler Asset Holding, LLC" at bounding box center [475, 431] width 427 height 8
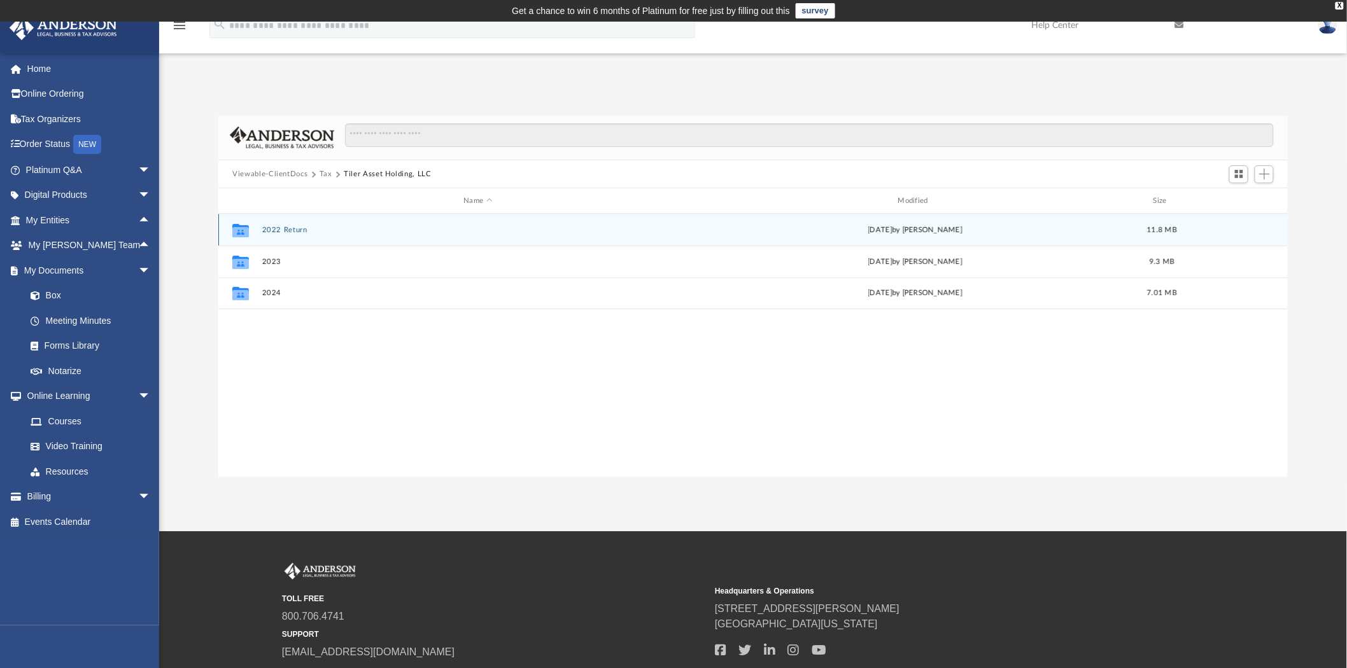
click at [285, 227] on button "2022 Return" at bounding box center [478, 230] width 432 height 8
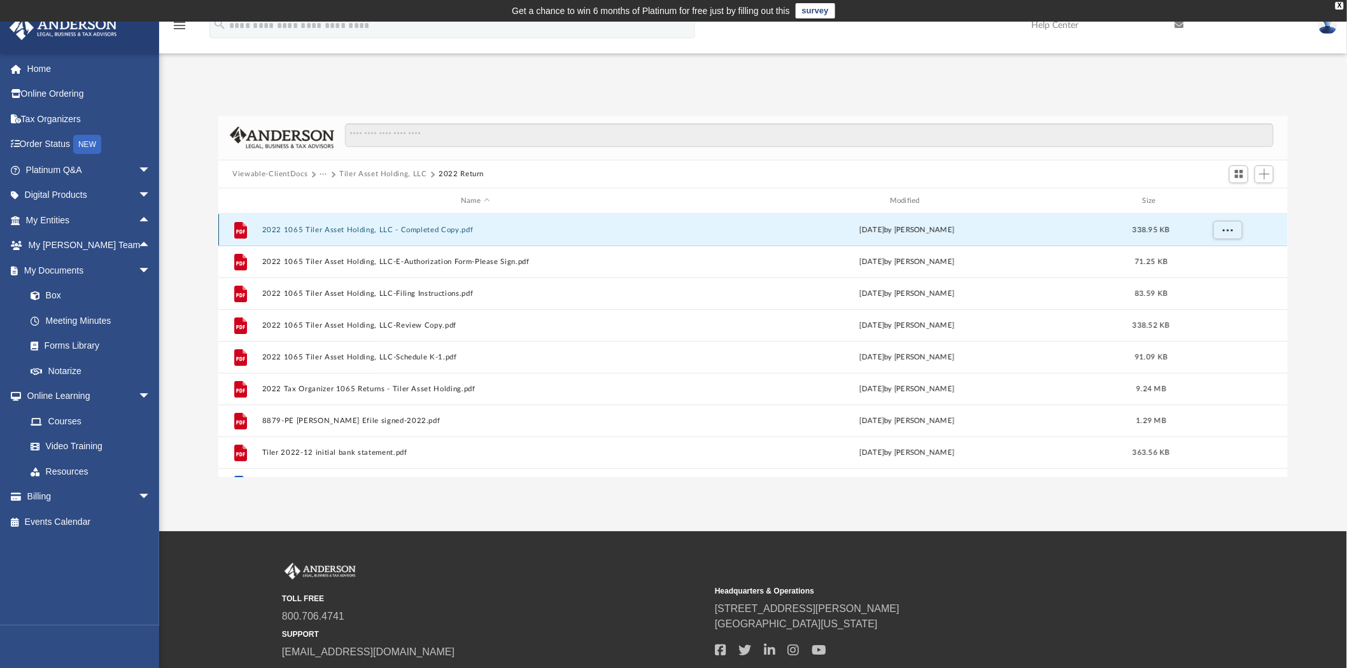
click at [439, 230] on button "2022 1065 Tiler Asset Holding, LLC - Completed Copy.pdf" at bounding box center [475, 230] width 427 height 8
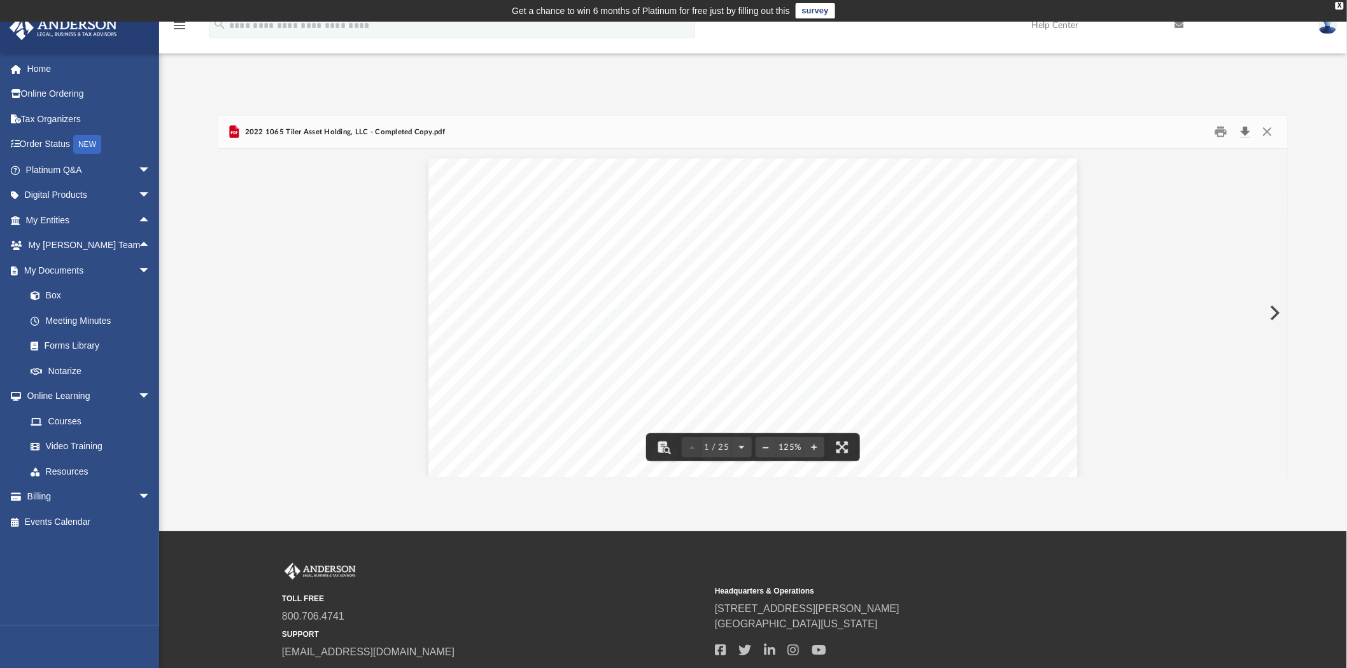
click at [1244, 132] on button "Download" at bounding box center [1245, 132] width 23 height 20
click at [1269, 132] on button "Close" at bounding box center [1267, 132] width 23 height 20
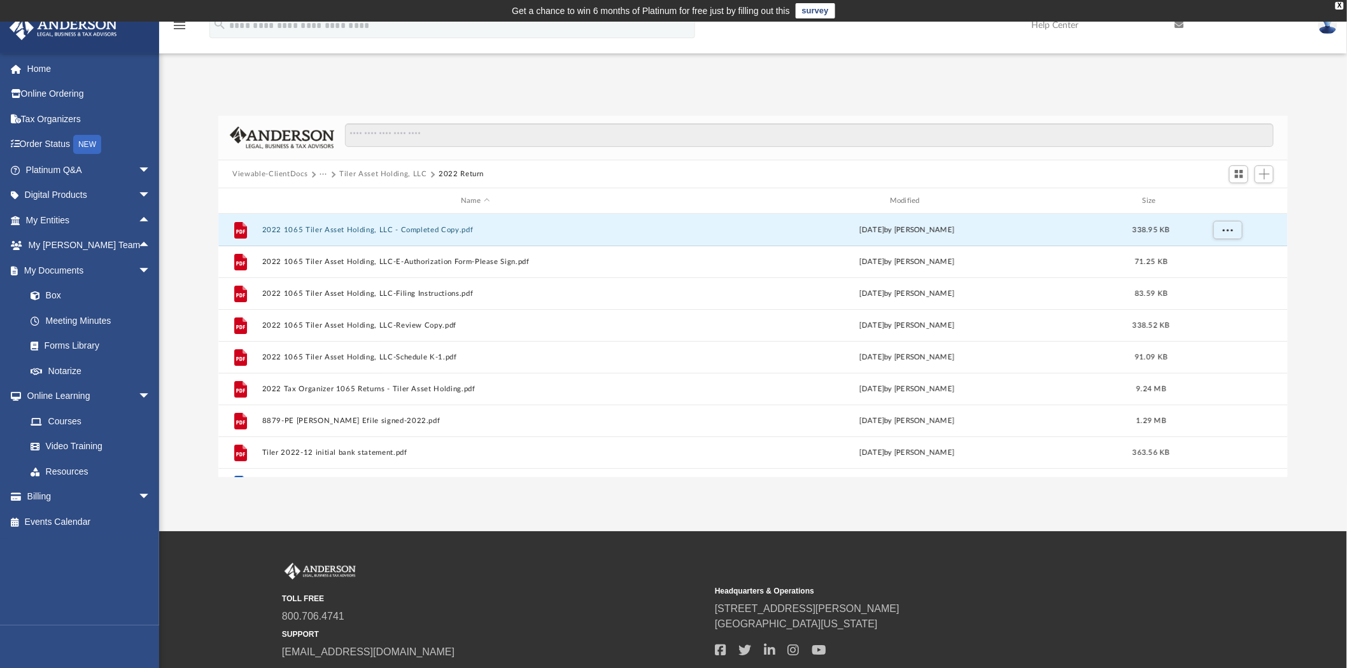
click at [402, 170] on button "Tiler Asset Holding, LLC" at bounding box center [383, 174] width 88 height 11
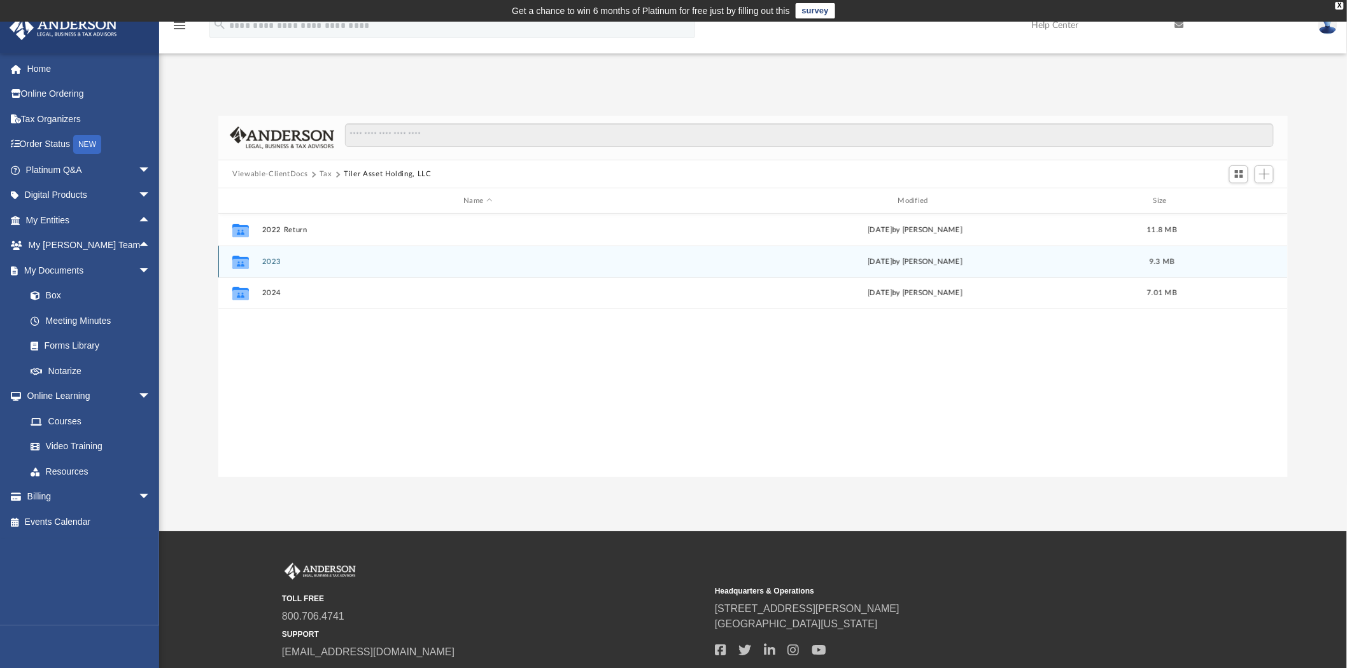
click at [269, 261] on button "2023" at bounding box center [478, 262] width 432 height 8
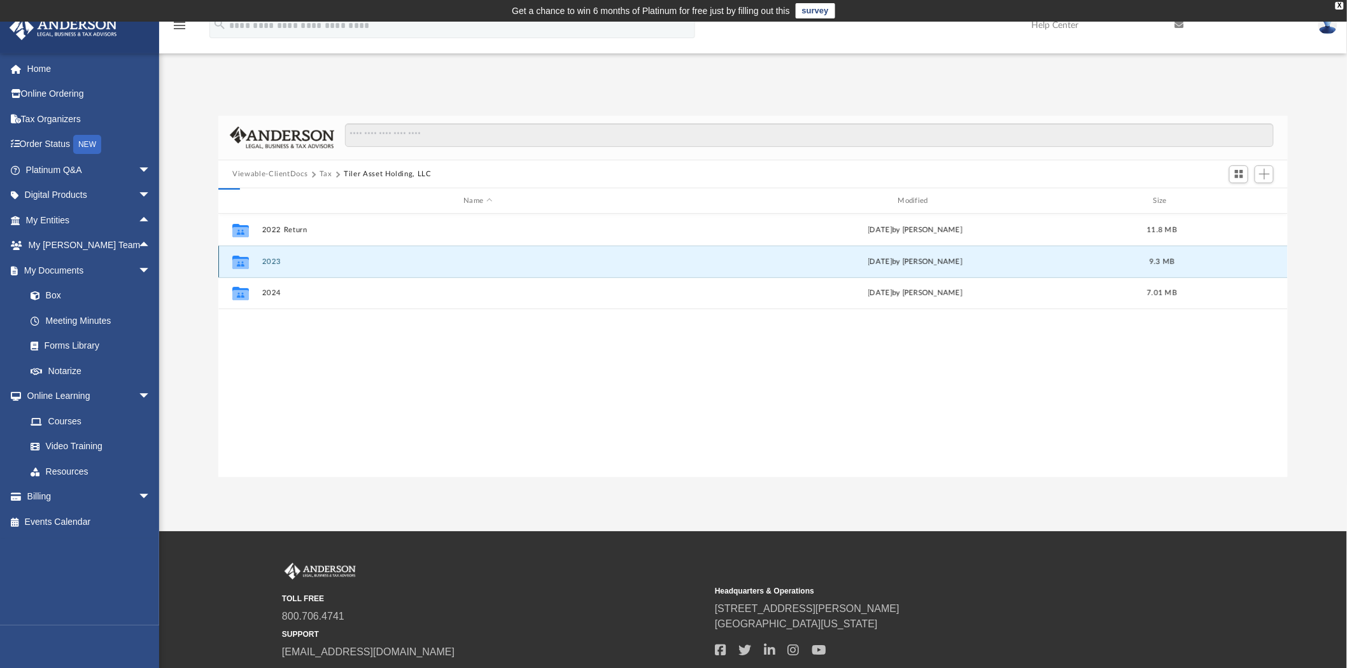
click at [269, 261] on button "2023" at bounding box center [478, 262] width 432 height 8
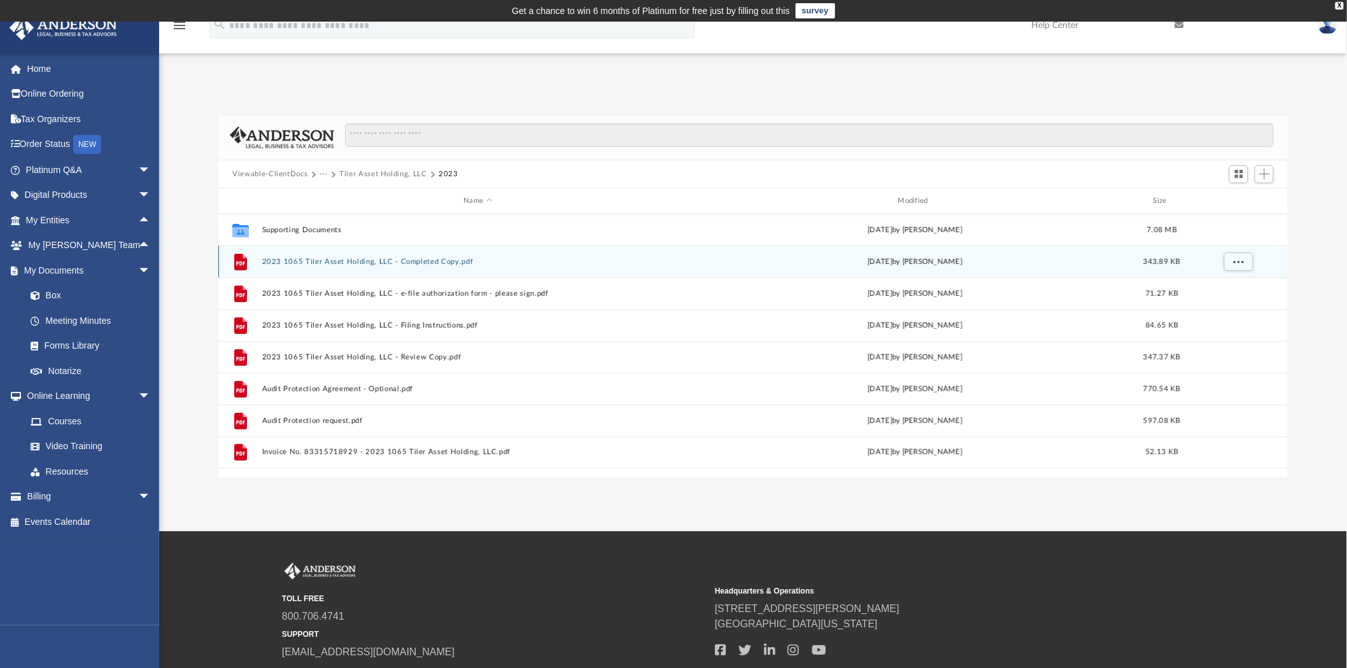
click at [408, 257] on div "File 2023 1065 Tiler Asset Holding, LLC - Completed Copy.pdf [DATE] by [PERSON_…" at bounding box center [753, 262] width 1070 height 32
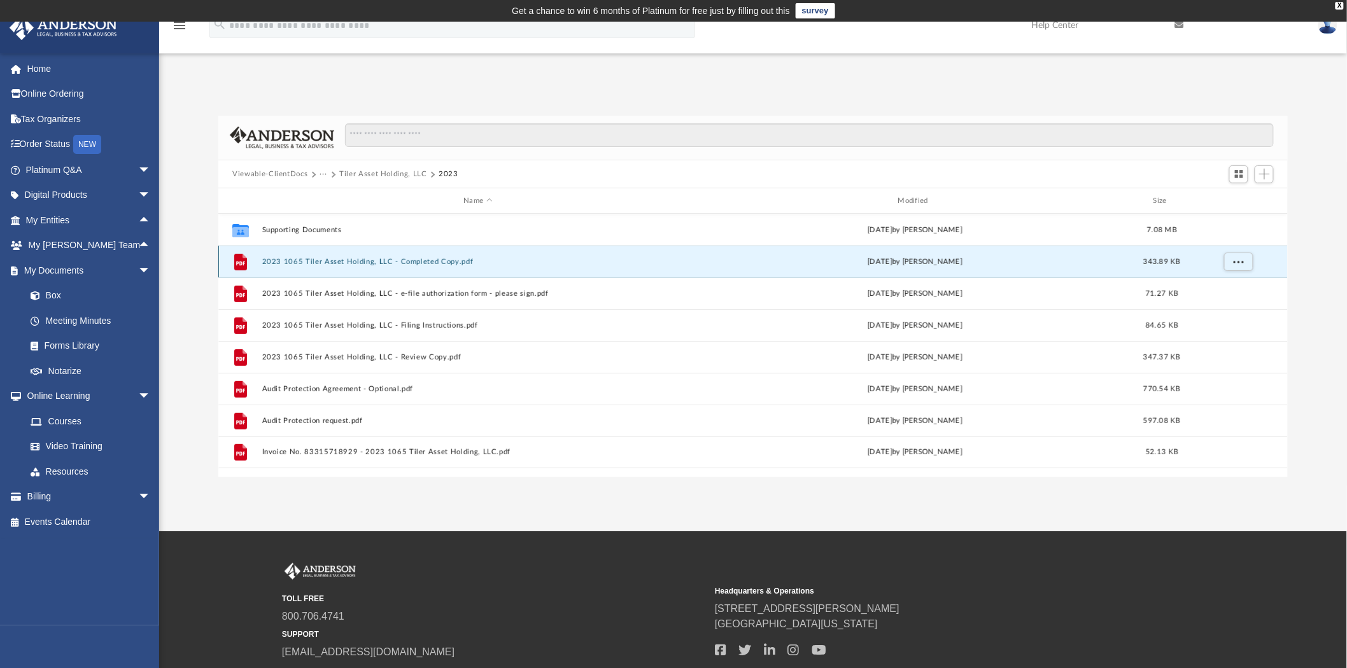
click at [422, 262] on button "2023 1065 Tiler Asset Holding, LLC - Completed Copy.pdf" at bounding box center [478, 262] width 432 height 8
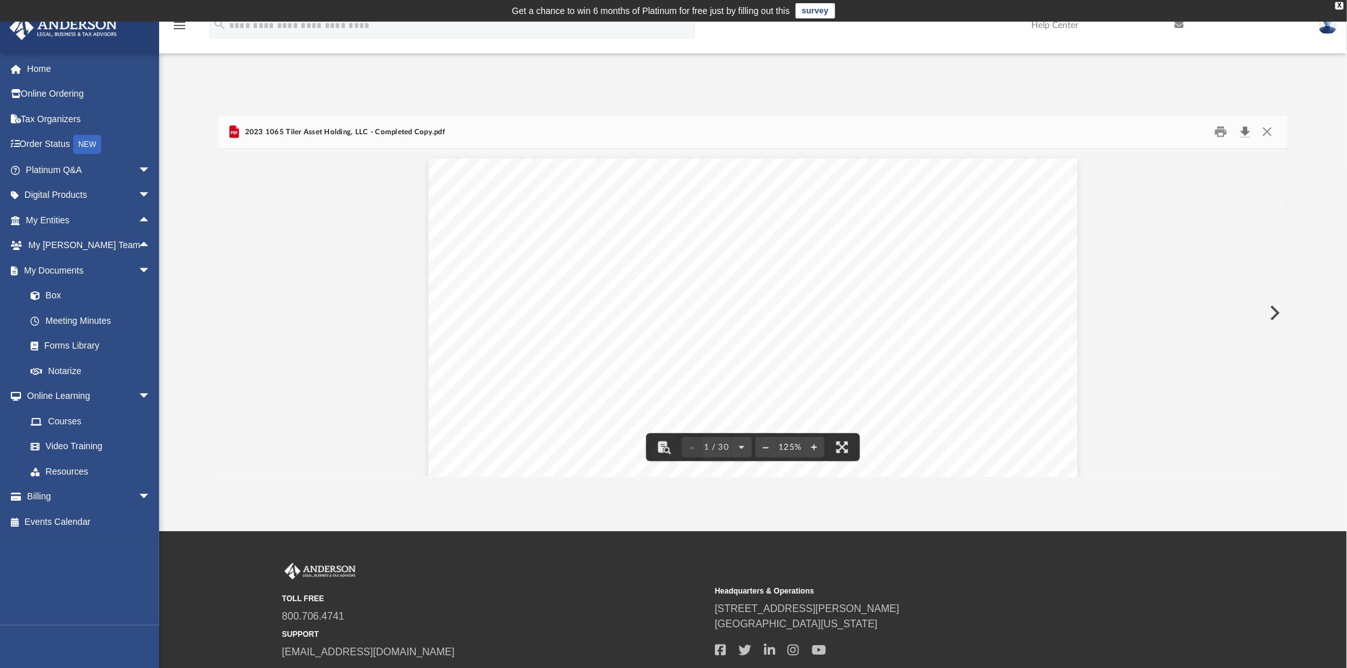
click at [1240, 132] on button "Download" at bounding box center [1245, 132] width 23 height 20
click at [1269, 130] on button "Close" at bounding box center [1267, 132] width 23 height 20
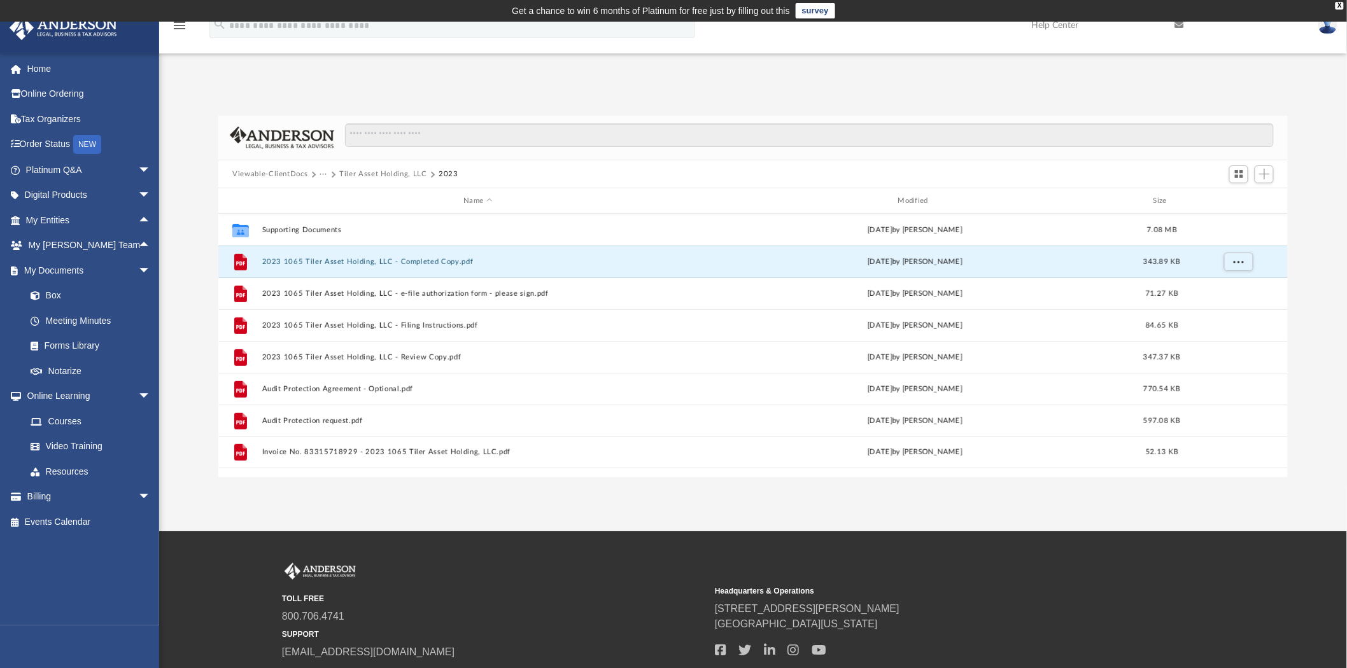
click at [411, 174] on button "Tiler Asset Holding, LLC" at bounding box center [383, 174] width 88 height 11
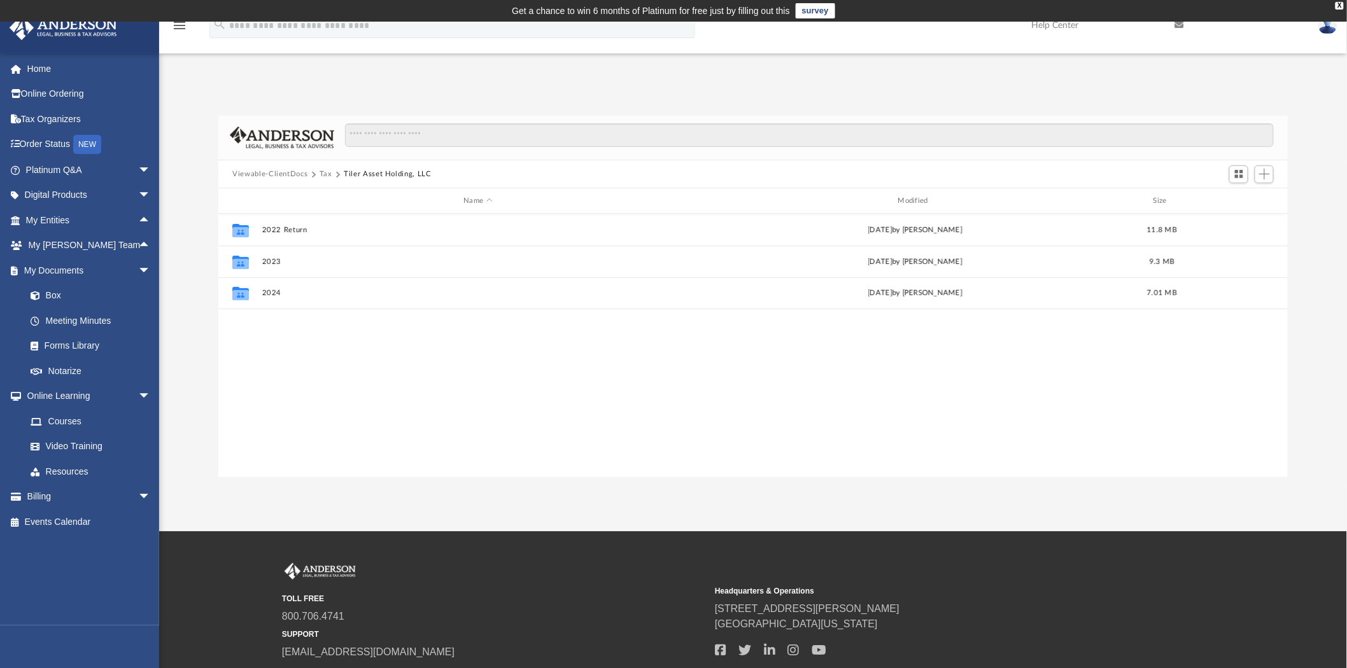
click at [322, 172] on button "Tax" at bounding box center [326, 174] width 13 height 11
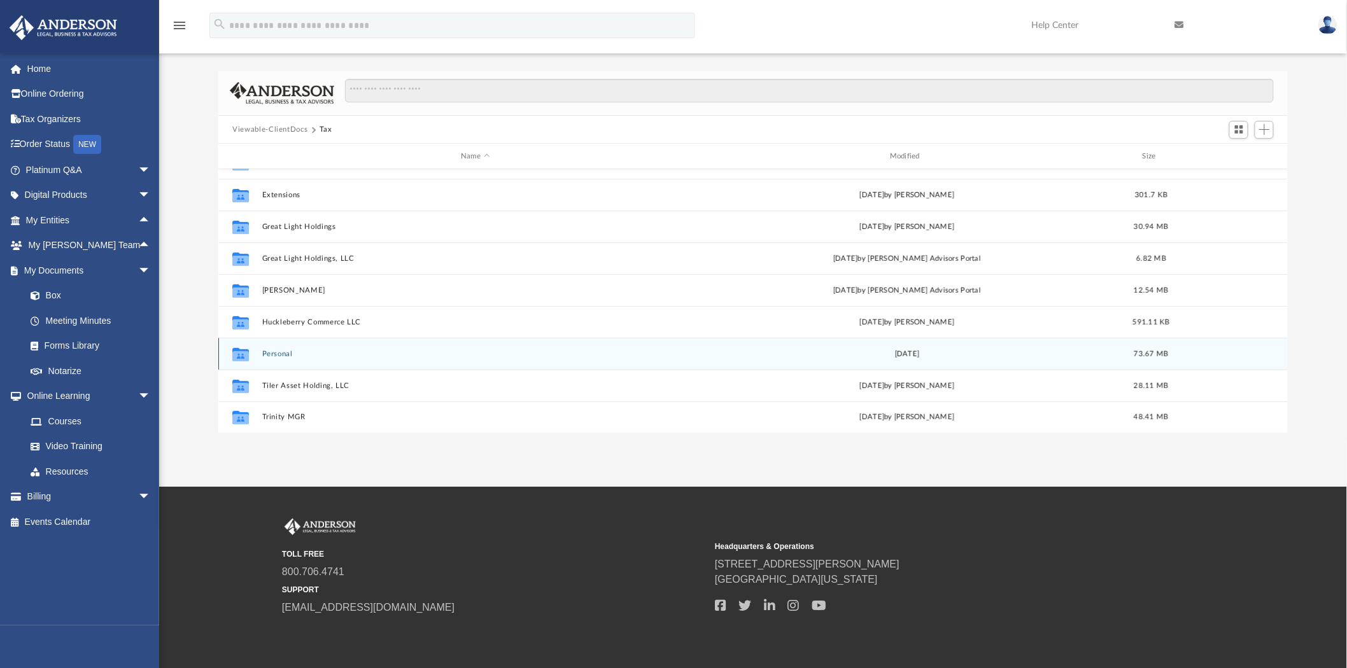
scroll to position [90, 0]
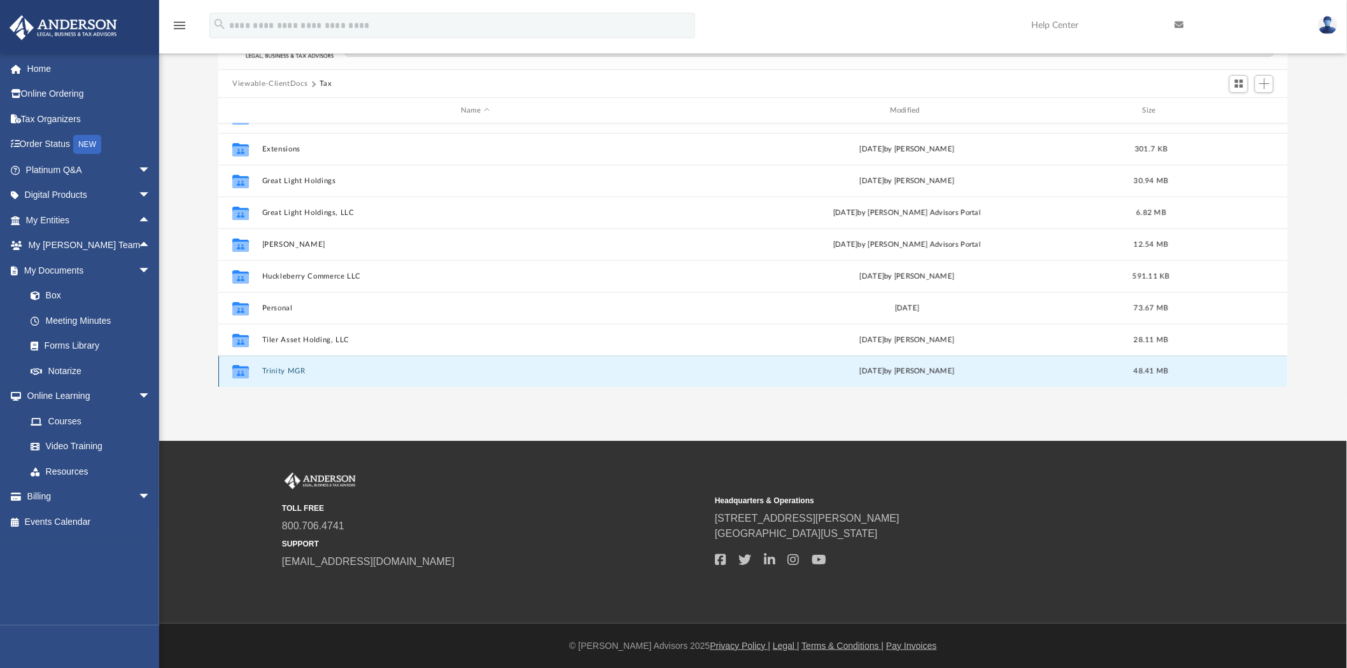
click at [297, 371] on button "Trinity MGR" at bounding box center [475, 372] width 427 height 8
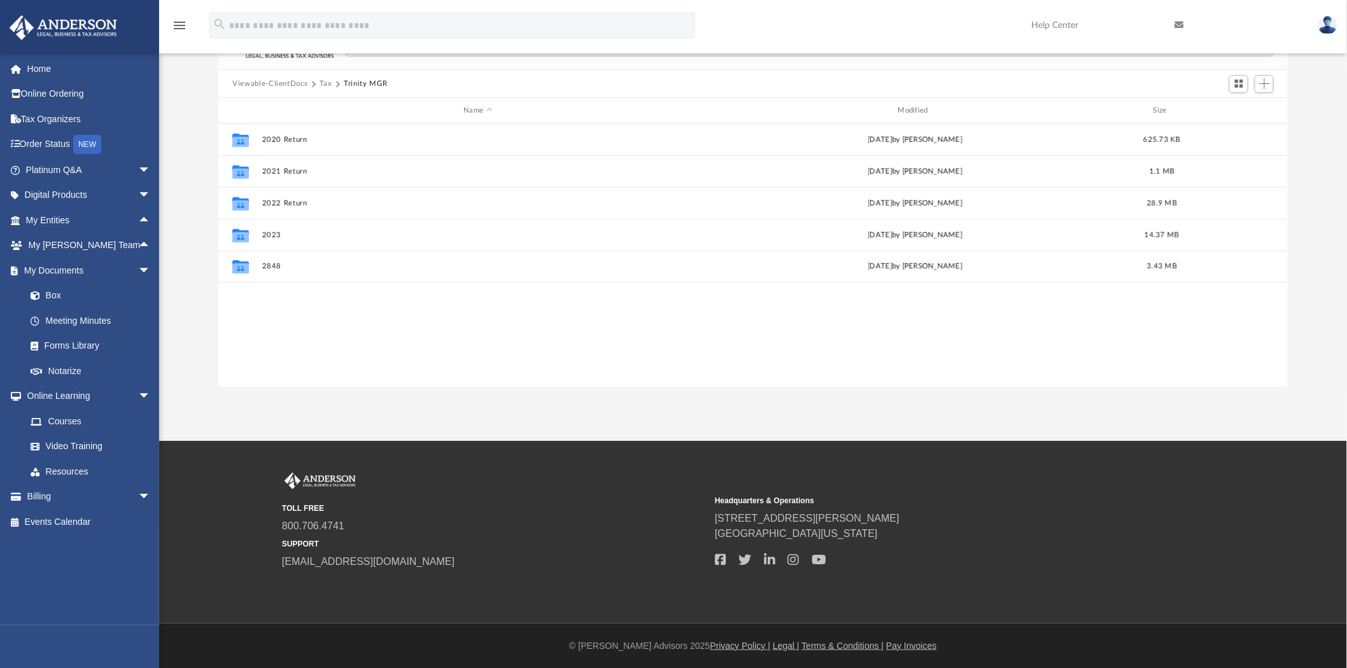
scroll to position [0, 0]
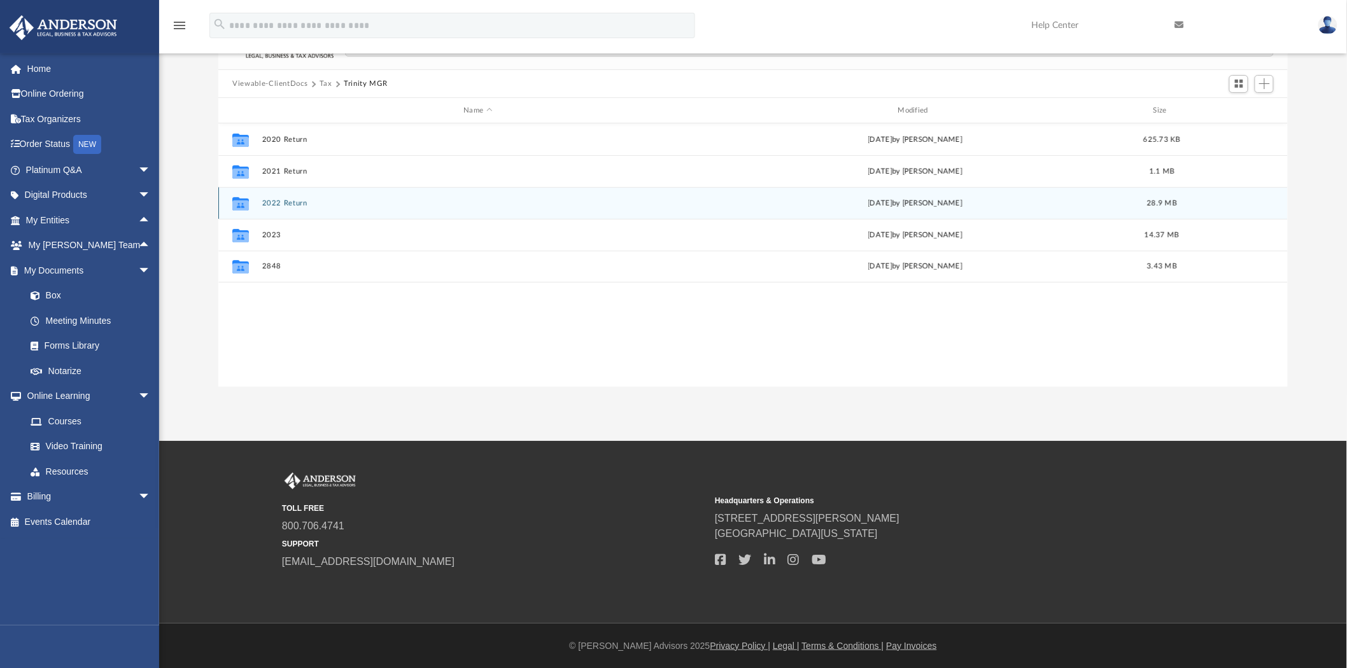
click at [275, 204] on button "2022 Return" at bounding box center [478, 203] width 432 height 8
